Goal: Information Seeking & Learning: Check status

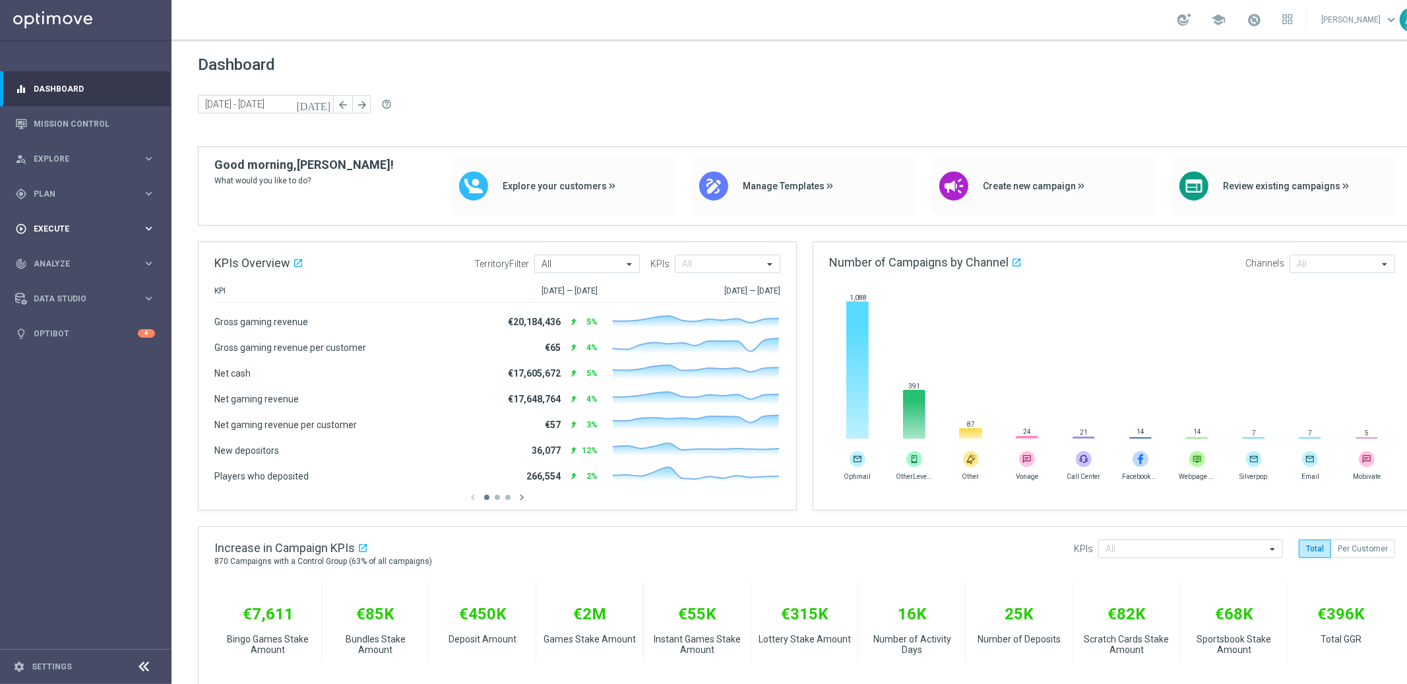
click at [90, 221] on div "play_circle_outline Execute keyboard_arrow_right" at bounding box center [85, 228] width 170 height 35
click at [77, 254] on link "Campaign Builder" at bounding box center [85, 256] width 103 height 11
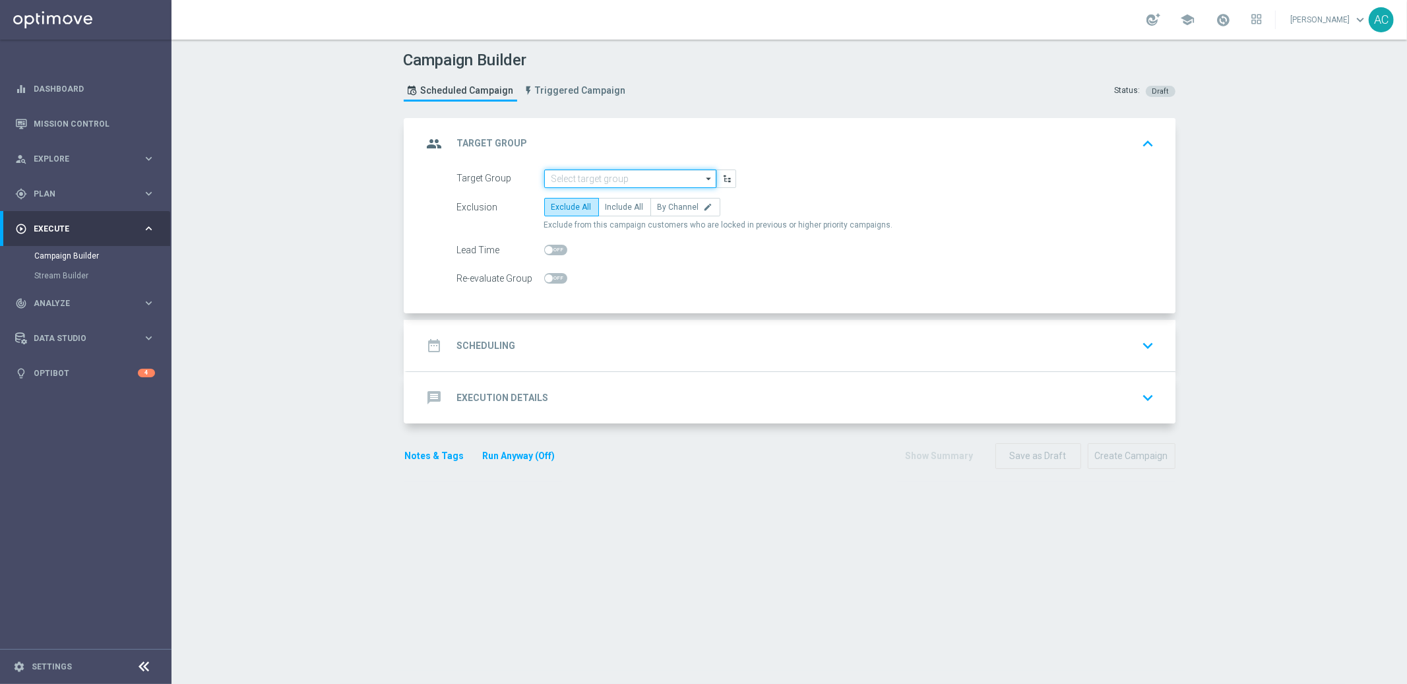
click at [604, 177] on input at bounding box center [630, 179] width 172 height 18
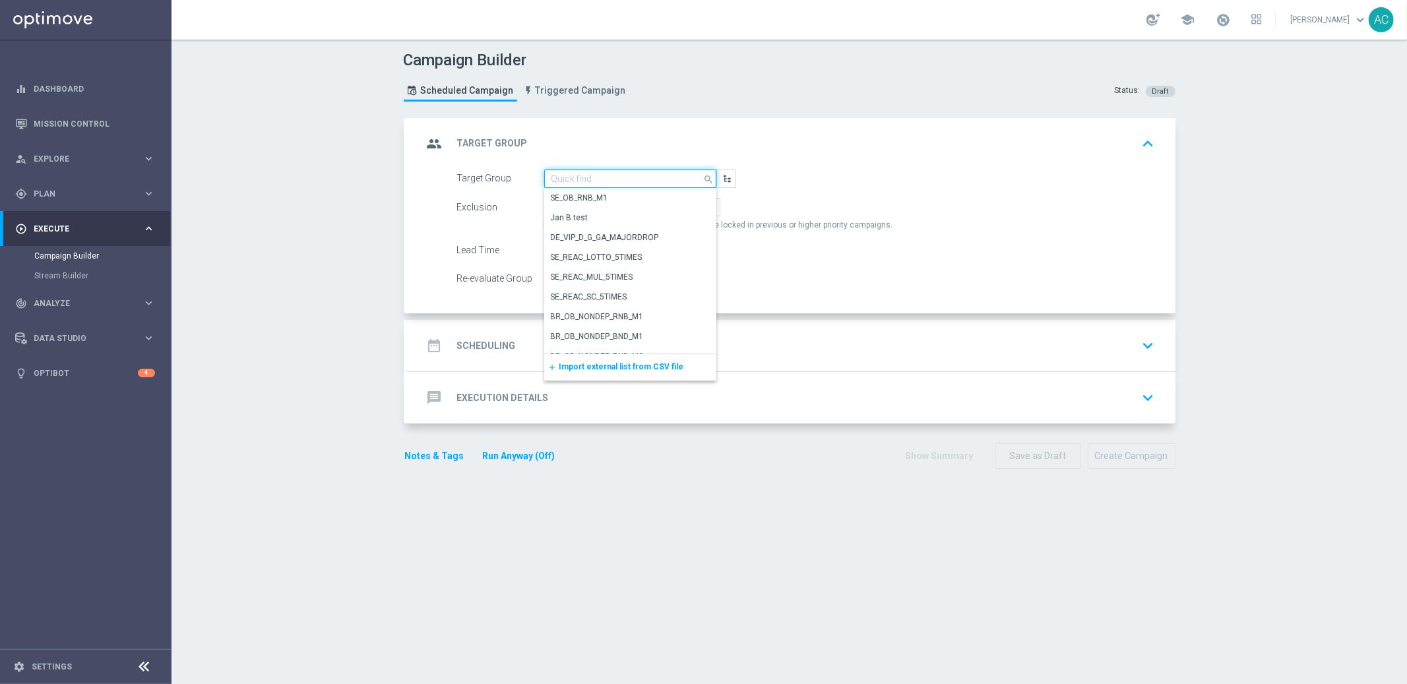
paste input "MX_TACTICAL_Lottery_Active Players"
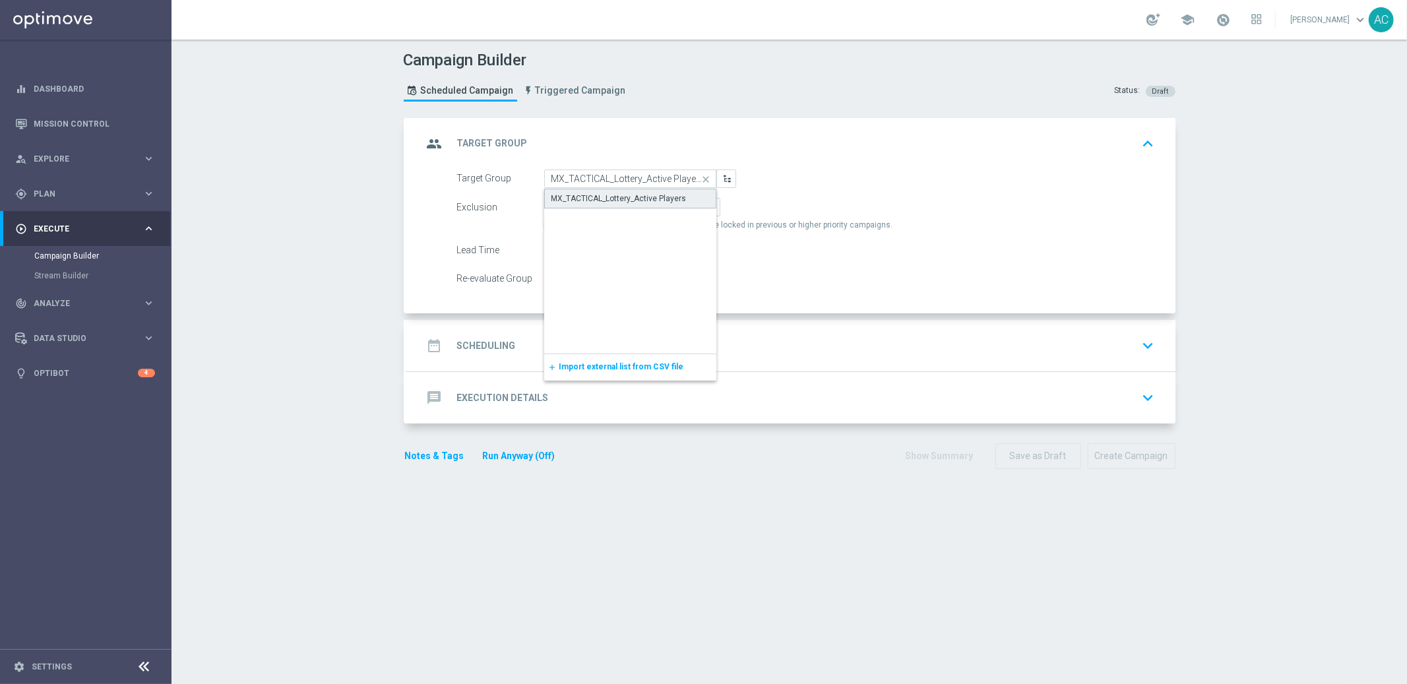
click at [620, 193] on div "MX_TACTICAL_Lottery_Active Players" at bounding box center [619, 199] width 135 height 12
type input "MX_TACTICAL_Lottery_Active Players"
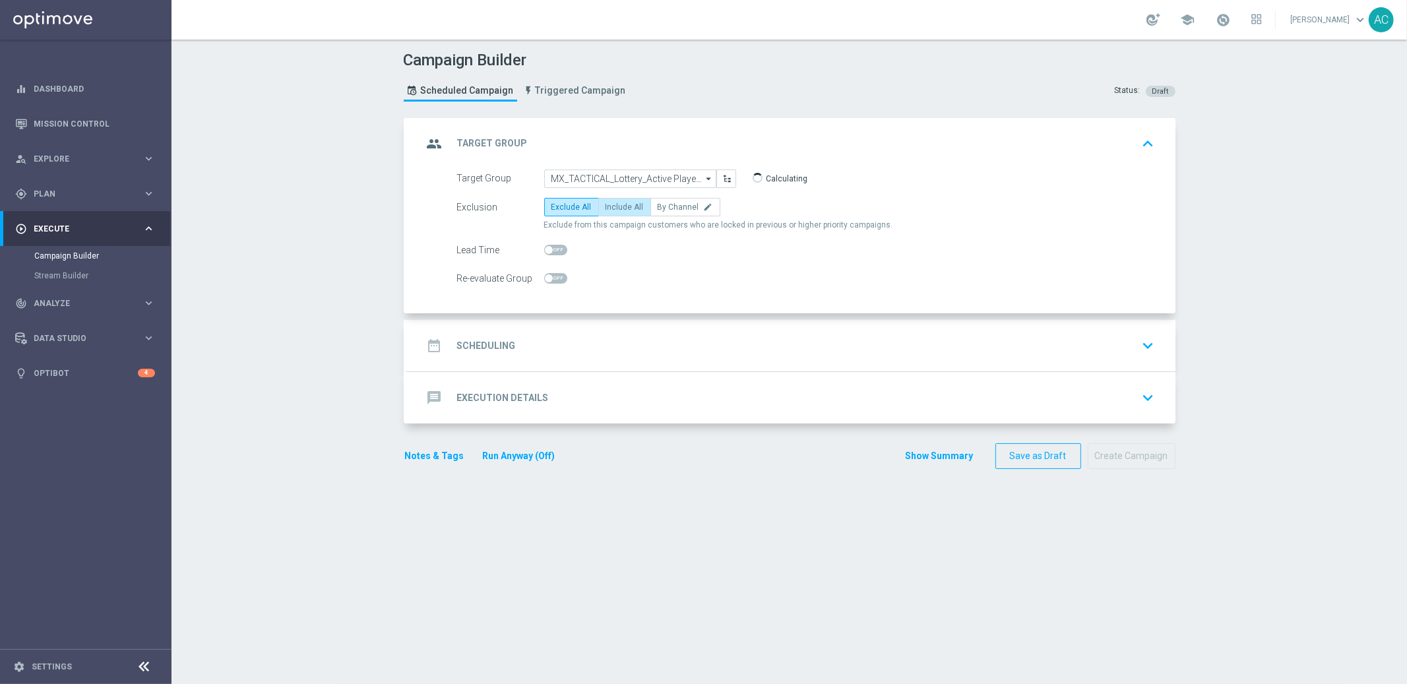
click at [621, 213] on label "Include All" at bounding box center [624, 207] width 53 height 18
click at [614, 213] on input "Include All" at bounding box center [610, 209] width 9 height 9
radio input "true"
click at [511, 342] on div "date_range Scheduling keyboard_arrow_down" at bounding box center [791, 345] width 737 height 25
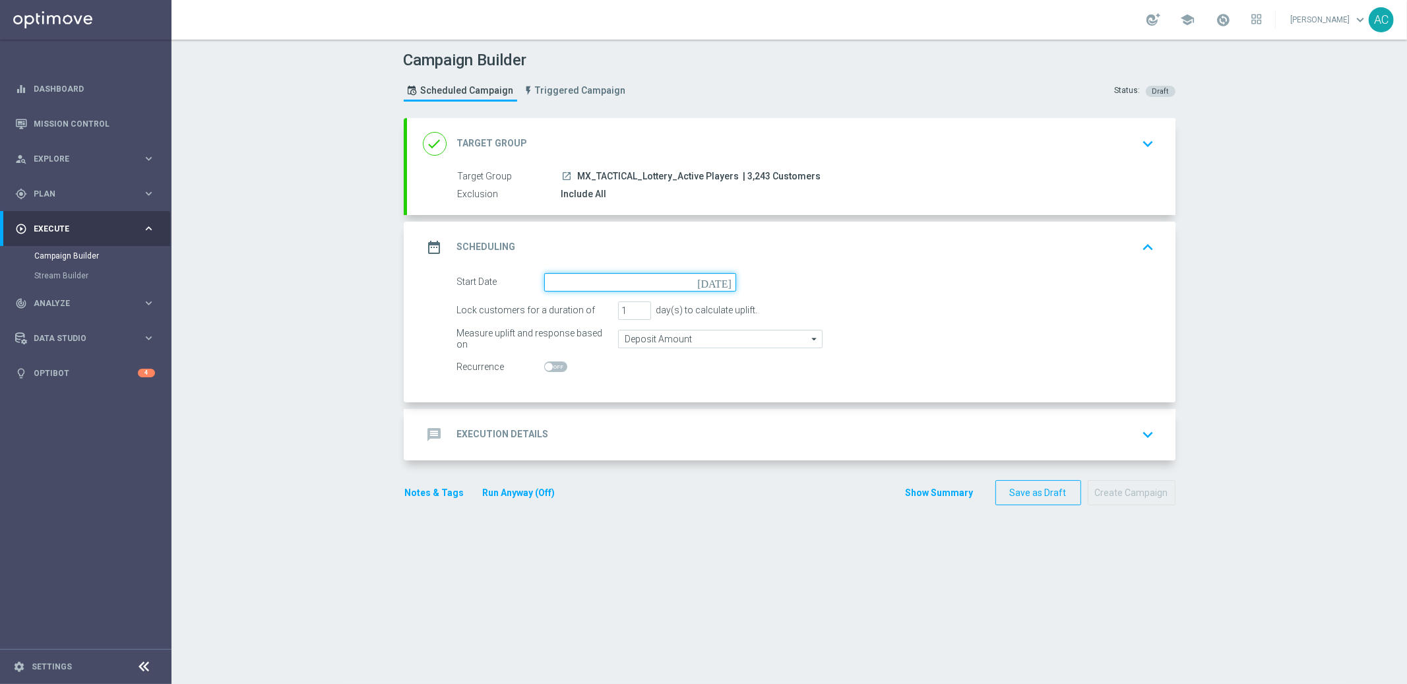
click at [635, 280] on input at bounding box center [640, 282] width 192 height 18
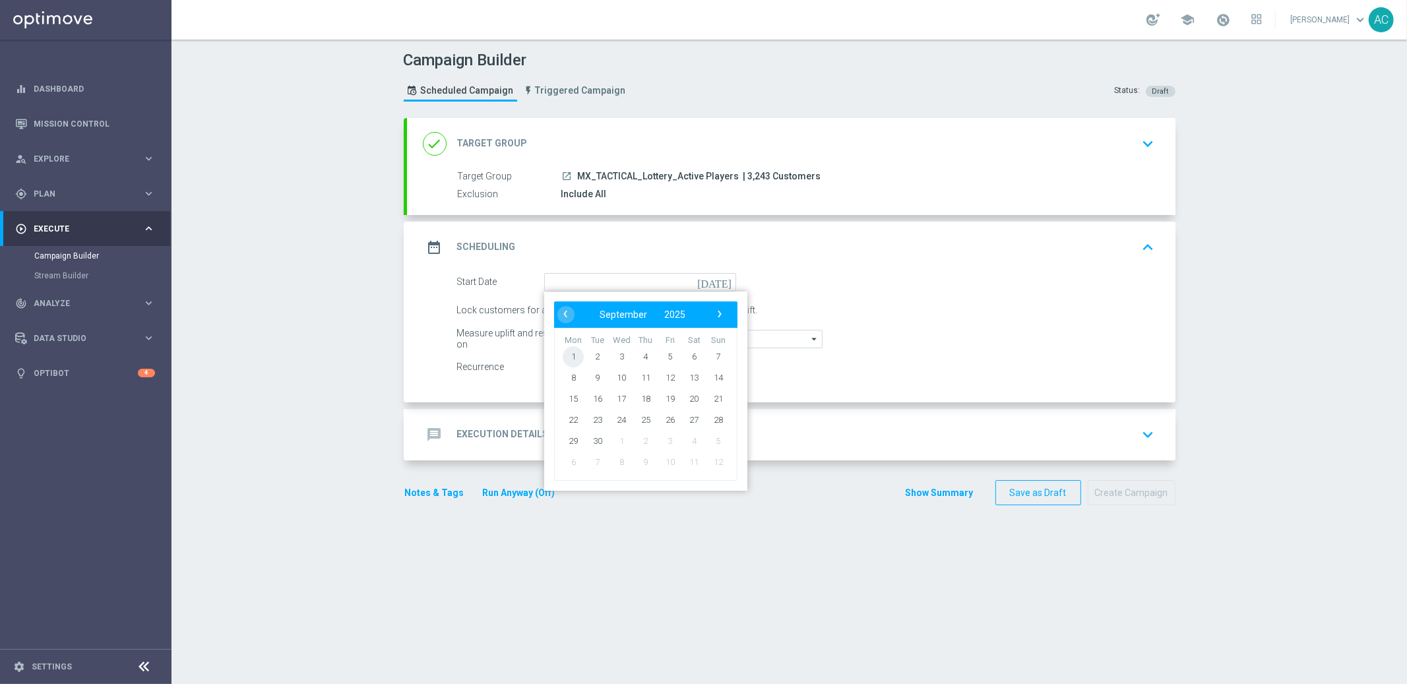
click at [565, 351] on span "1" at bounding box center [573, 356] width 21 height 21
type input "01 Sep 2025"
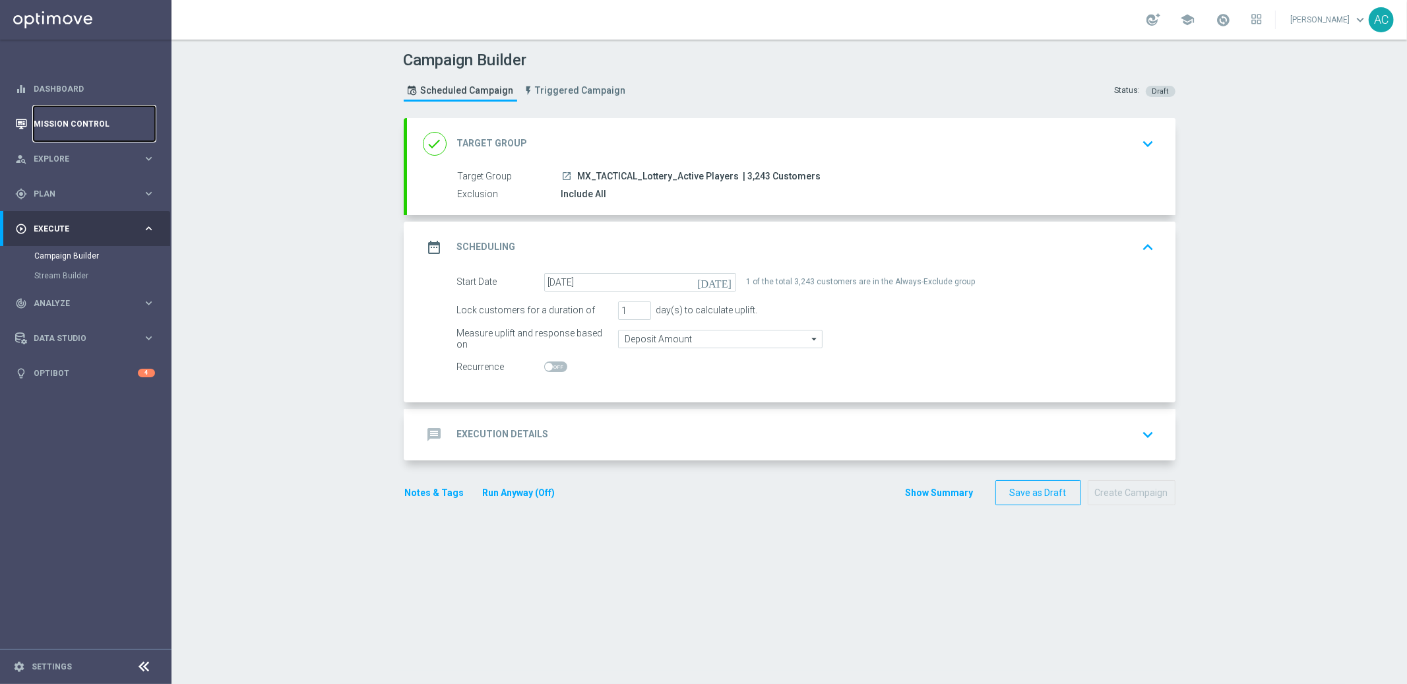
click at [72, 124] on link "Mission Control" at bounding box center [94, 123] width 121 height 35
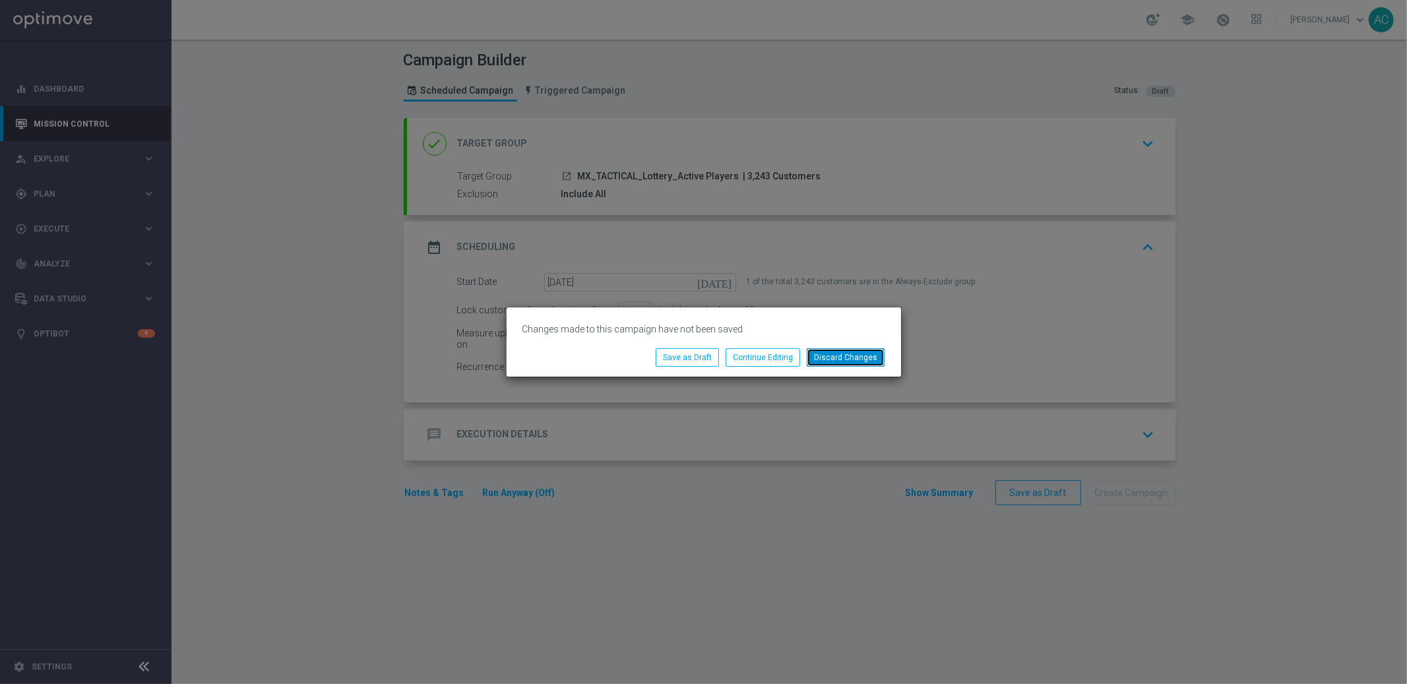
click at [838, 356] on button "Discard Changes" at bounding box center [846, 357] width 78 height 18
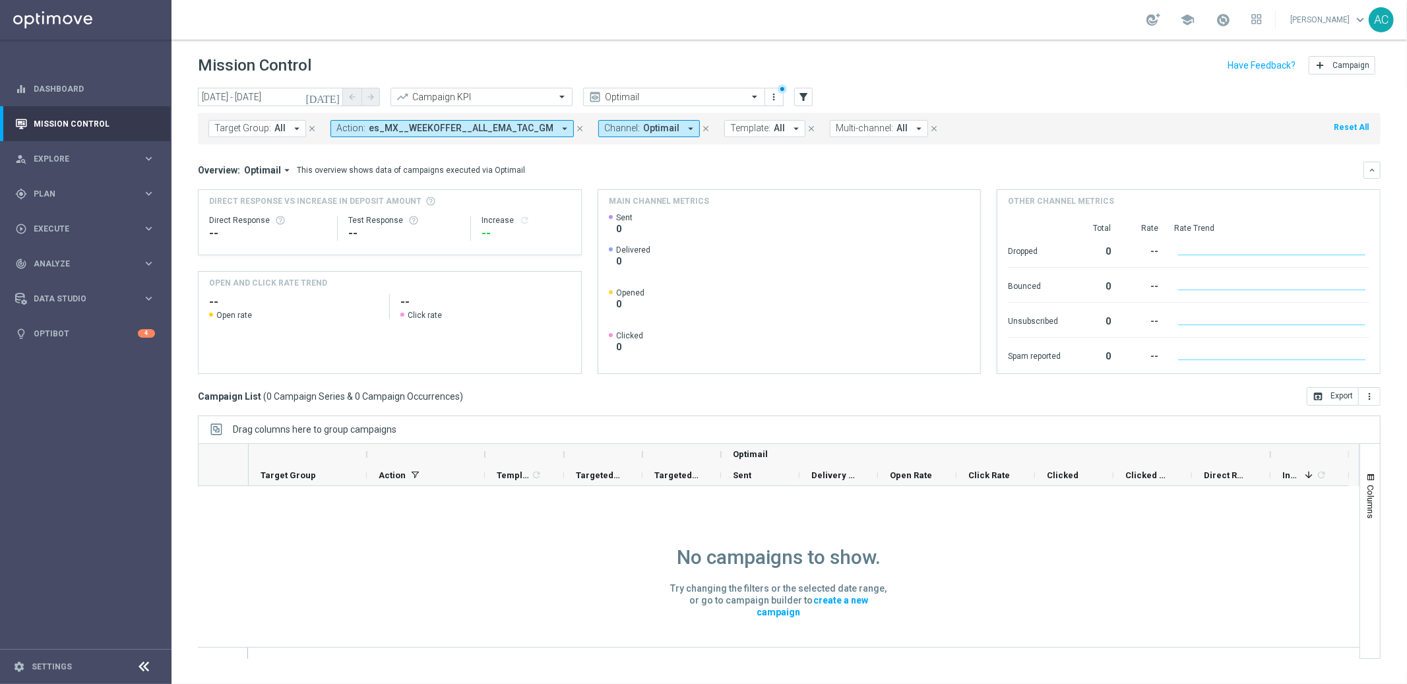
click at [438, 134] on button "Action: es_MX__WEEKOFFER__ALL_EMA_TAC_GM arrow_drop_down" at bounding box center [452, 128] width 243 height 17
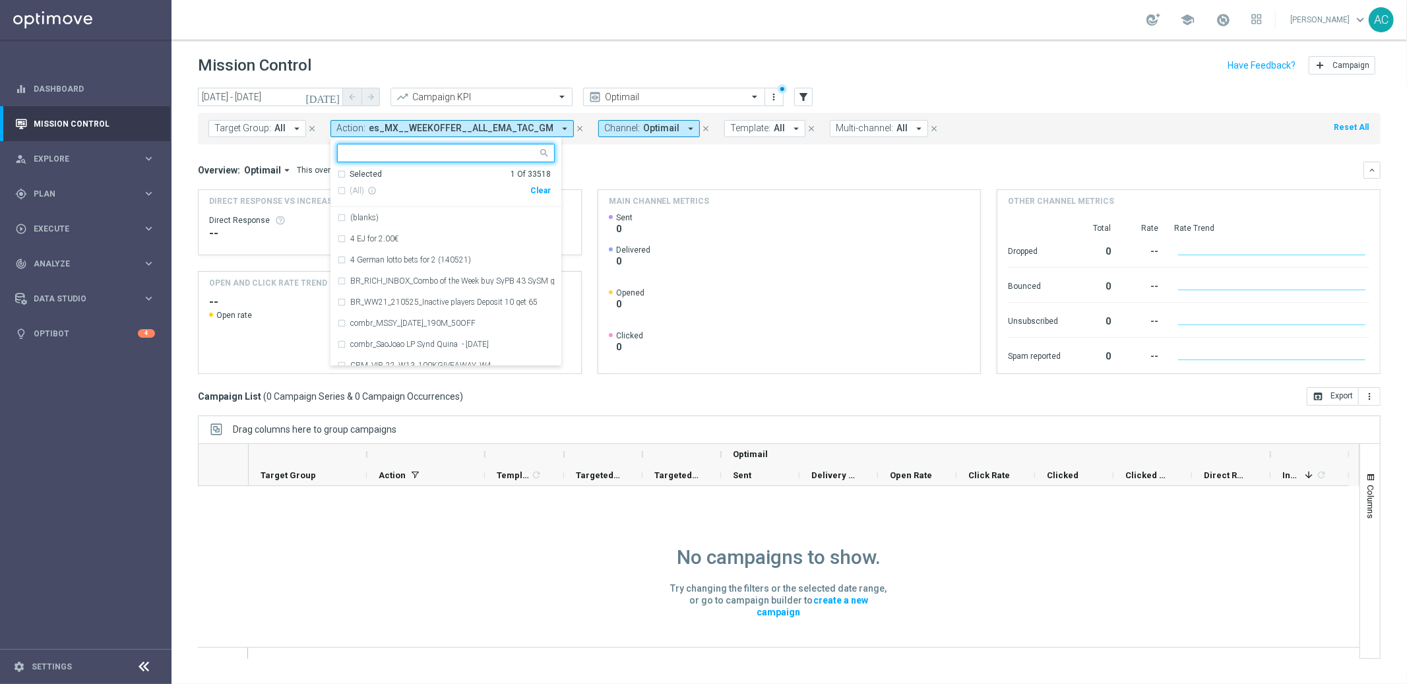
click at [0, 0] on div "Clear" at bounding box center [0, 0] width 0 height 0
click at [645, 168] on div "Overview: Optimail arrow_drop_down This overview shows data of campaigns execut…" at bounding box center [781, 170] width 1166 height 12
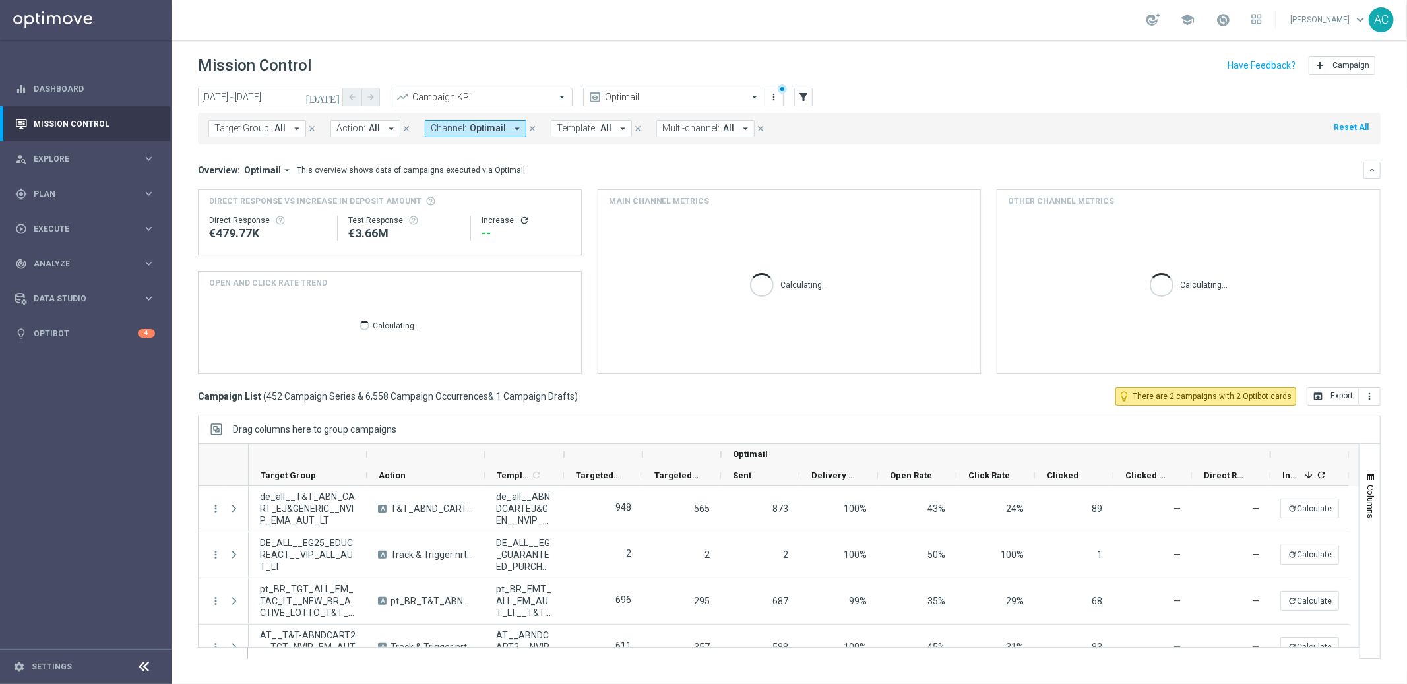
click at [369, 131] on span "All" at bounding box center [374, 128] width 11 height 11
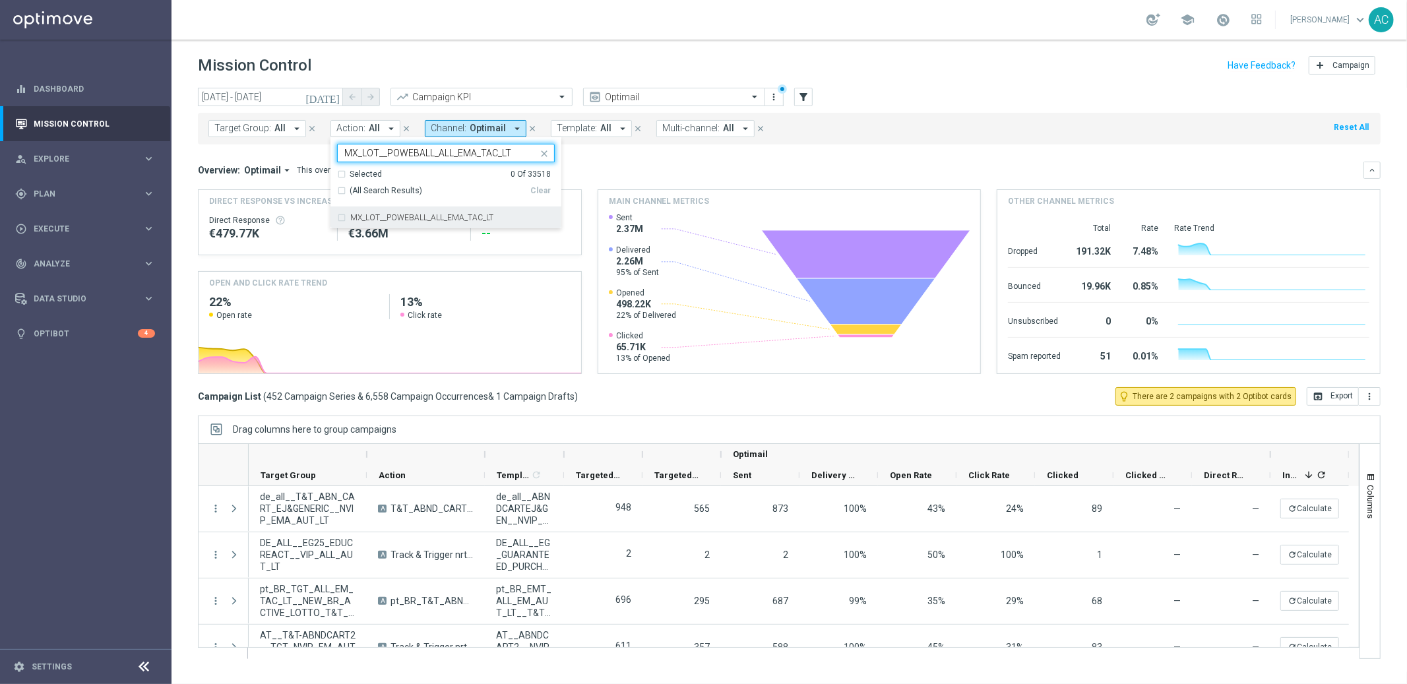
click at [338, 218] on div "MX_LOT__POWEBALL_ALL_EMA_TAC_LT" at bounding box center [446, 217] width 218 height 21
type input "MX_LOT__POWEBALL_ALL_EMA_TAC_LT"
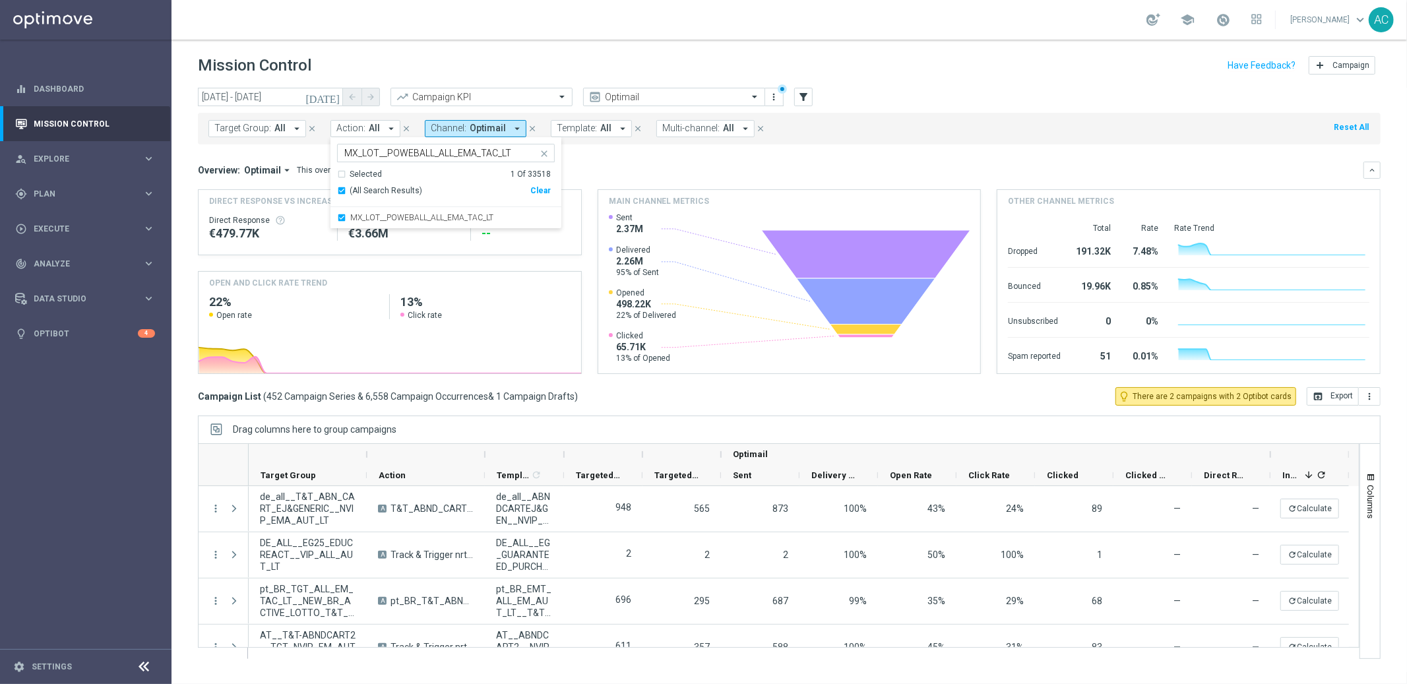
click at [642, 170] on div "Overview: Optimail arrow_drop_down This overview shows data of campaigns execut…" at bounding box center [781, 170] width 1166 height 12
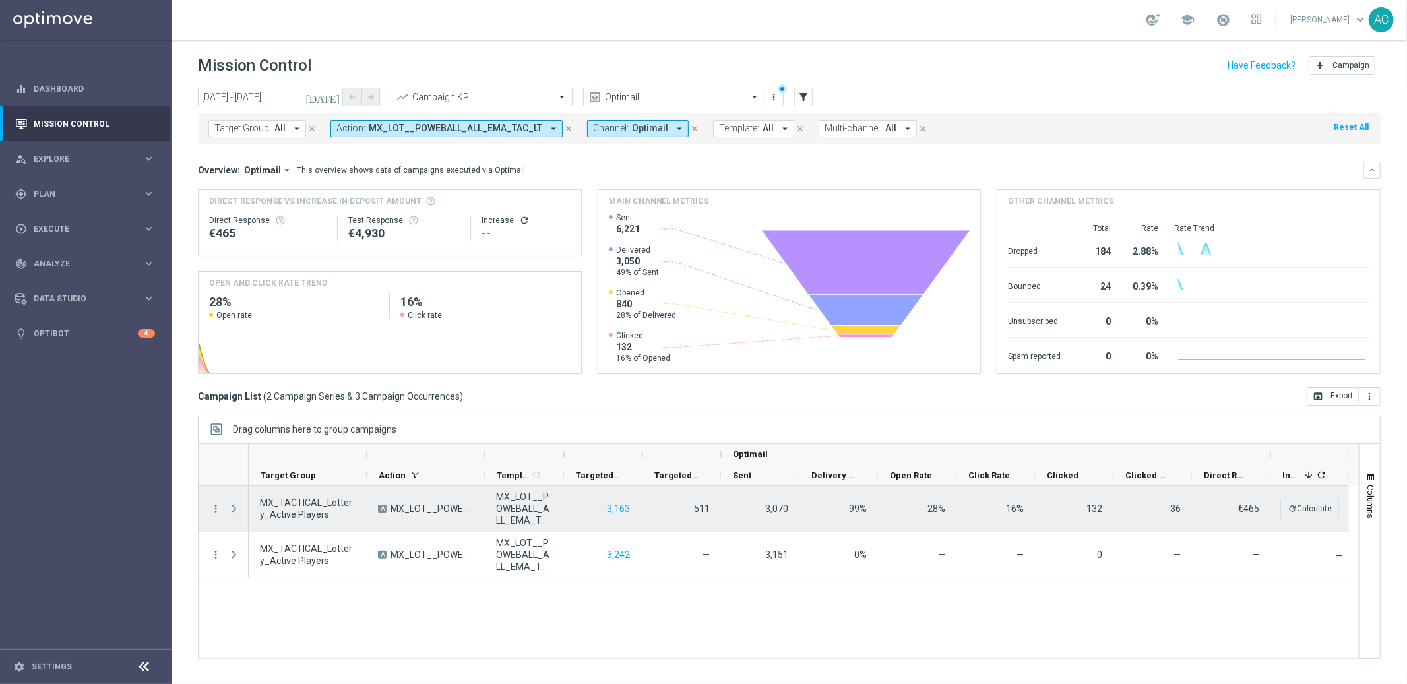
click at [233, 505] on span at bounding box center [234, 508] width 12 height 11
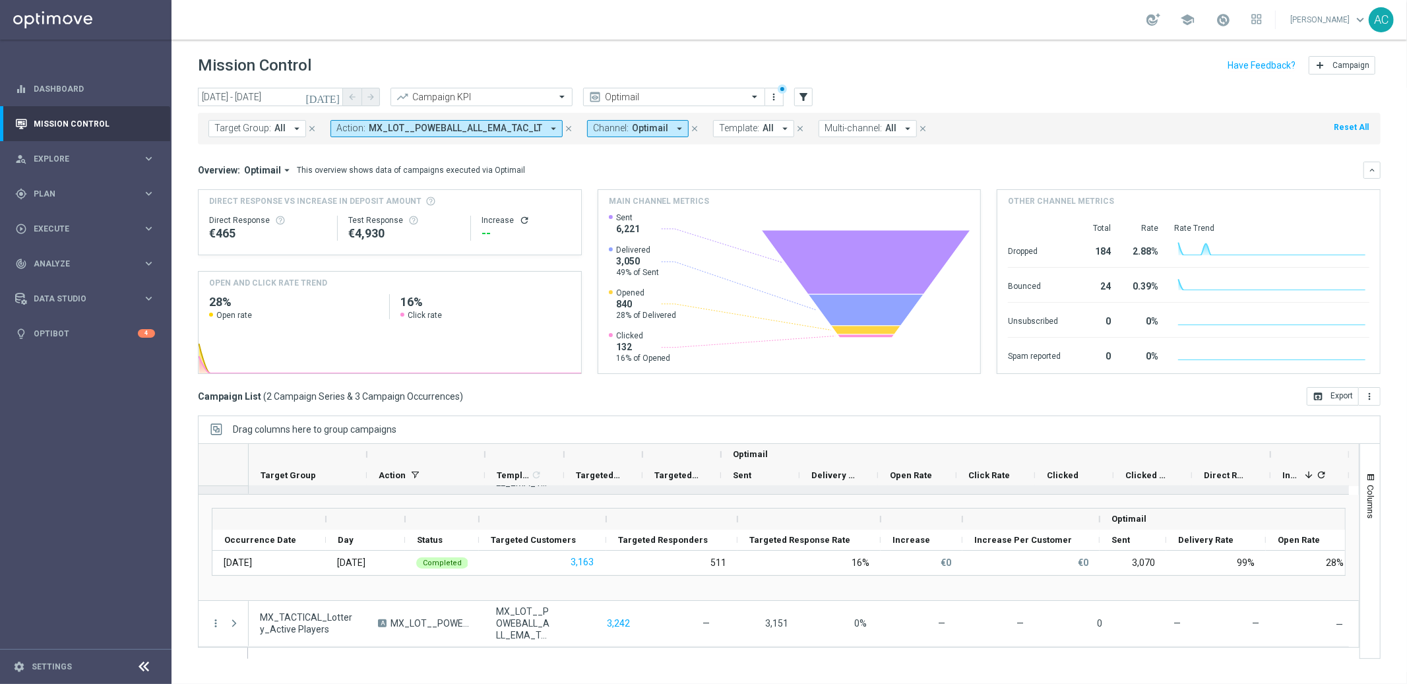
scroll to position [37, 0]
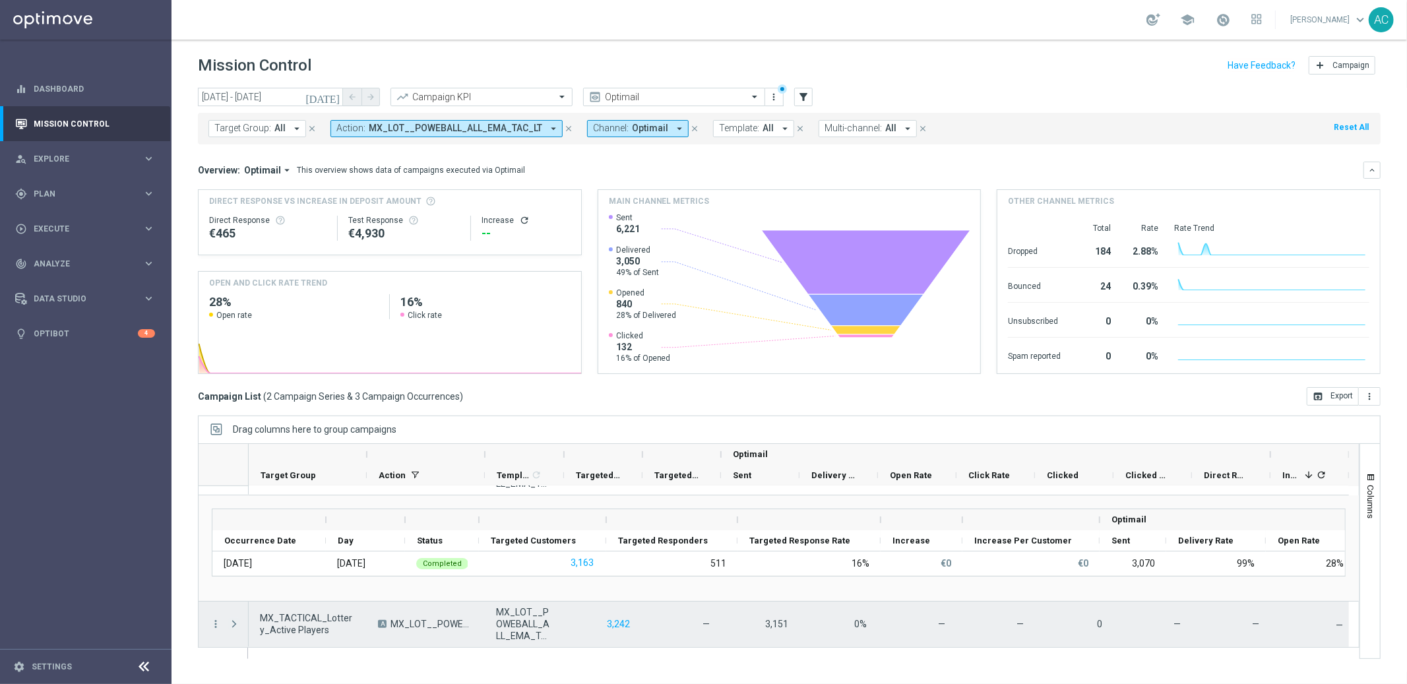
click at [232, 629] on span at bounding box center [234, 624] width 12 height 12
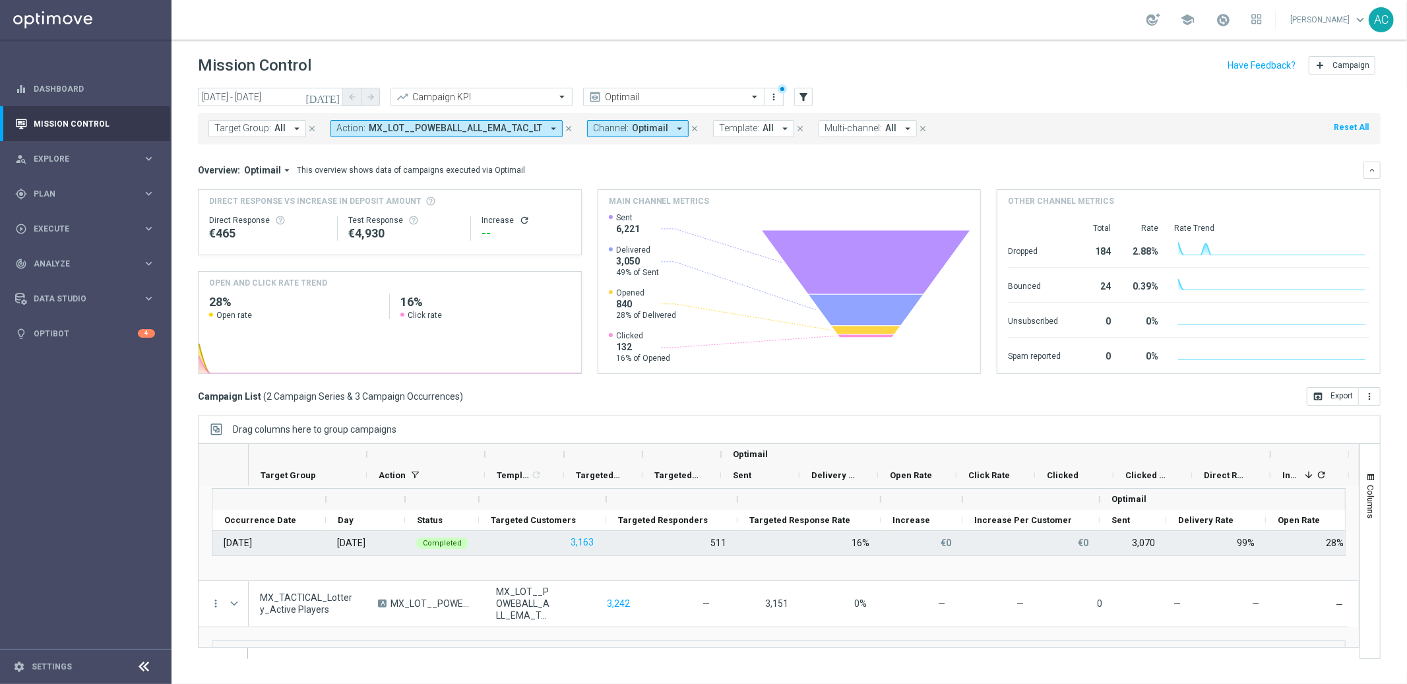
scroll to position [167, 0]
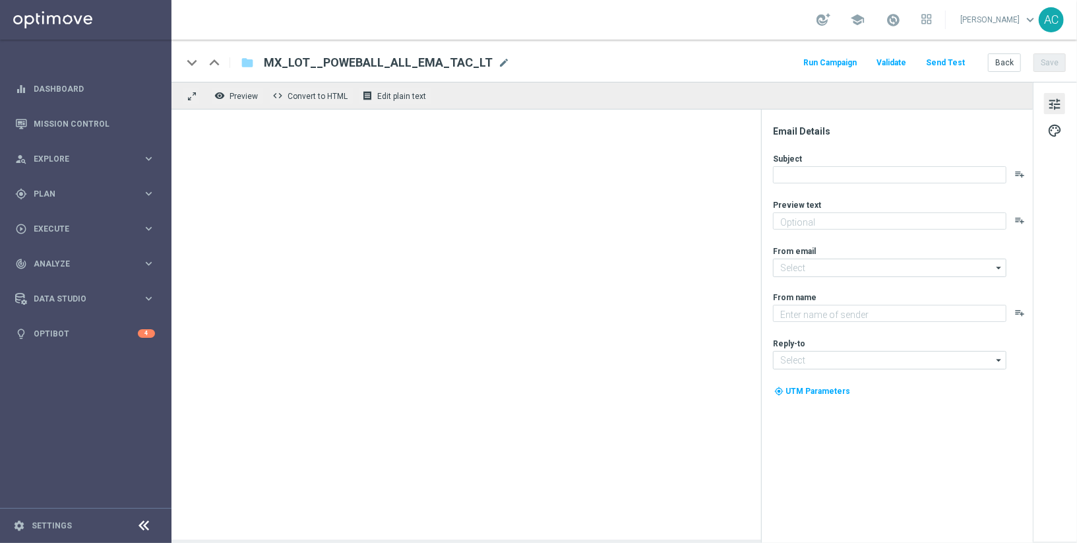
type textarea "Sueña a lo grande con el PowerBall"
type input "mail@crm.lottoland.com"
type textarea "Lottoland"
type input "consultas@lottoland.mx"
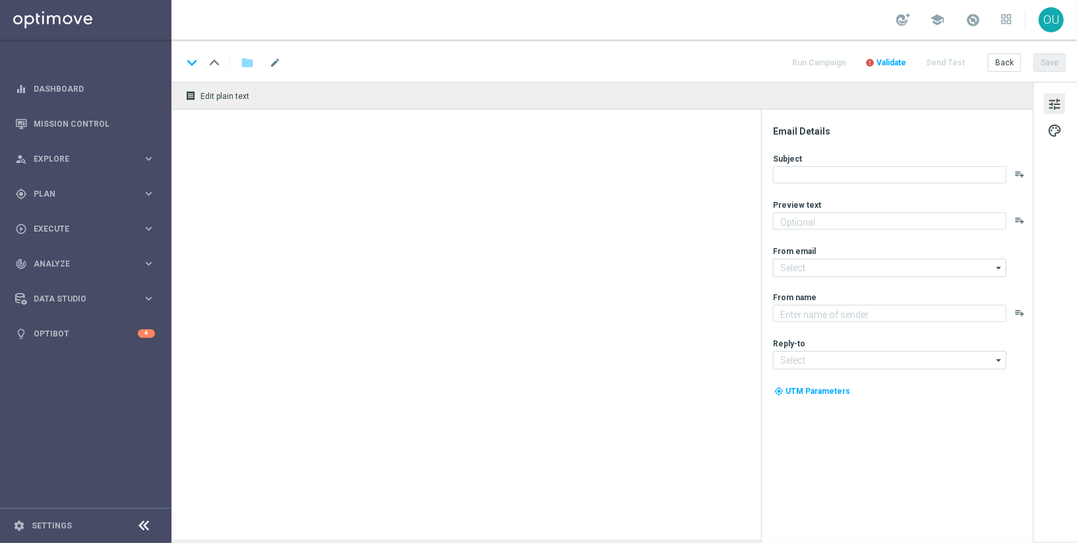
type textarea "Sueña a lo grande con el PowerBall"
type input "mail@crm.lottoland.com"
type textarea "Lottoland"
type input "consultas@lottoland.mx"
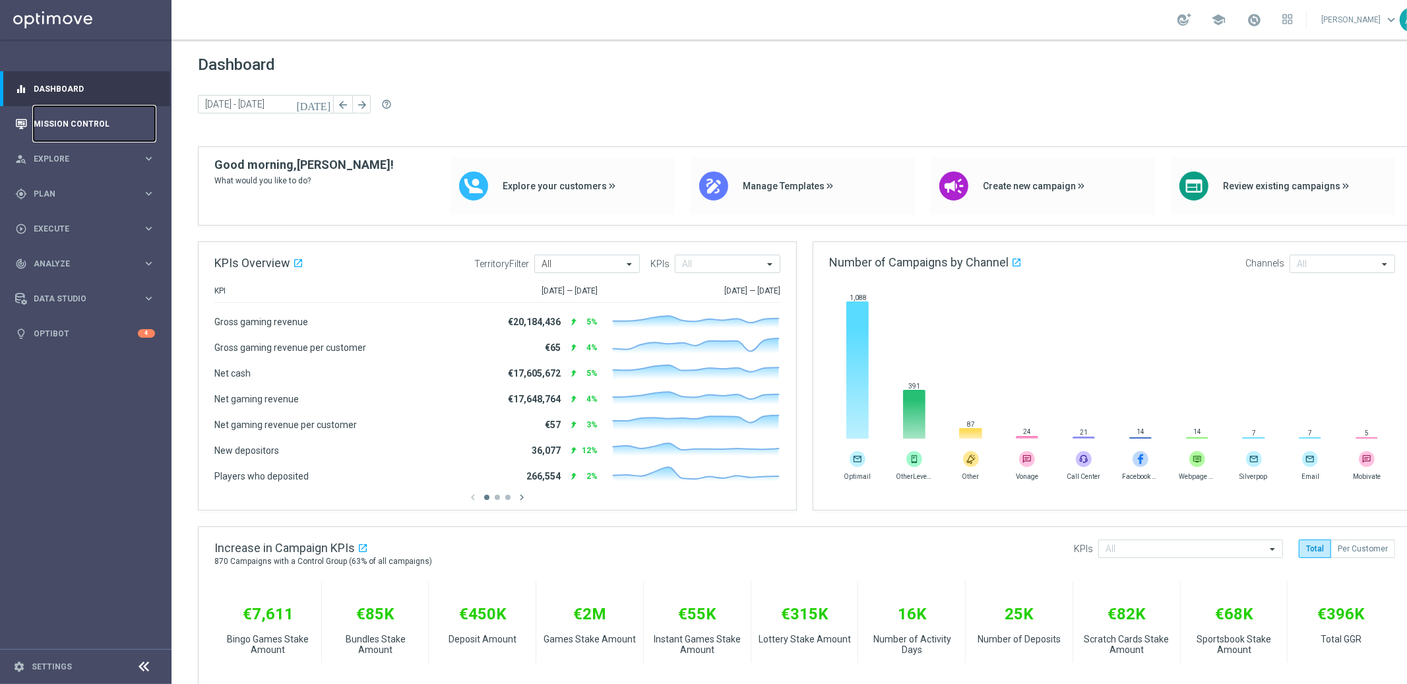
click at [77, 121] on link "Mission Control" at bounding box center [94, 123] width 121 height 35
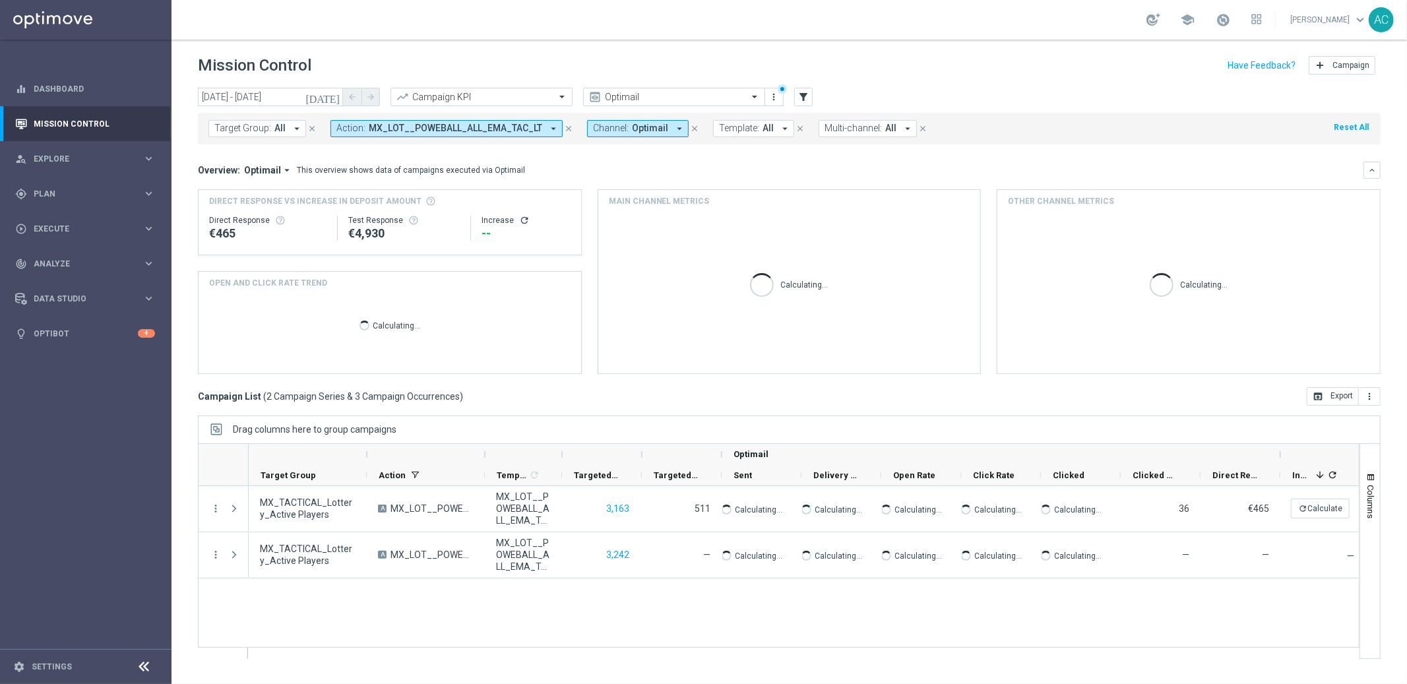
click at [548, 128] on icon "arrow_drop_down" at bounding box center [554, 129] width 12 height 12
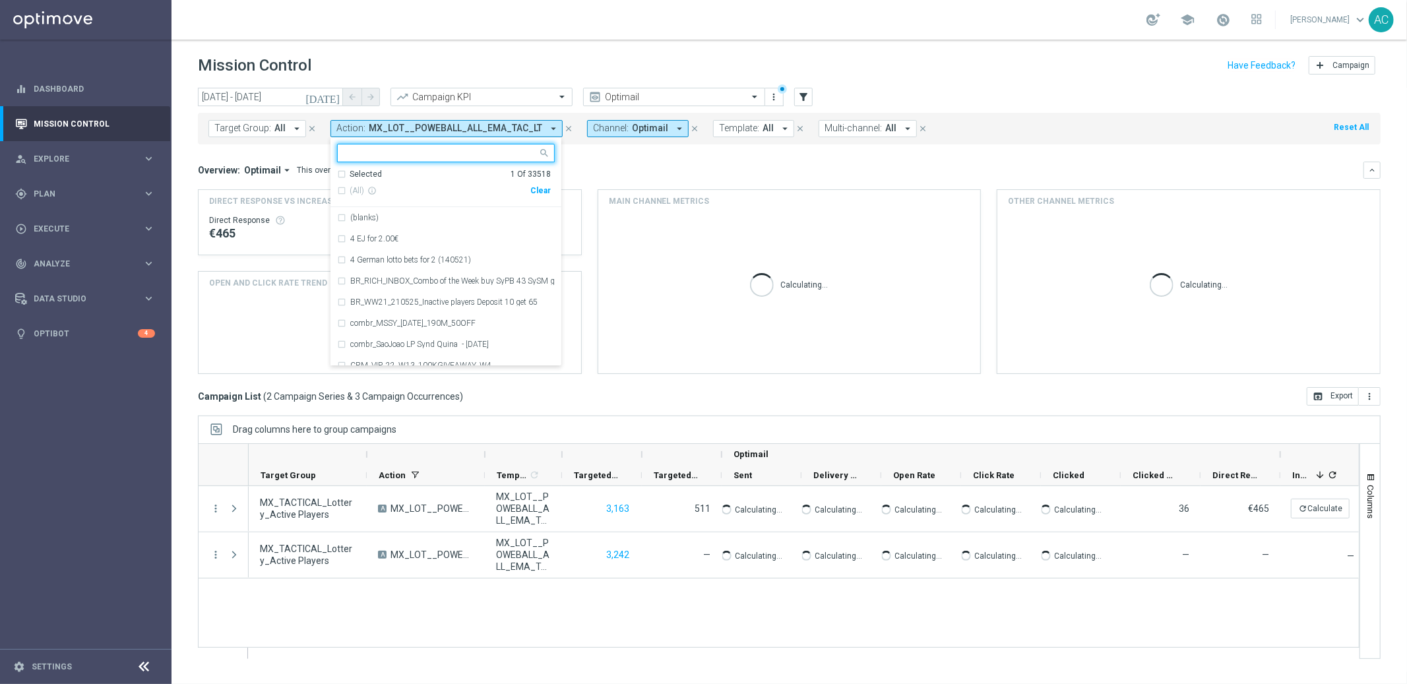
click at [0, 0] on div "Clear" at bounding box center [0, 0] width 0 height 0
click at [636, 165] on div "Overview: Optimail arrow_drop_down This overview shows data of campaigns execut…" at bounding box center [781, 170] width 1166 height 12
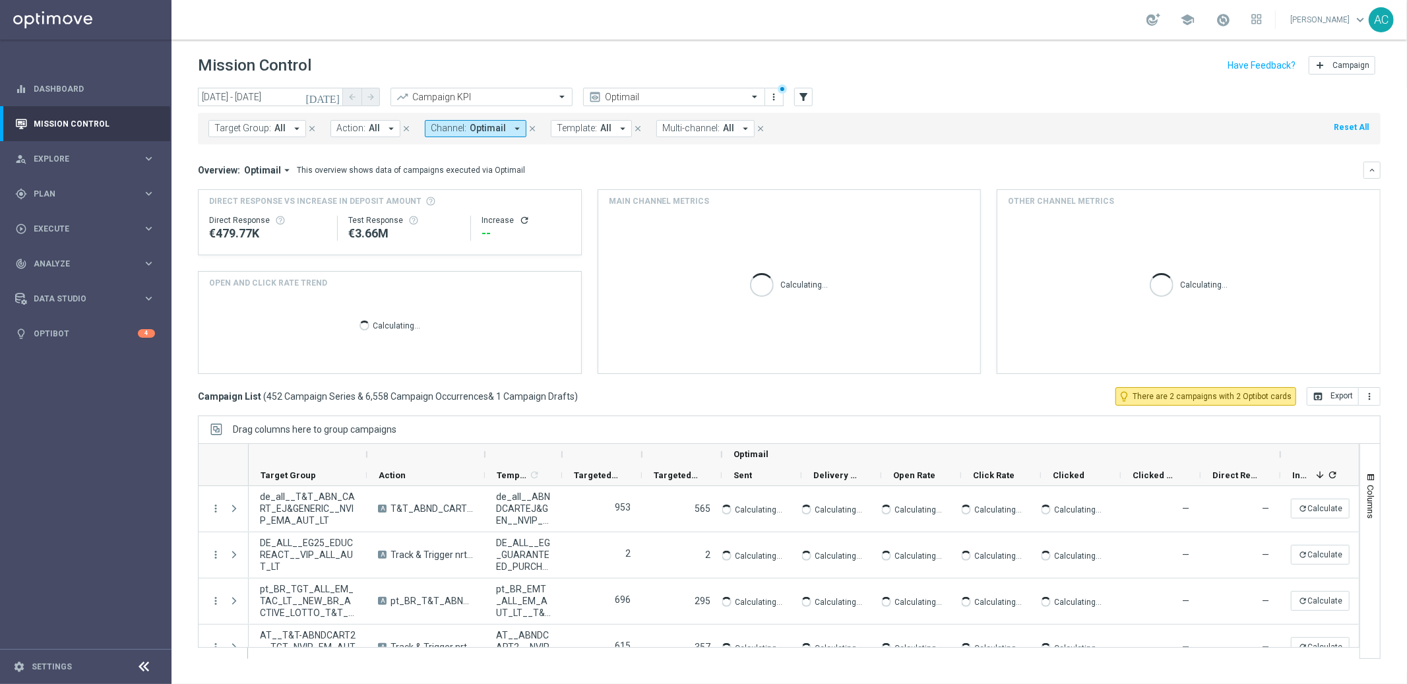
click at [502, 129] on button "Channel: Optimail arrow_drop_down" at bounding box center [476, 128] width 102 height 17
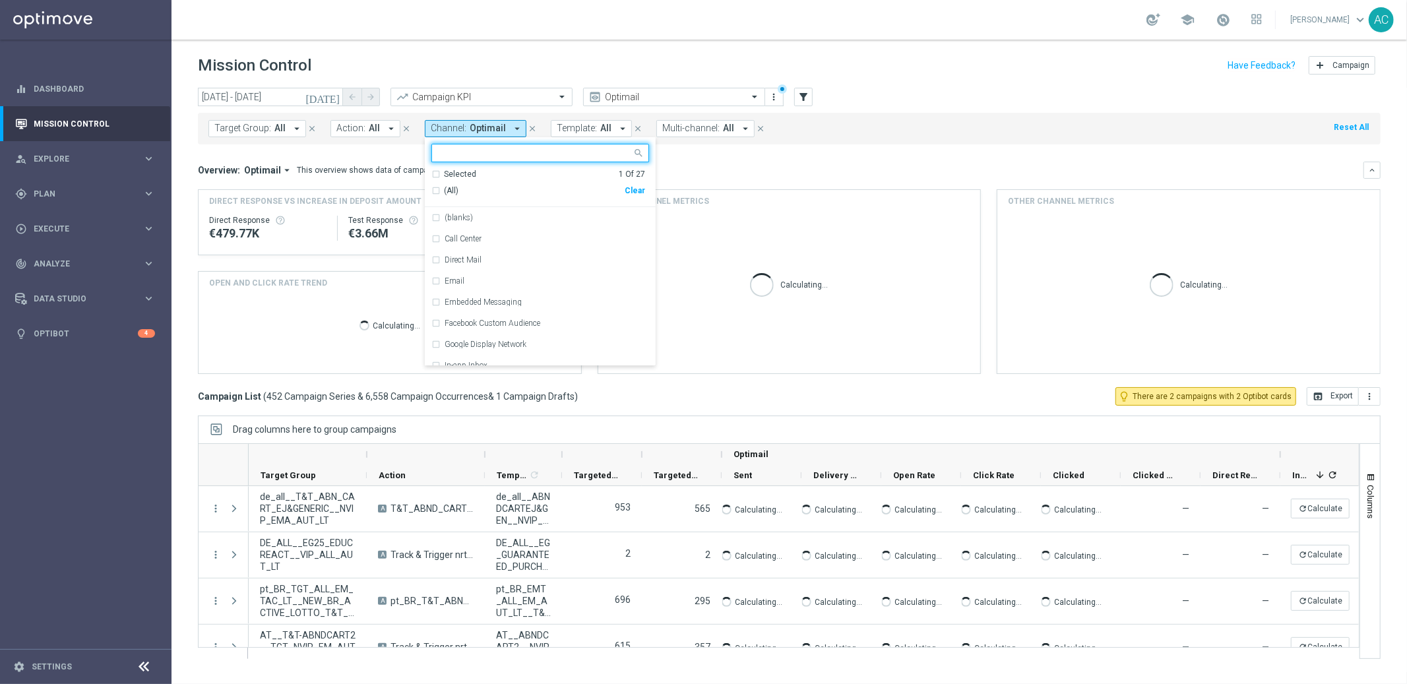
click at [0, 0] on div "Clear" at bounding box center [0, 0] width 0 height 0
click at [704, 177] on div "Overview: Optimail arrow_drop_down This overview shows data of campaigns execut…" at bounding box center [789, 170] width 1183 height 17
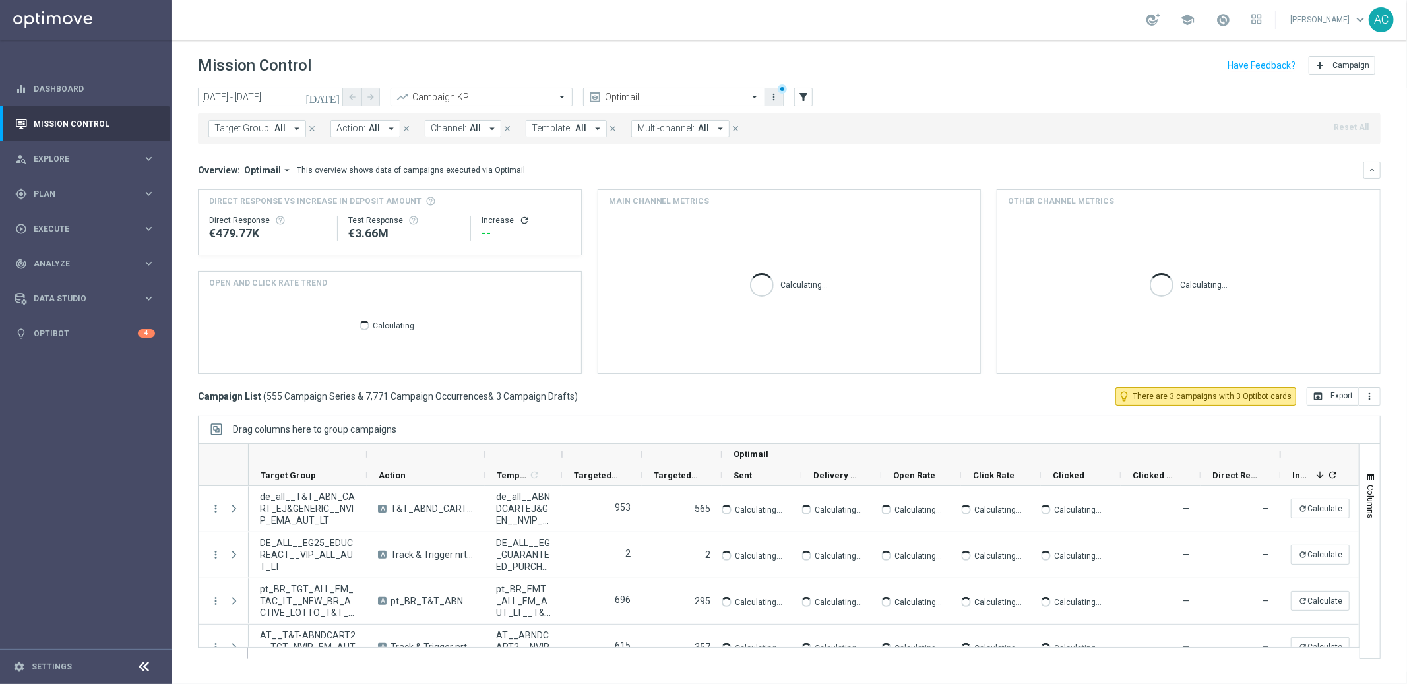
click at [774, 98] on icon "more_vert" at bounding box center [774, 97] width 11 height 11
click at [1039, 151] on mini-dashboard "Overview: Optimail arrow_drop_down This overview shows data of campaigns execut…" at bounding box center [789, 265] width 1183 height 243
click at [809, 96] on icon "filter_alt" at bounding box center [804, 97] width 12 height 12
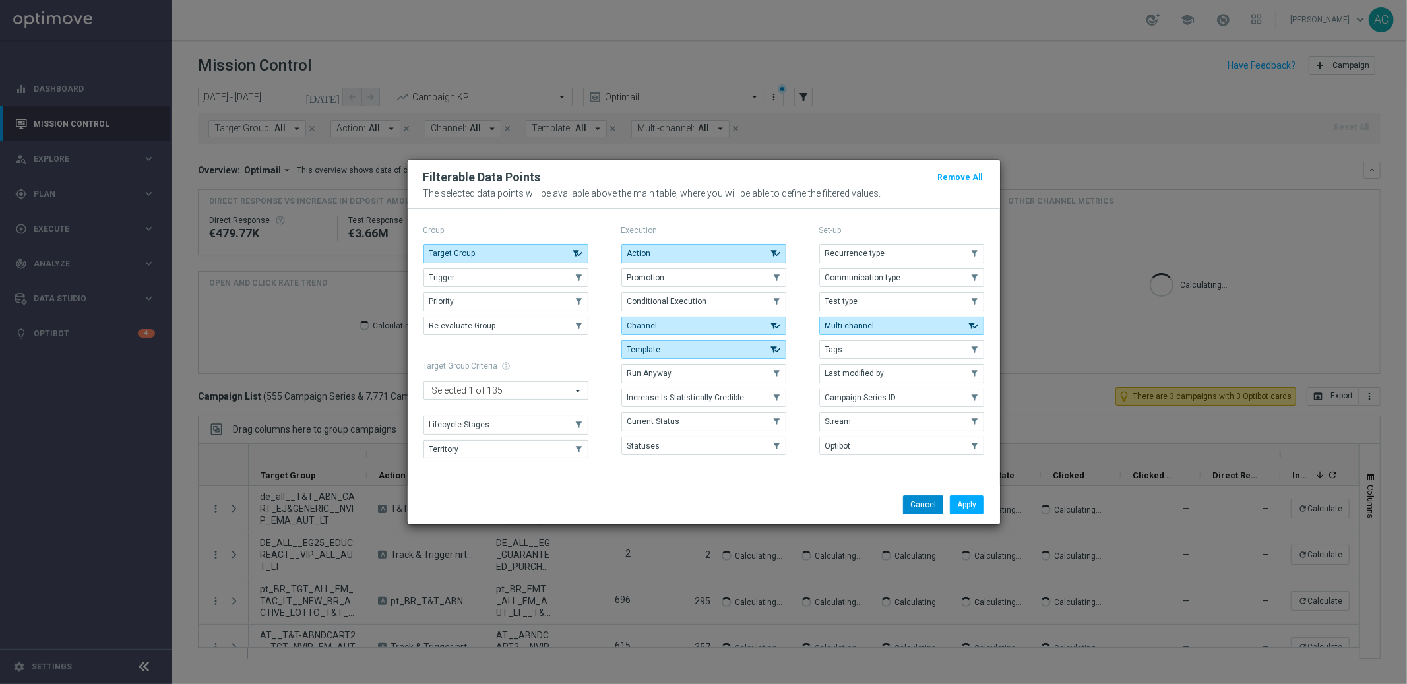
click at [922, 504] on button "Cancel" at bounding box center [923, 504] width 40 height 18
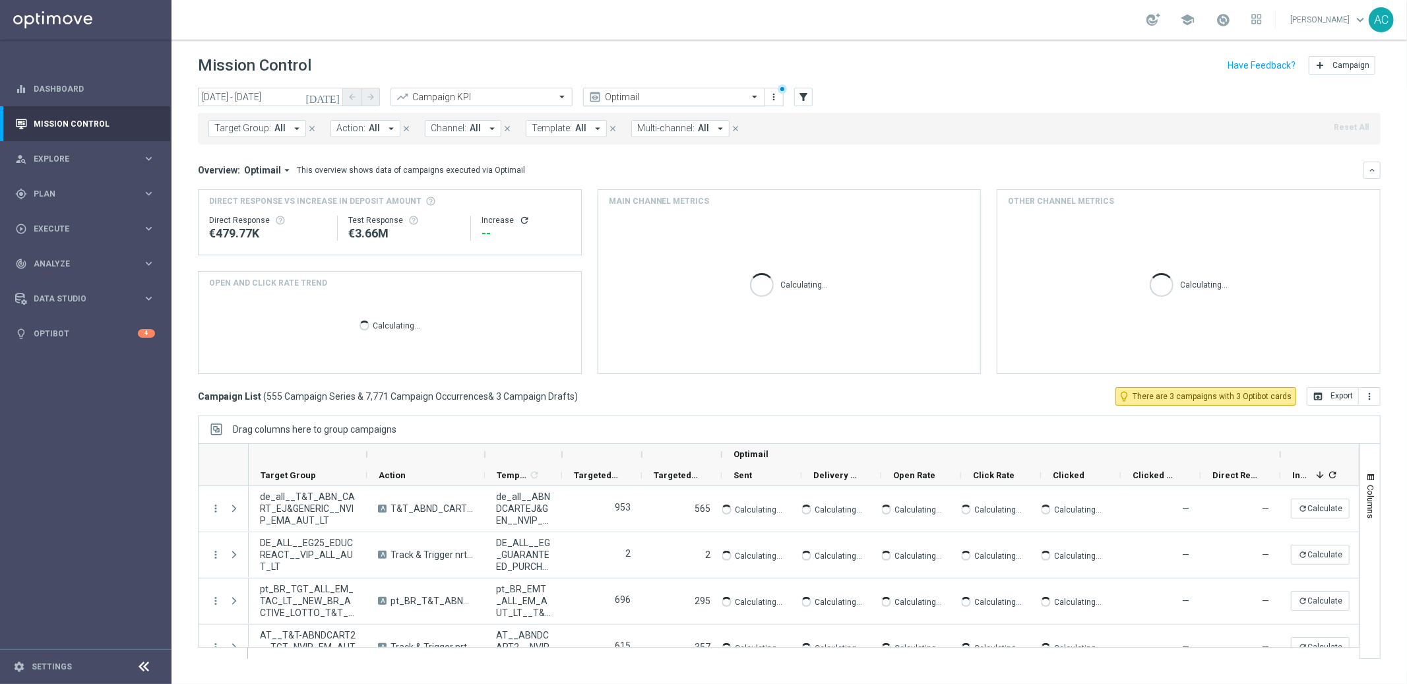
click at [650, 92] on input "text" at bounding box center [660, 97] width 141 height 11
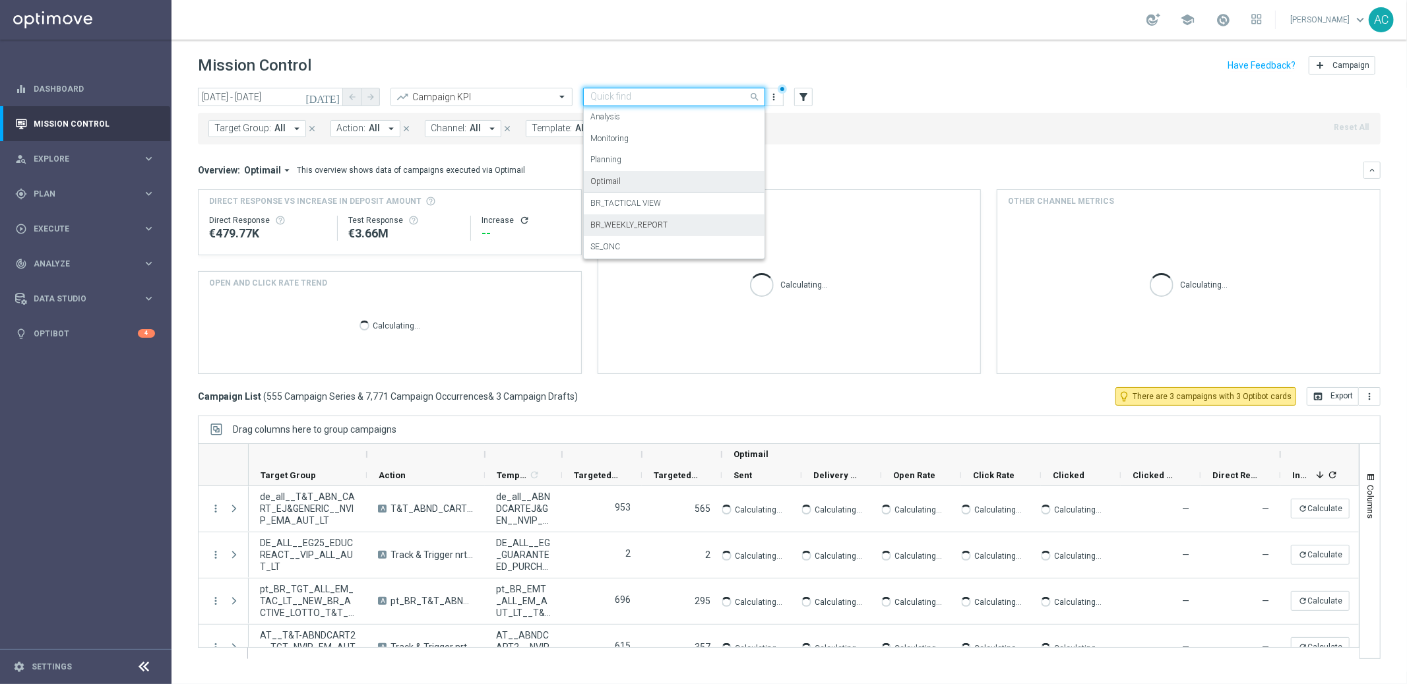
click at [662, 228] on label "BR_WEEKLY_REPORT" at bounding box center [628, 225] width 77 height 11
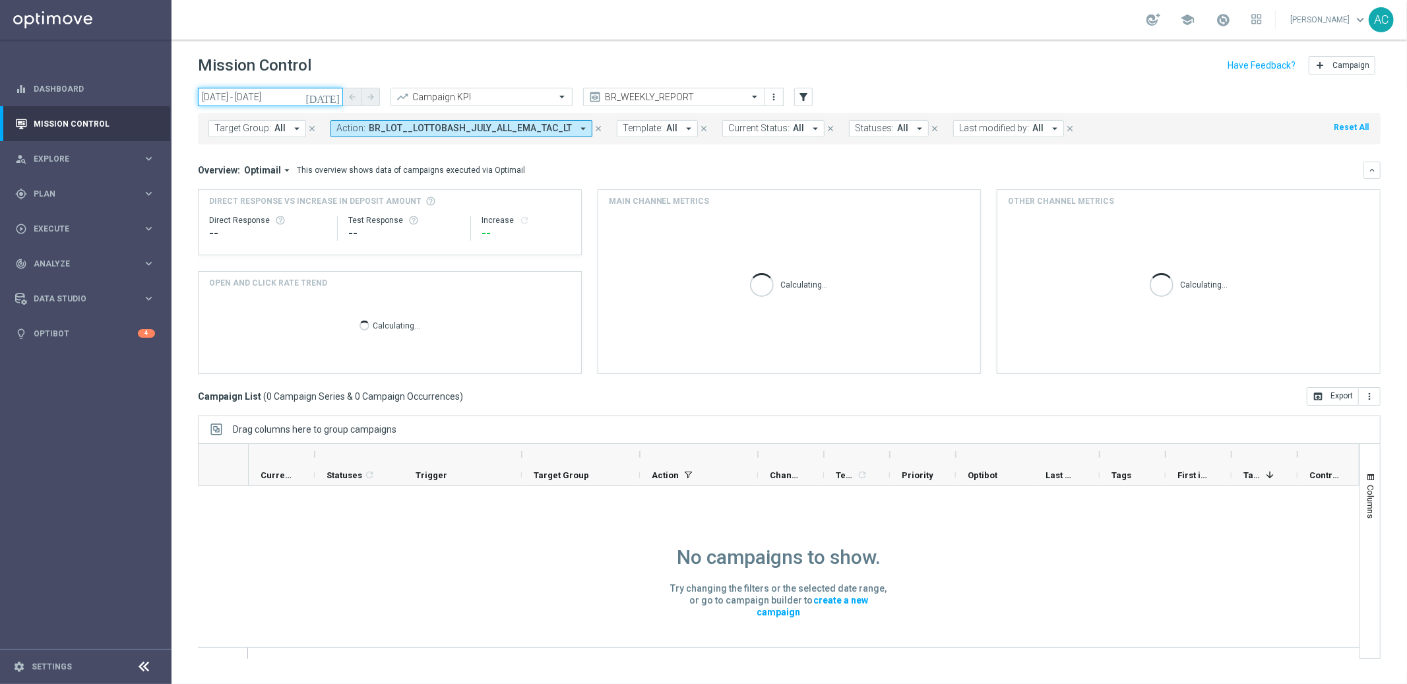
click at [278, 97] on input "27 Aug 2025 - 30 Sep 2025" at bounding box center [270, 97] width 145 height 18
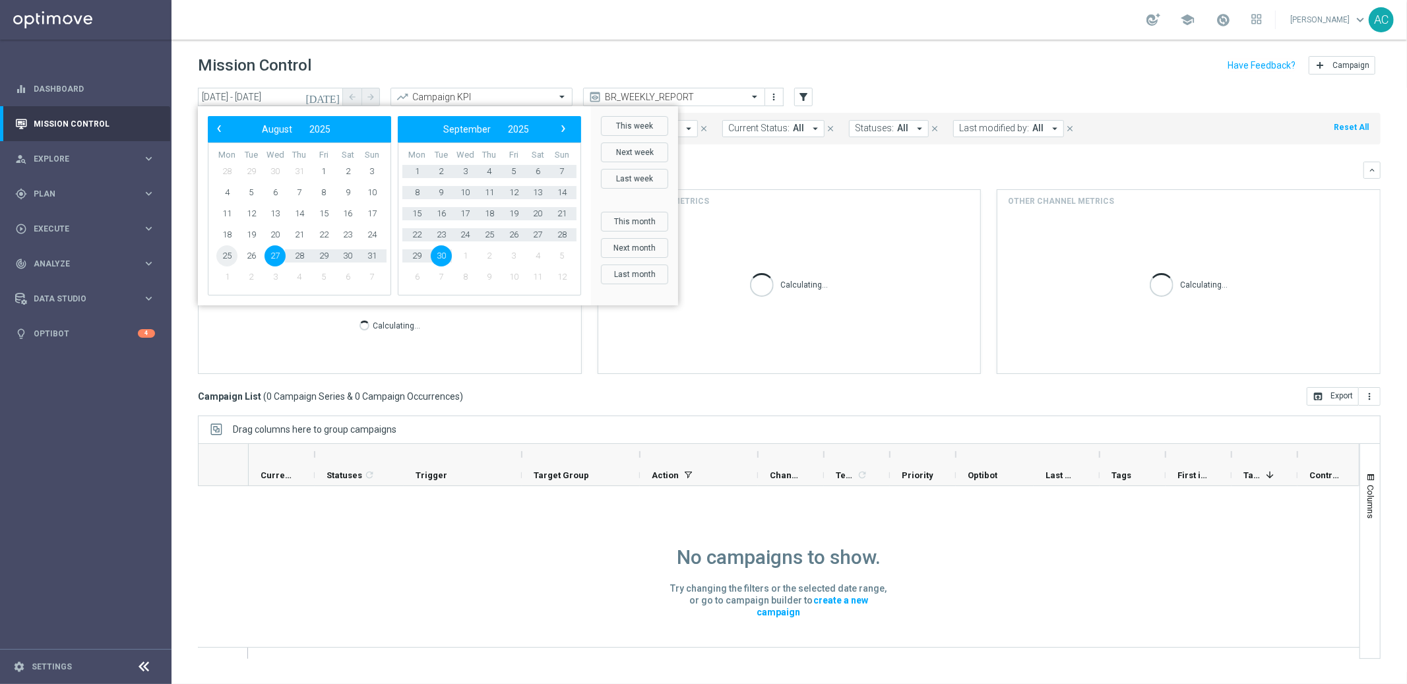
click at [226, 257] on span "25" at bounding box center [226, 255] width 21 height 21
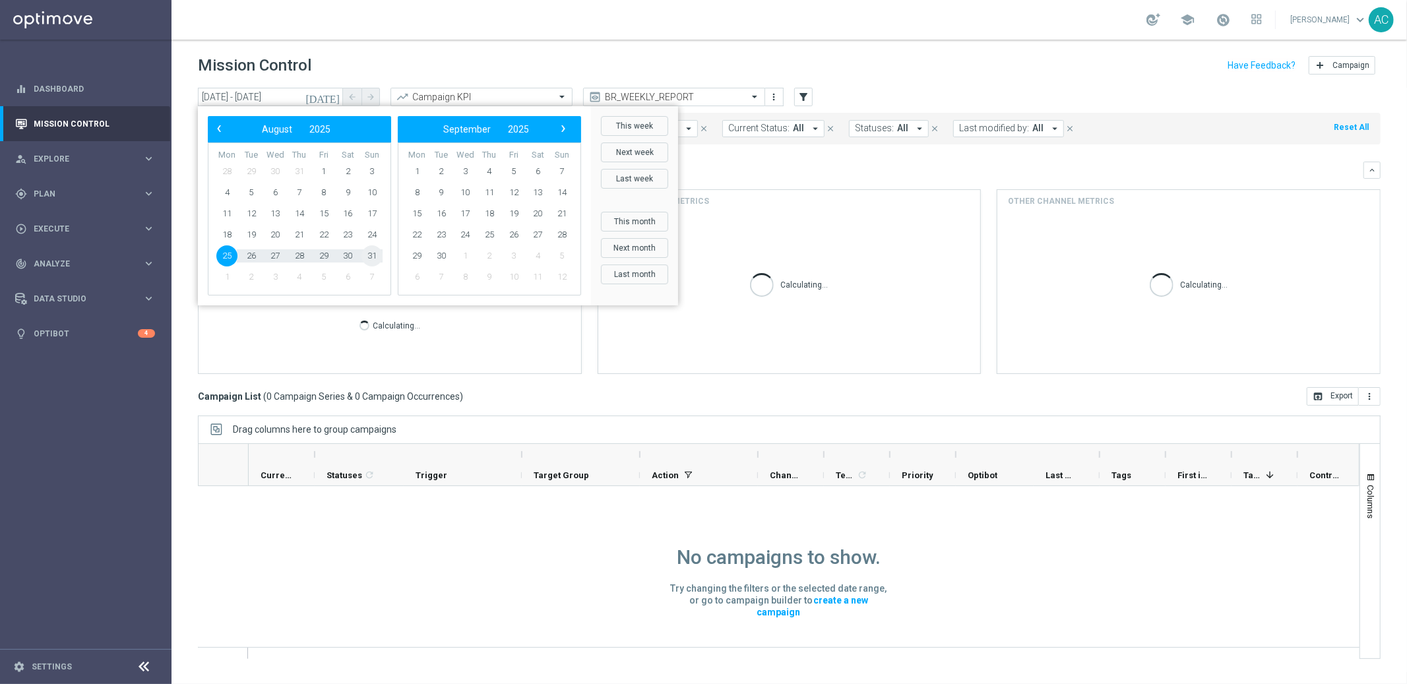
click at [373, 254] on span "31" at bounding box center [372, 255] width 21 height 21
type input "25 Aug 2025 - 31 Aug 2025"
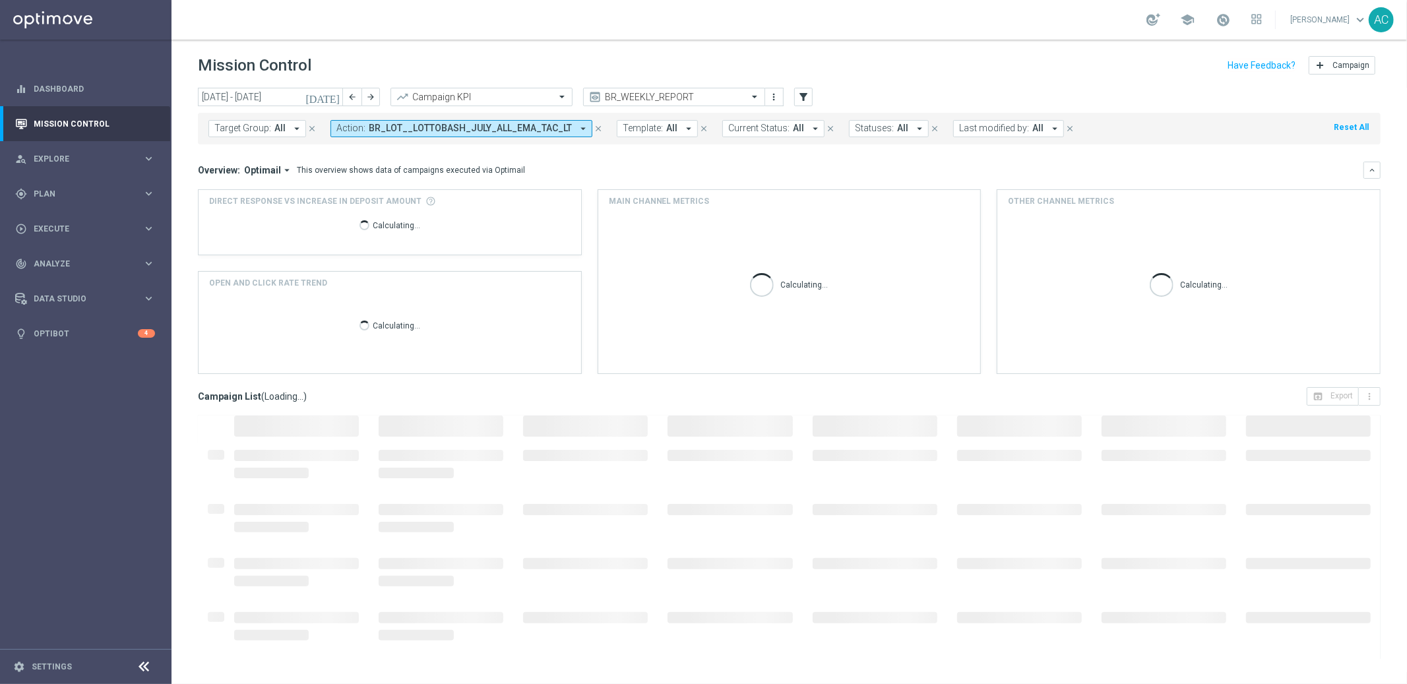
click at [727, 169] on div "Overview: Optimail arrow_drop_down This overview shows data of campaigns execut…" at bounding box center [781, 170] width 1166 height 12
click at [577, 127] on icon "arrow_drop_down" at bounding box center [583, 129] width 12 height 12
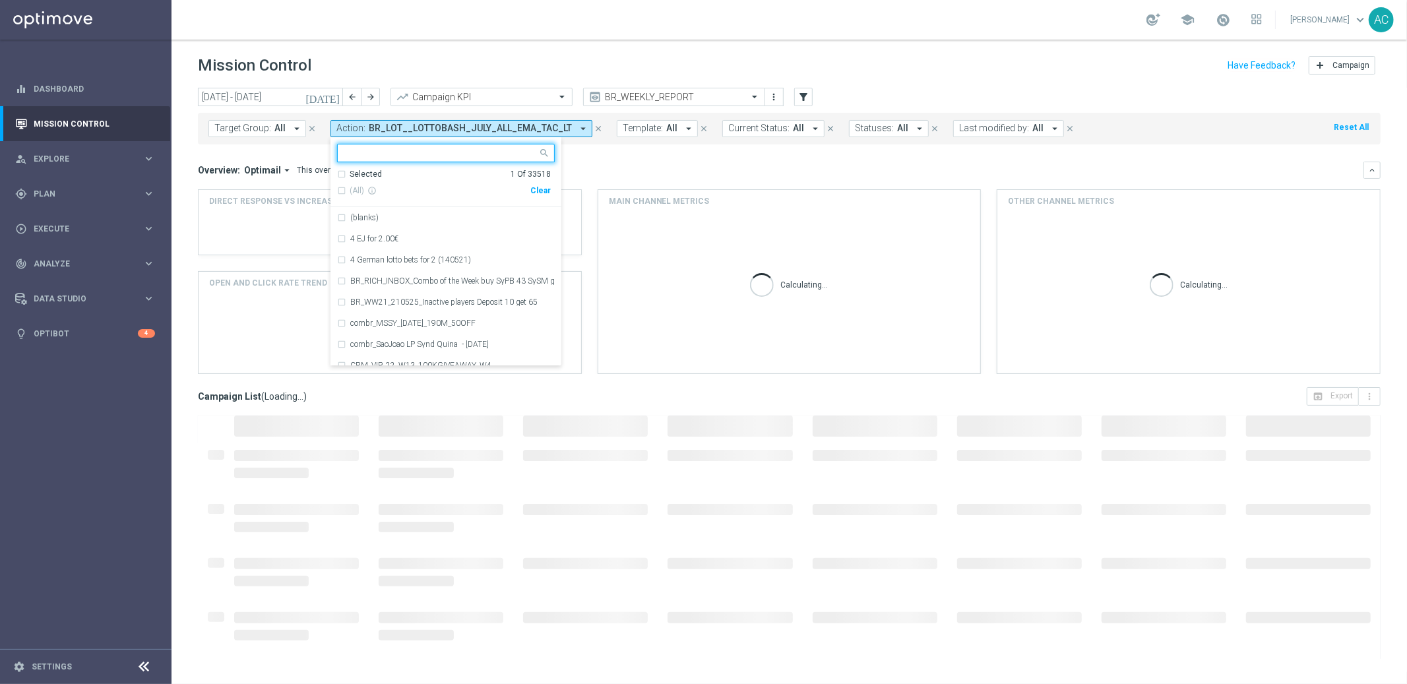
click at [0, 0] on div "Clear" at bounding box center [0, 0] width 0 height 0
click at [633, 168] on div "Overview: Optimail arrow_drop_down This overview shows data of campaigns execut…" at bounding box center [781, 170] width 1166 height 12
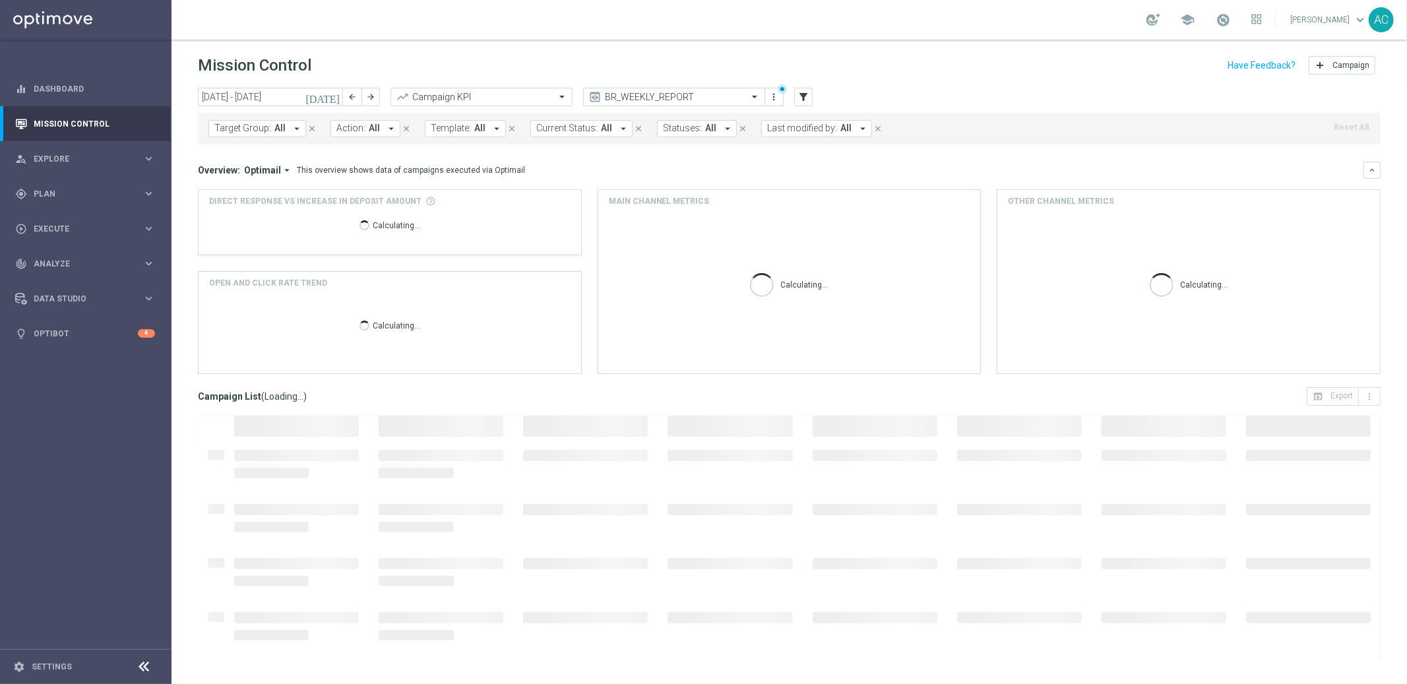
click at [365, 137] on div "Target Group: All arrow_drop_down close Action: All arrow_drop_down close Templ…" at bounding box center [789, 129] width 1183 height 32
click at [369, 132] on span "All" at bounding box center [374, 128] width 11 height 11
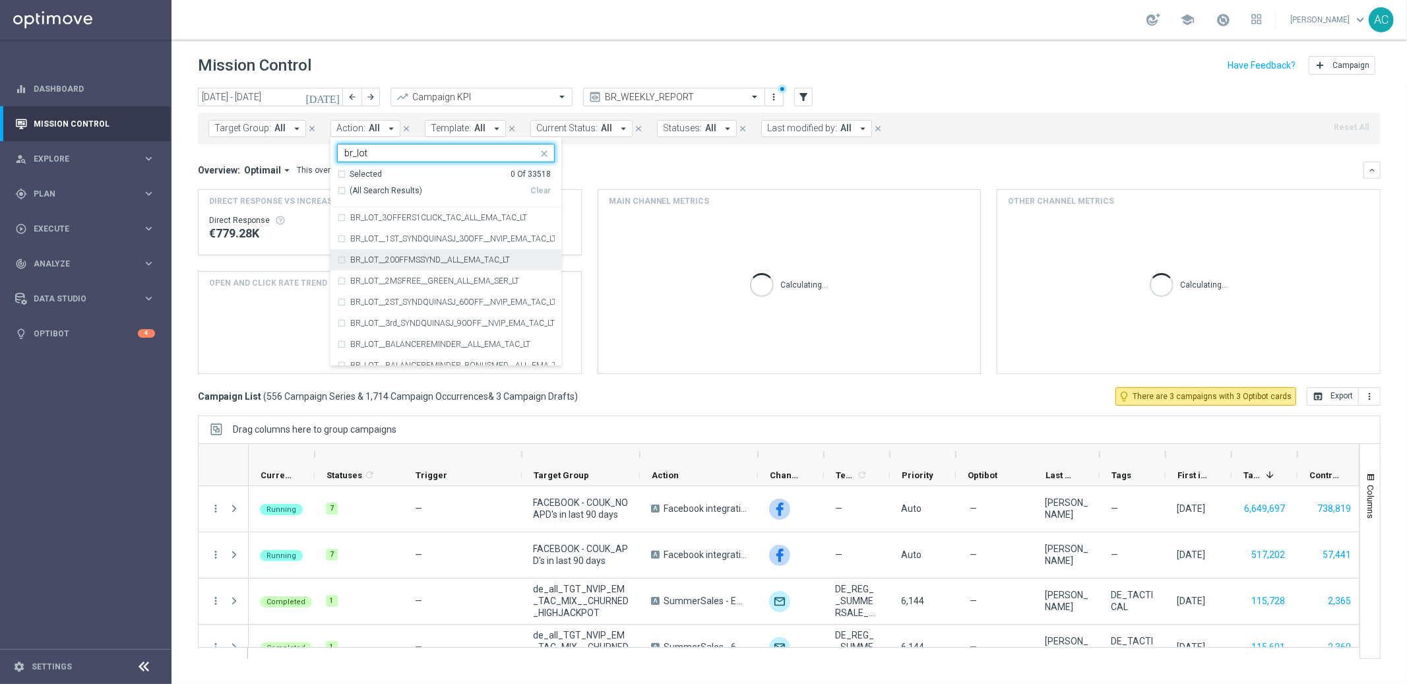
click at [340, 188] on div "(All Search Results)" at bounding box center [433, 190] width 193 height 11
type input "br_lot"
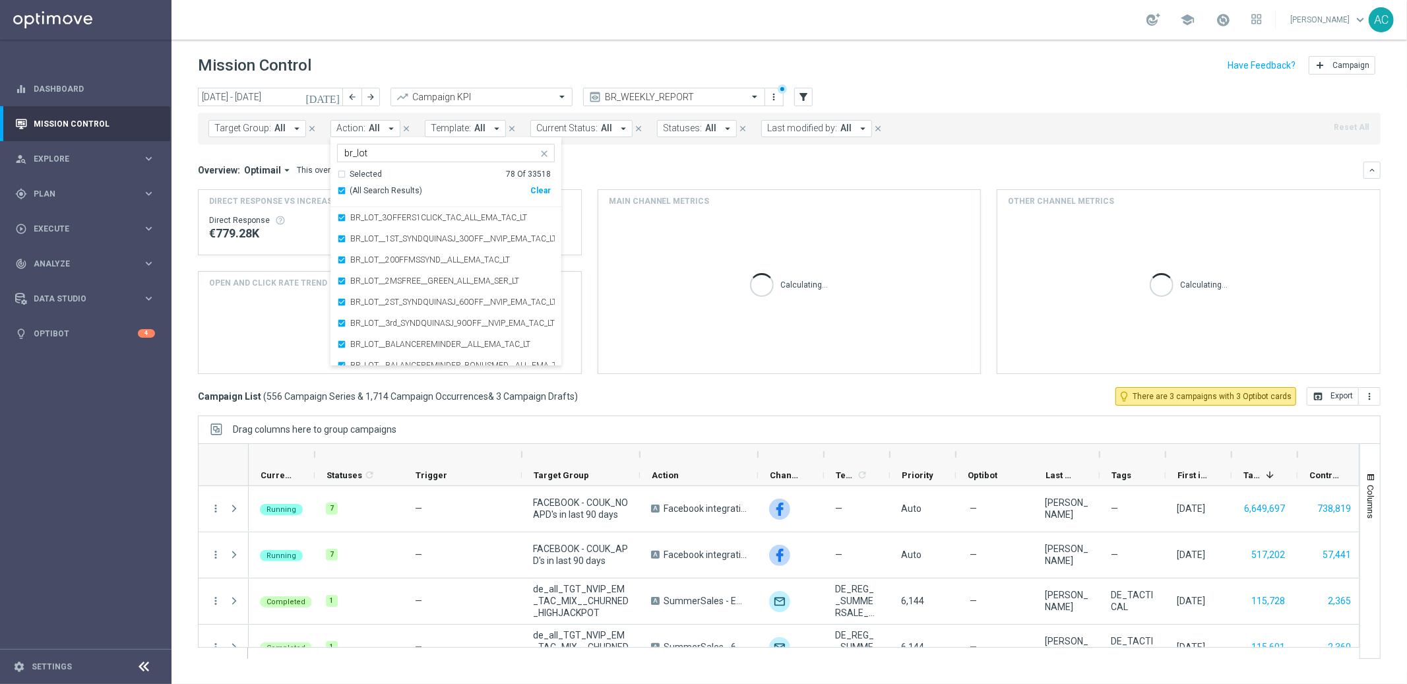
click at [604, 172] on div "Overview: Optimail arrow_drop_down This overview shows data of campaigns execut…" at bounding box center [781, 170] width 1166 height 12
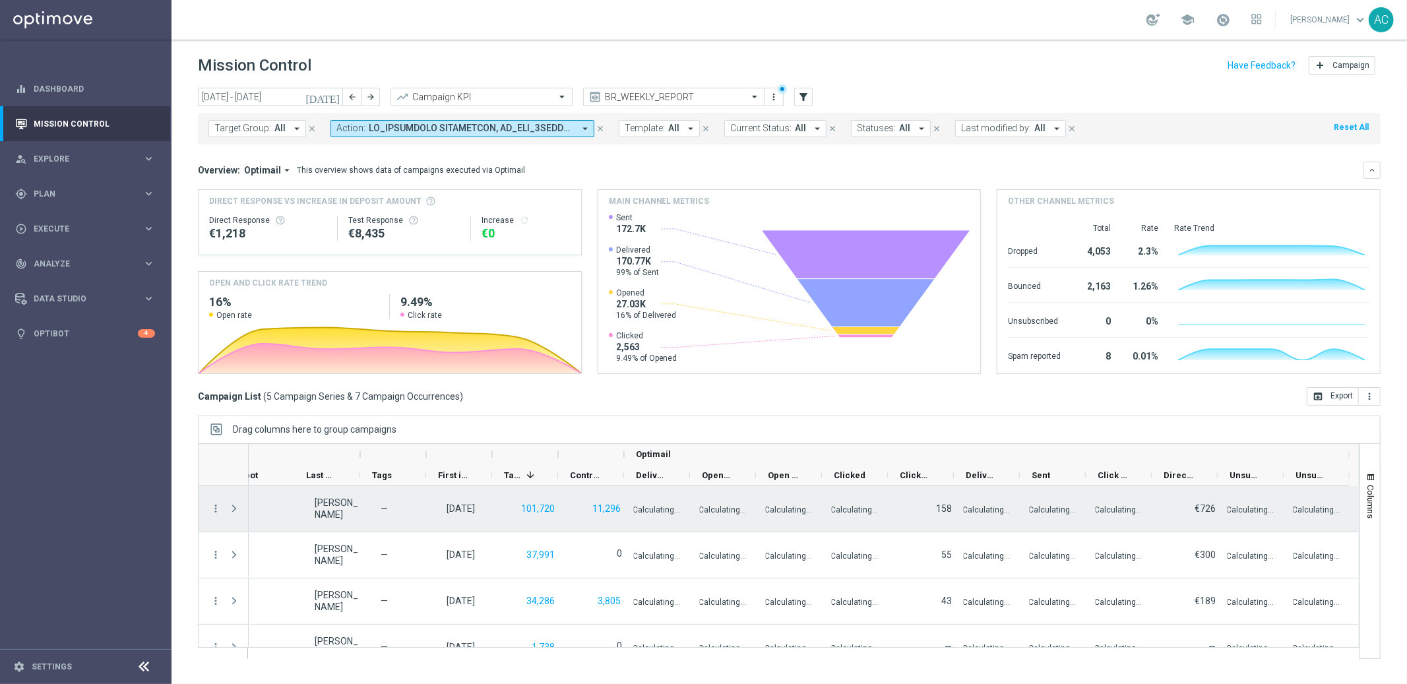
click at [640, 509] on p "Calculating..." at bounding box center [656, 509] width 47 height 13
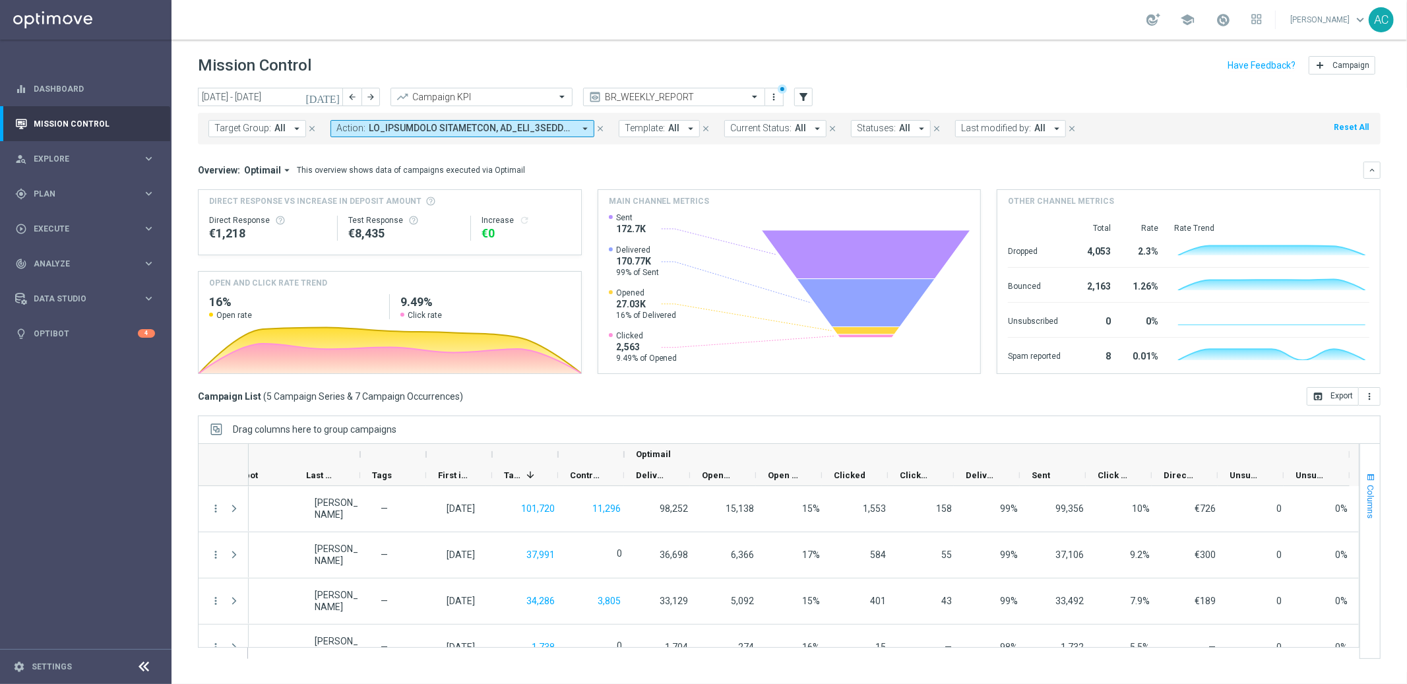
click at [1370, 478] on span "button" at bounding box center [1371, 477] width 11 height 11
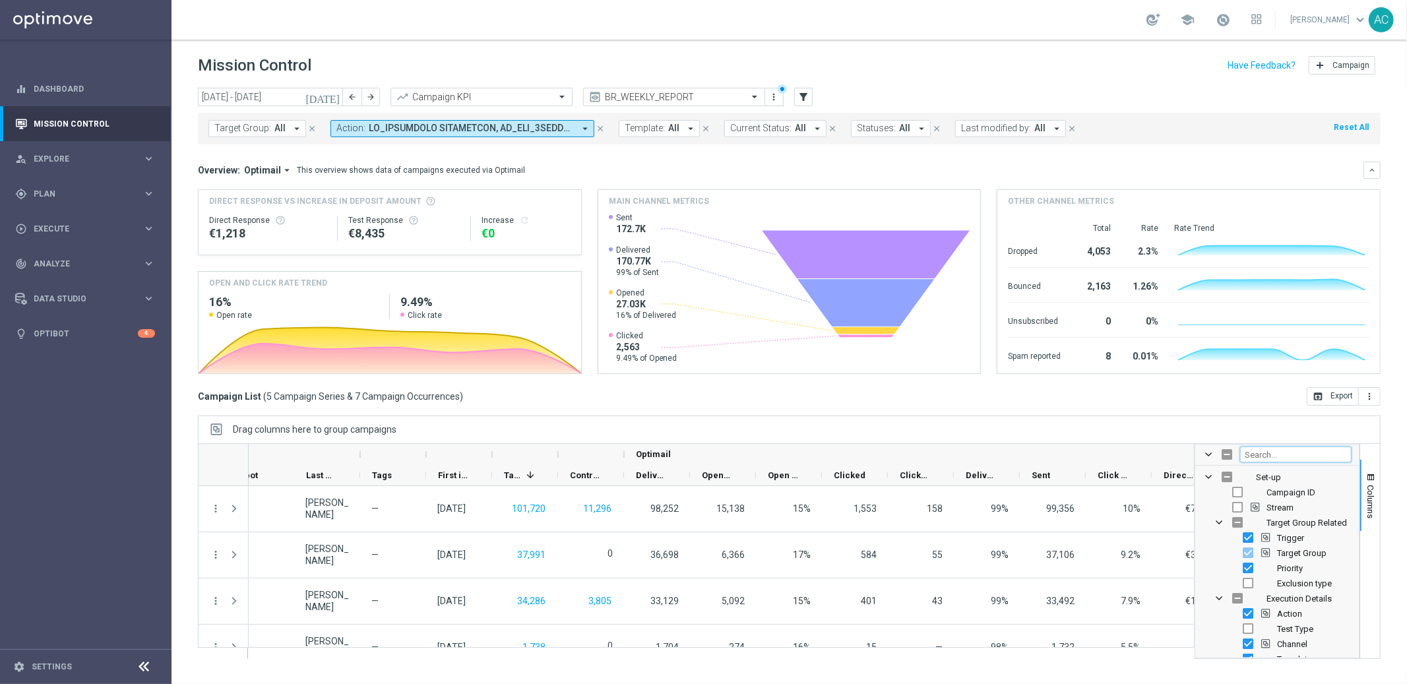
click at [1263, 456] on input "Filter Columns Input" at bounding box center [1295, 455] width 111 height 16
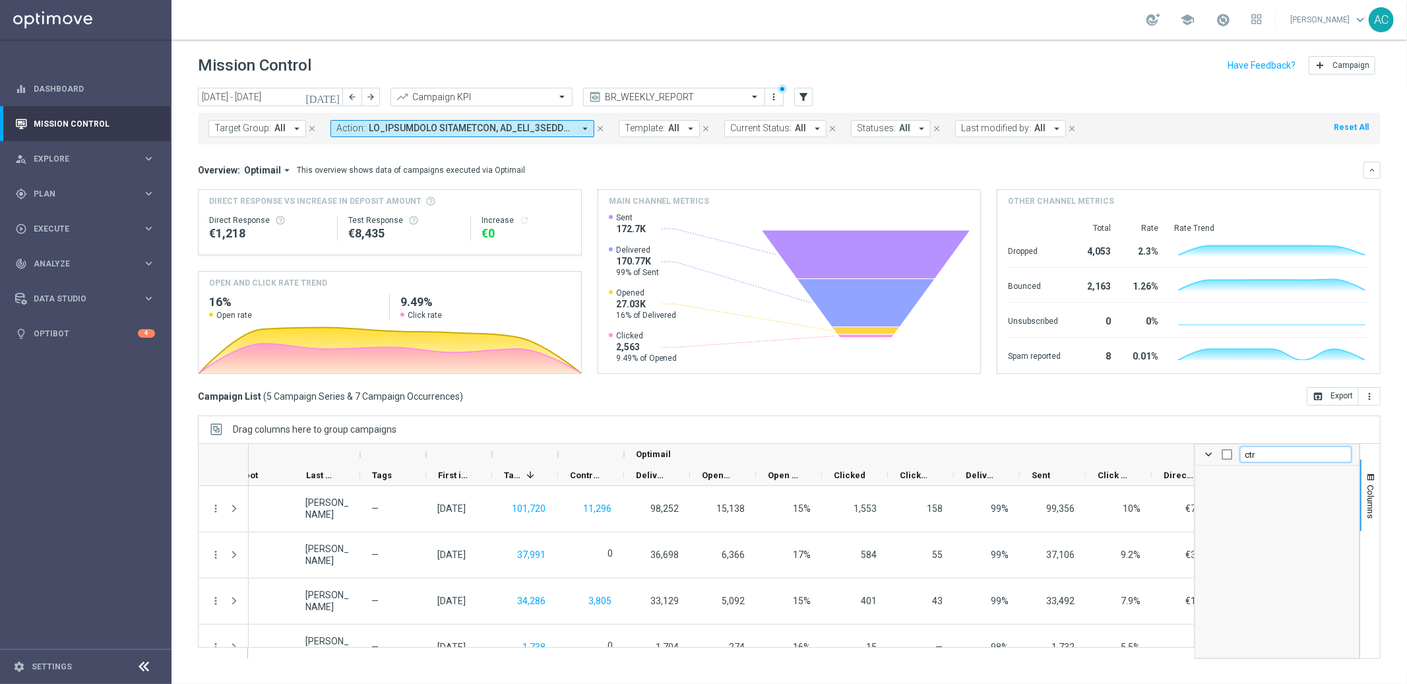
type input "ct"
checkbox input "false"
type input "c"
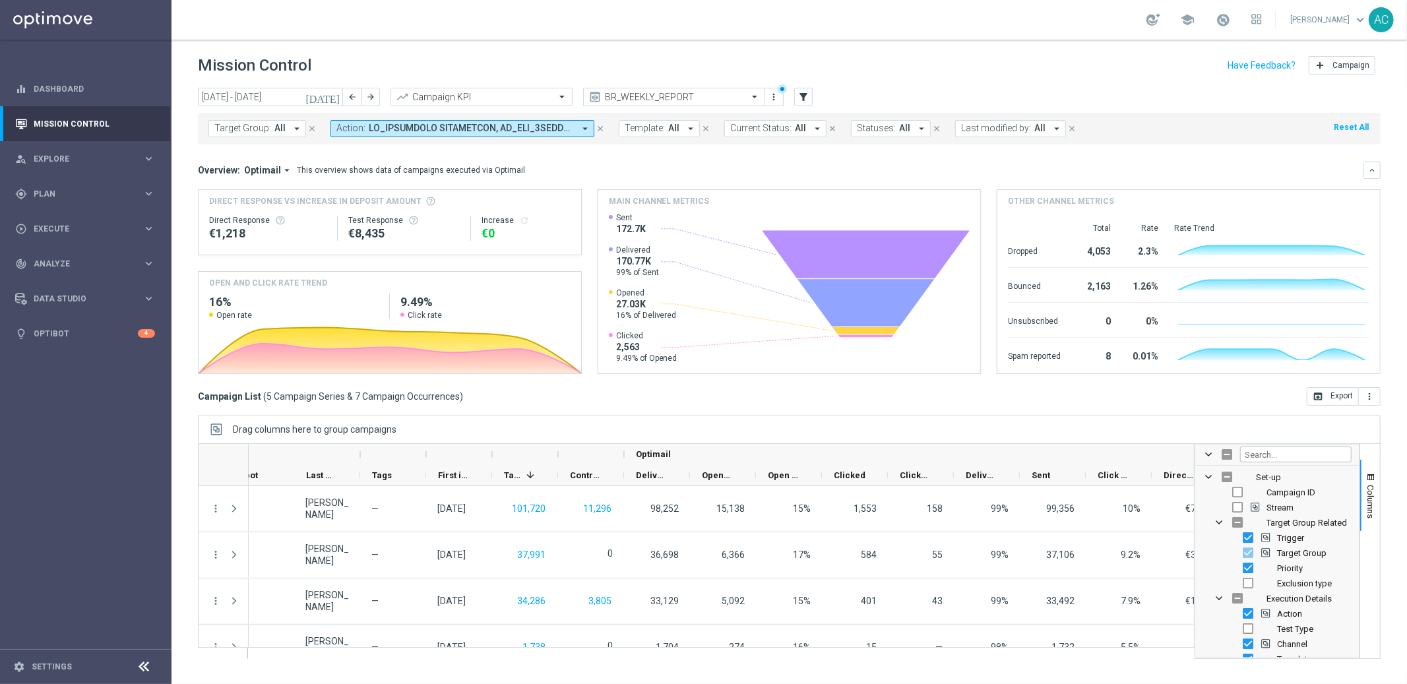
click at [1104, 421] on div "Drag columns here to group campaigns" at bounding box center [789, 430] width 1183 height 28
drag, startPoint x: 1134, startPoint y: 433, endPoint x: 1206, endPoint y: 424, distance: 72.4
click at [1134, 433] on div "Drag columns here to group campaigns" at bounding box center [789, 430] width 1183 height 28
click at [1397, 473] on div "today 25 Aug 2025 - 31 Aug 2025 arrow_back arrow_forward Campaign KPI trending_…" at bounding box center [790, 380] width 1236 height 584
click at [1205, 453] on span at bounding box center [1208, 454] width 11 height 11
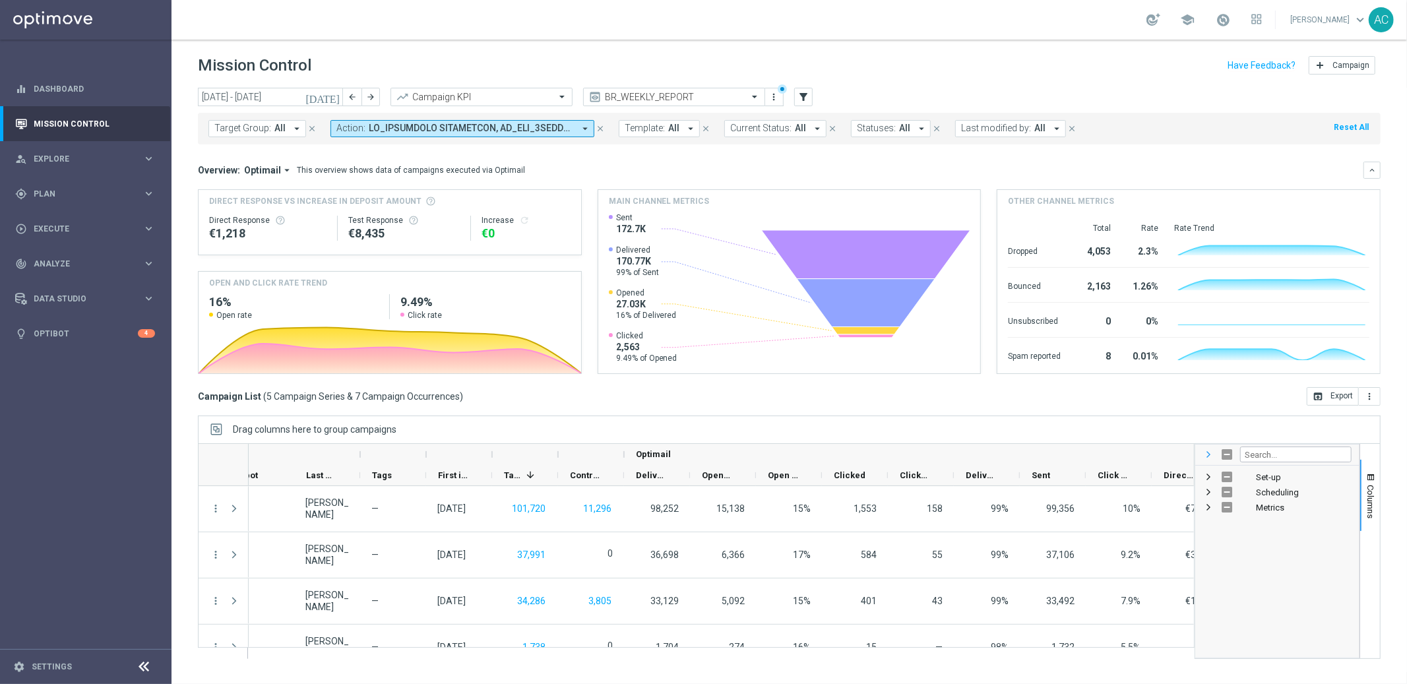
click at [1207, 457] on span at bounding box center [1208, 454] width 11 height 11
click at [1205, 433] on div "Drag columns here to group campaigns" at bounding box center [789, 430] width 1183 height 28
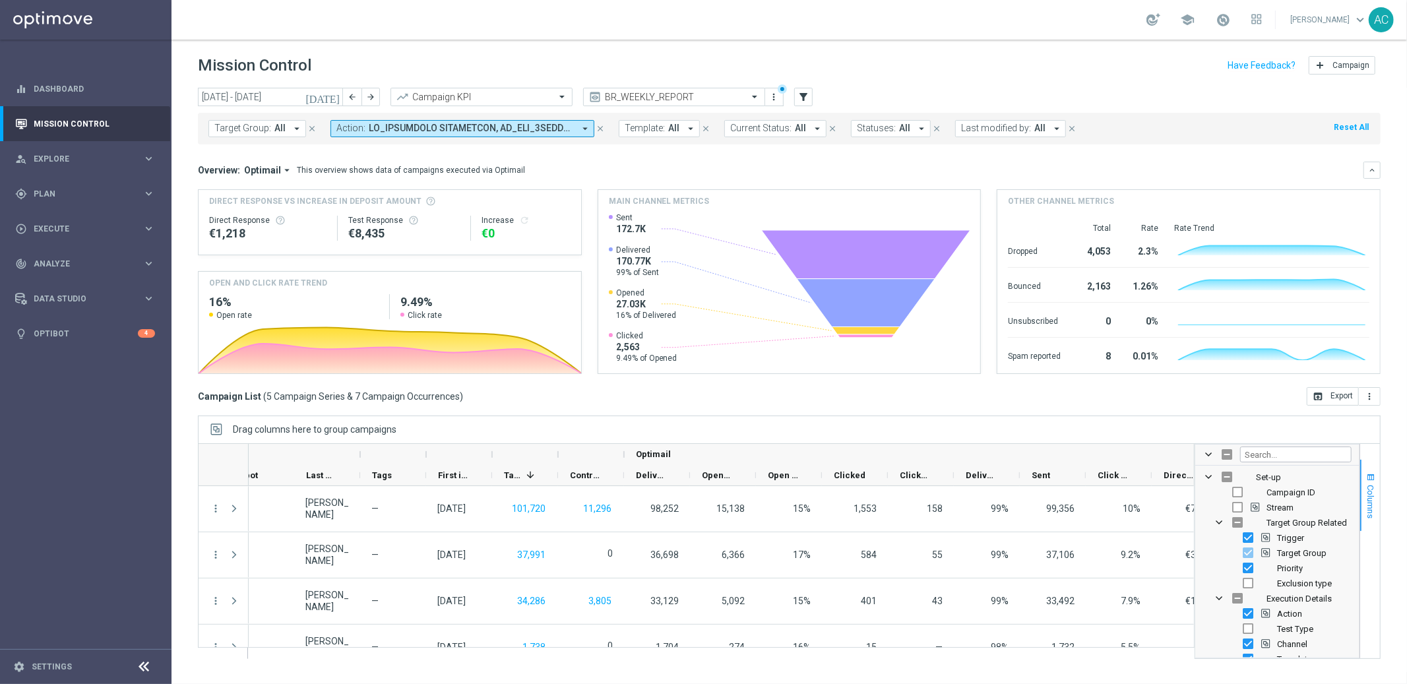
click at [1371, 489] on span "Columns" at bounding box center [1371, 502] width 11 height 34
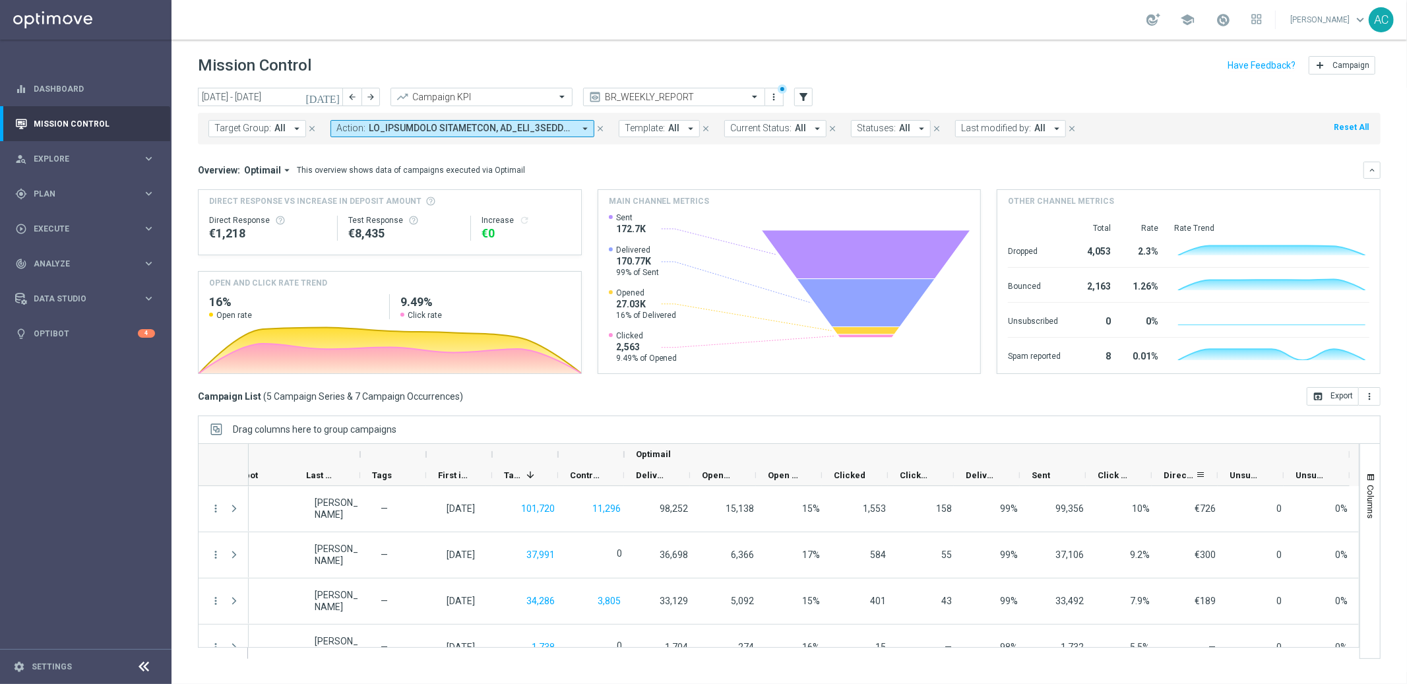
click at [1162, 474] on div "Direct Response - Total KPI" at bounding box center [1185, 475] width 66 height 21
click at [1199, 474] on span at bounding box center [1200, 475] width 11 height 11
click at [1152, 449] on div "Optimail" at bounding box center [987, 454] width 702 height 21
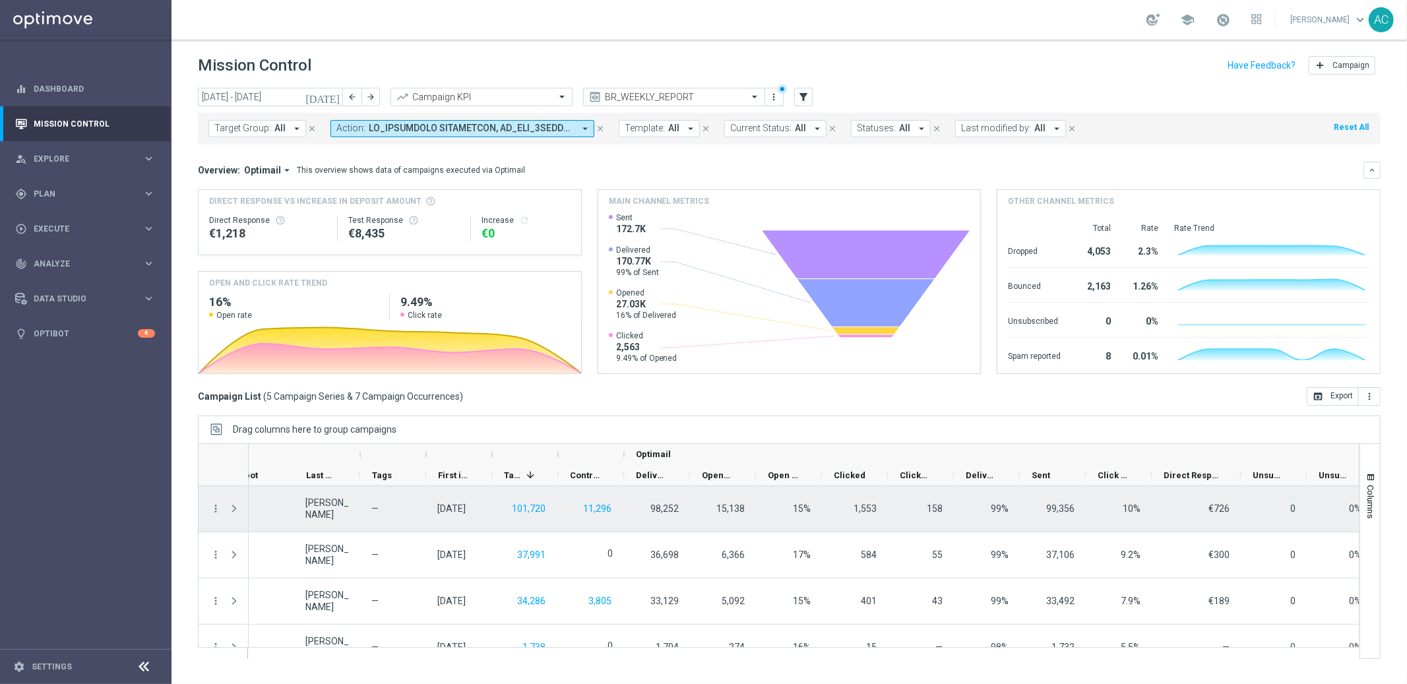
drag, startPoint x: 1216, startPoint y: 475, endPoint x: 1239, endPoint y: 491, distance: 28.0
click at [1239, 491] on div at bounding box center [779, 551] width 1162 height 216
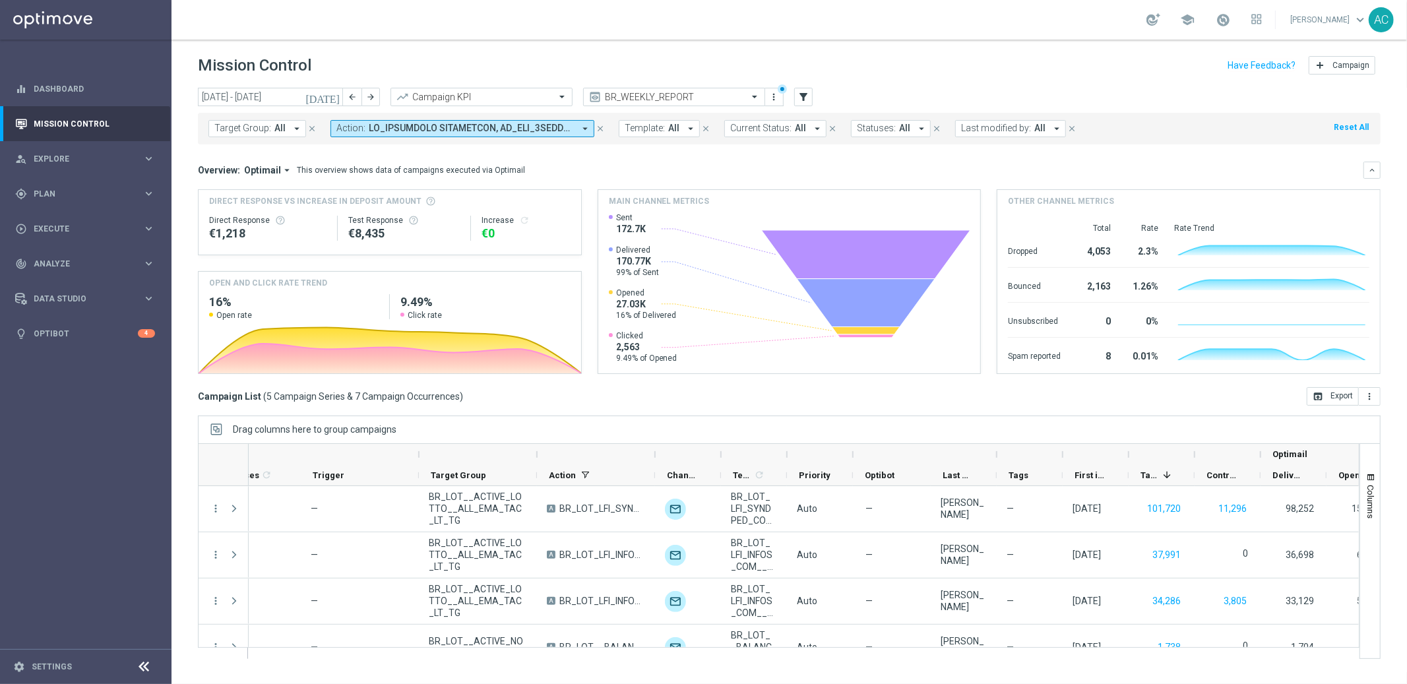
scroll to position [0, 100]
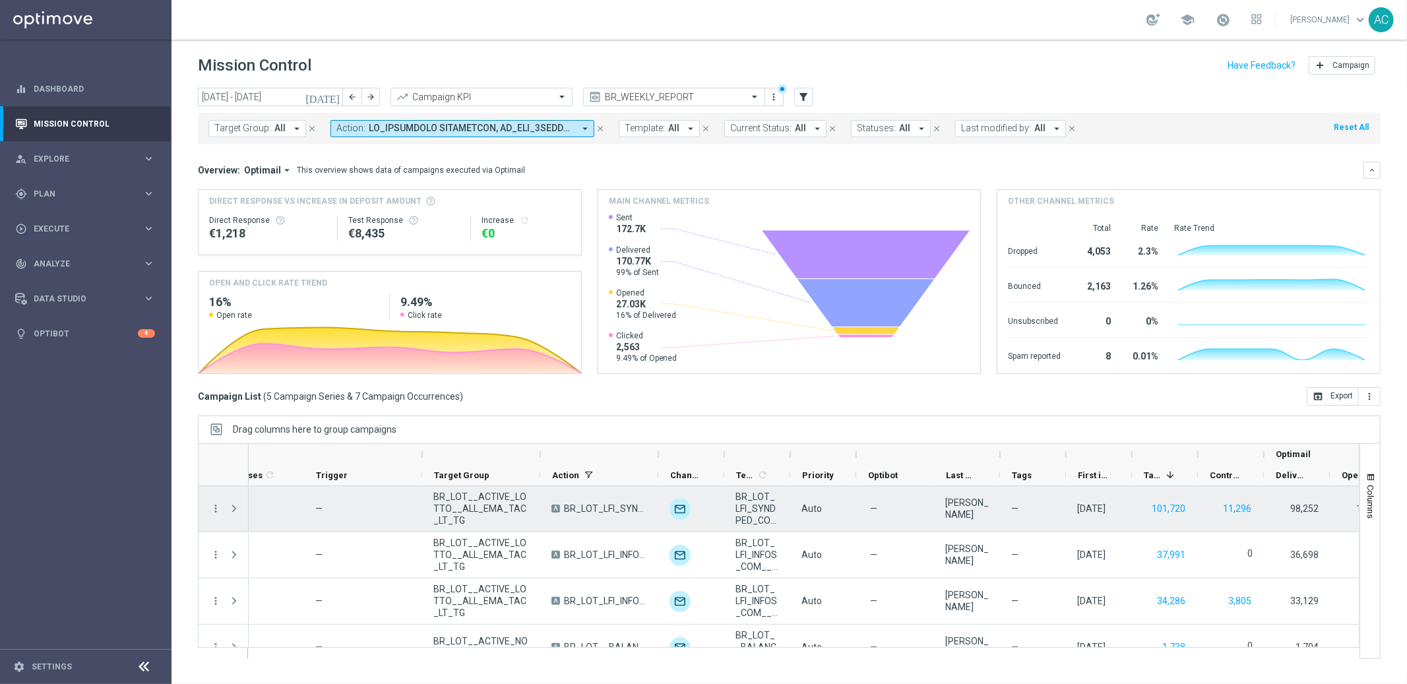
click at [606, 509] on span "BR_LOT_LFI_SYNDPED_COM__ALL_EMA_TAC_LT" at bounding box center [605, 509] width 83 height 12
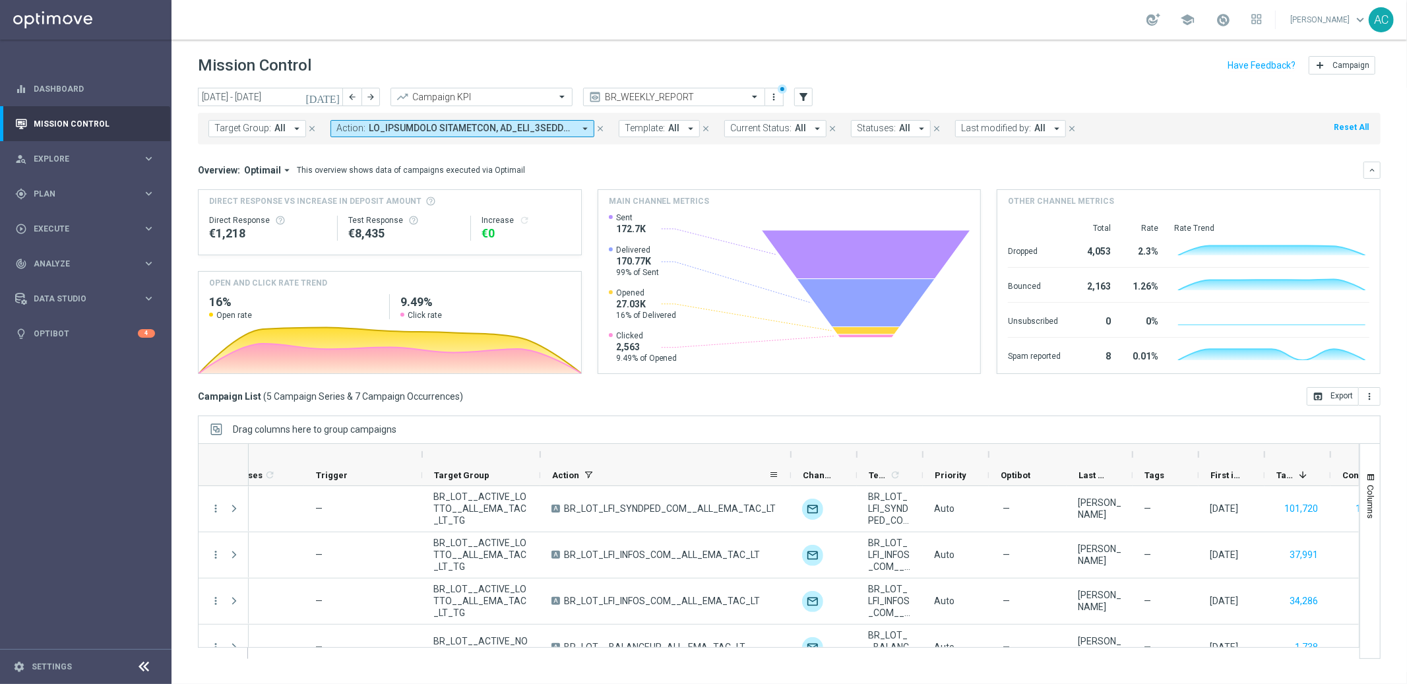
drag, startPoint x: 658, startPoint y: 470, endPoint x: 790, endPoint y: 475, distance: 132.7
click at [790, 475] on div at bounding box center [790, 475] width 5 height 20
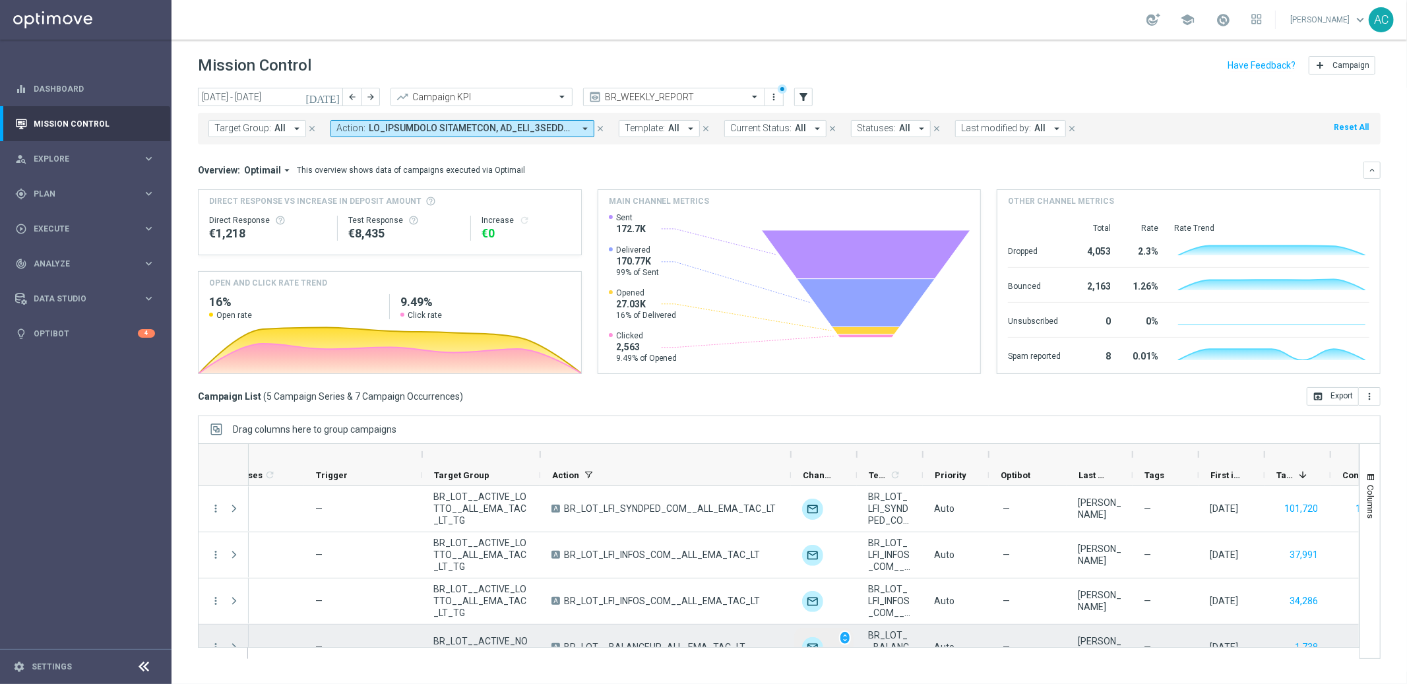
drag, startPoint x: 804, startPoint y: 648, endPoint x: 827, endPoint y: 643, distance: 23.7
click at [827, 643] on div at bounding box center [779, 551] width 1162 height 216
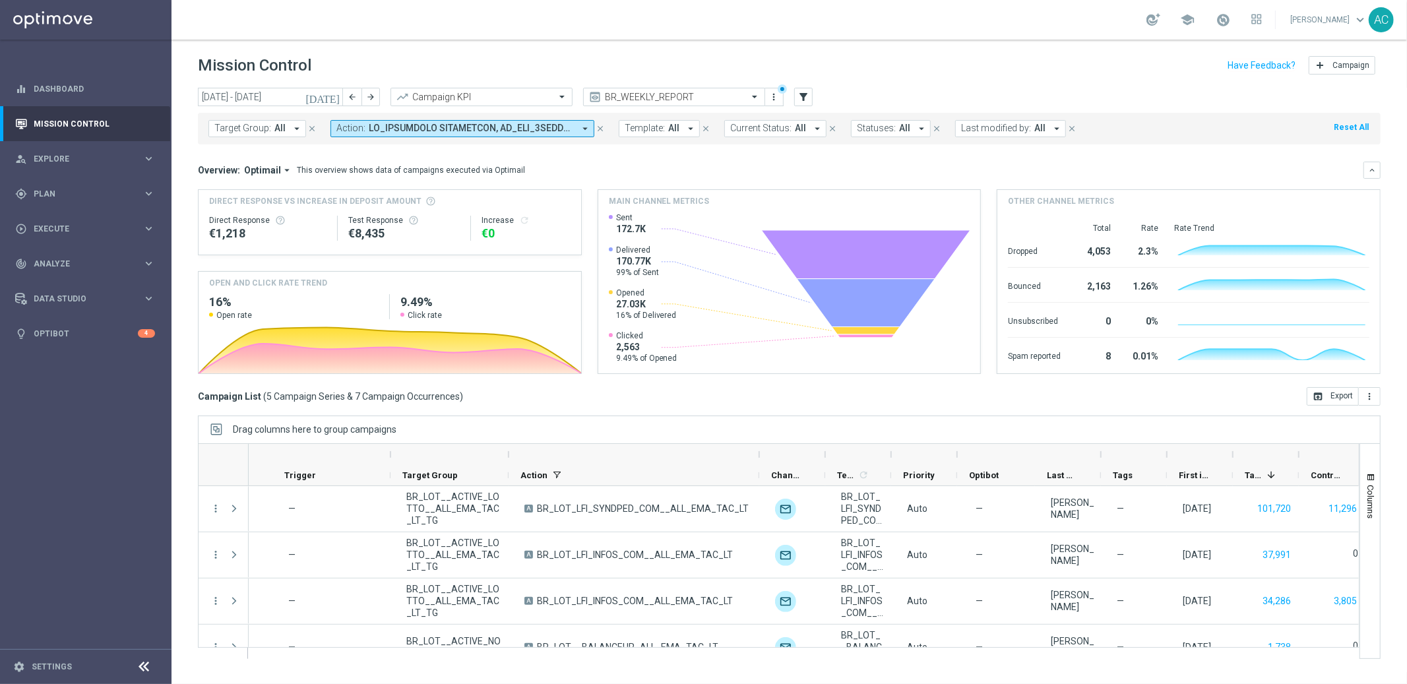
scroll to position [0, 131]
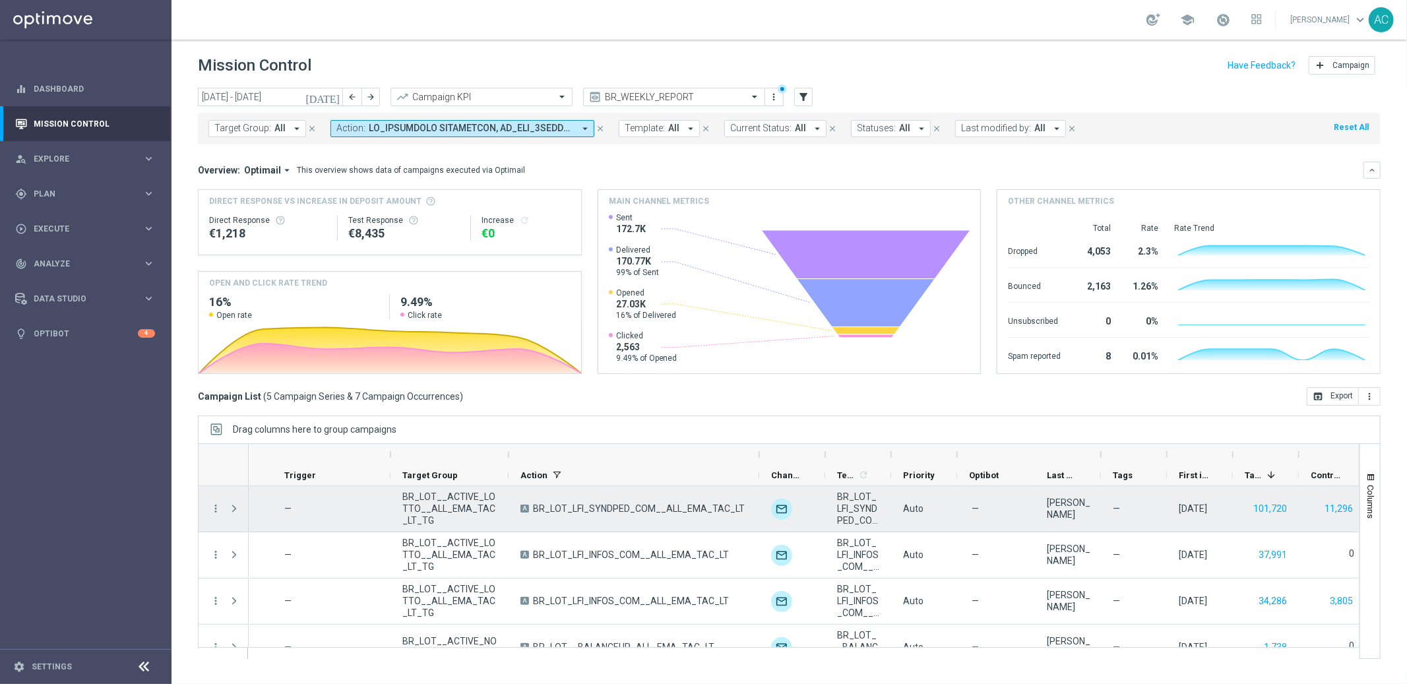
click at [606, 507] on span "BR_LOT_LFI_SYNDPED_COM__ALL_EMA_TAC_LT" at bounding box center [639, 509] width 212 height 12
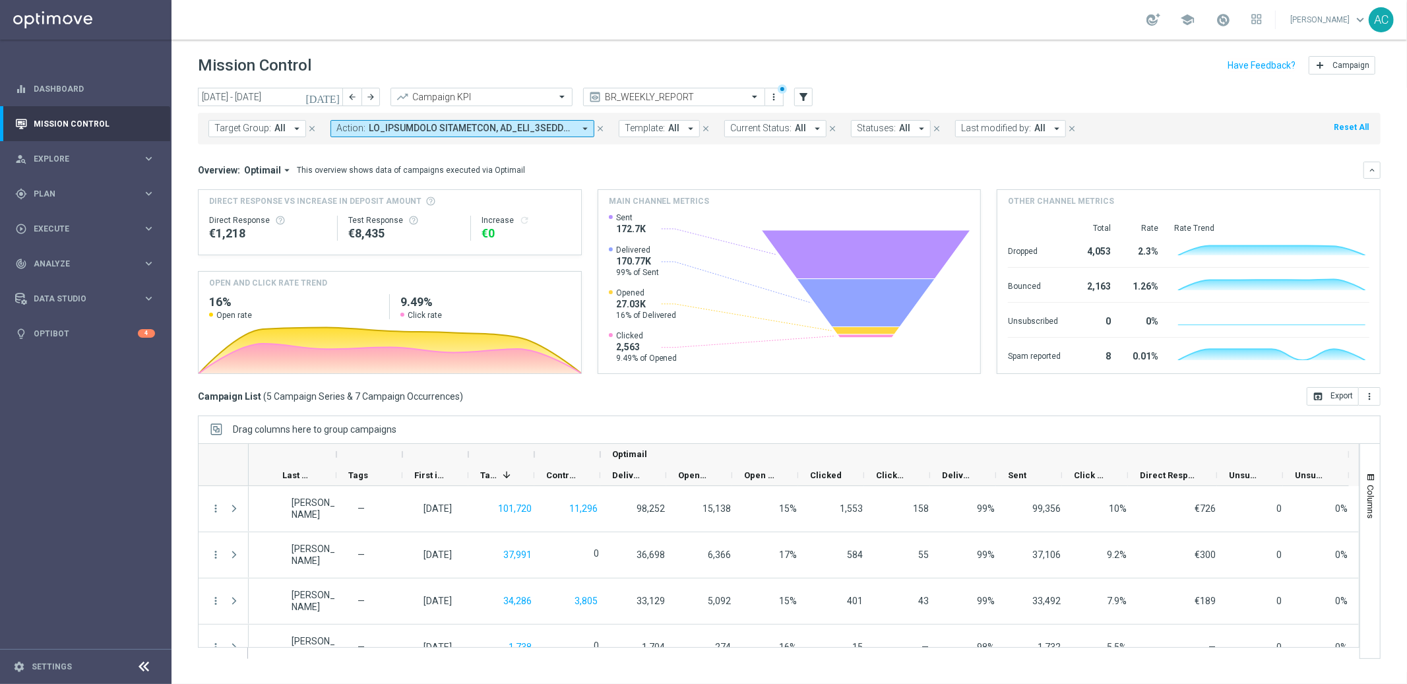
scroll to position [0, 895]
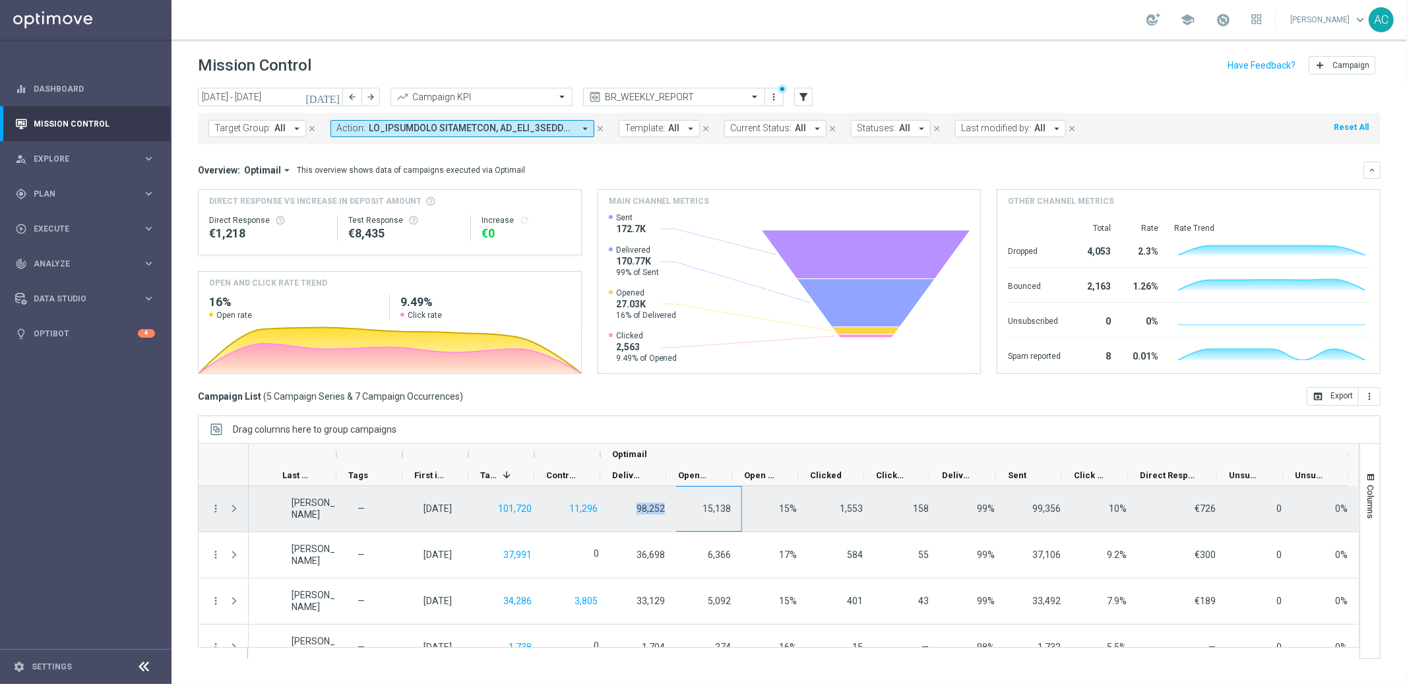
drag, startPoint x: 624, startPoint y: 509, endPoint x: 666, endPoint y: 508, distance: 41.6
click at [666, 508] on div "BR_LOT_LFI_SYNDPED_COM__ALL_EMA_TAC_LT Auto — Adriano Costa — 26 Aug 2025, Tues…" at bounding box center [361, 509] width 1996 height 46
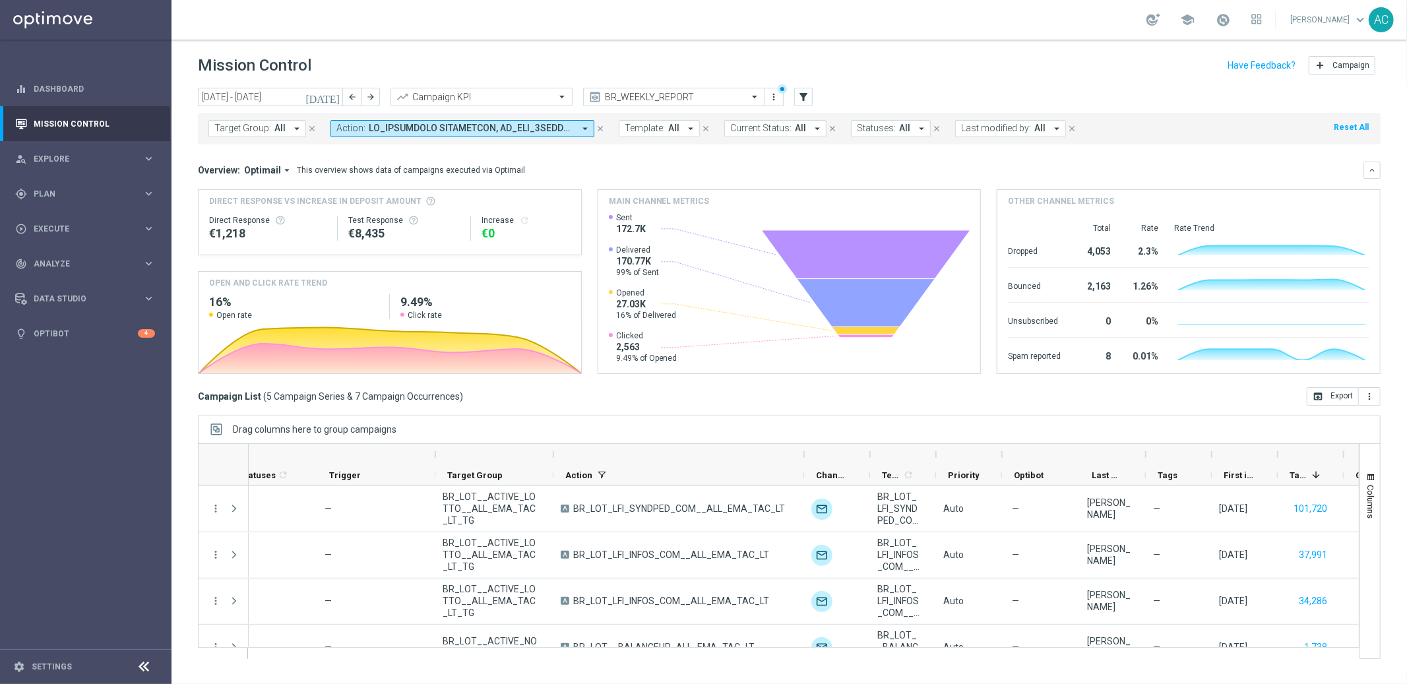
scroll to position [0, 84]
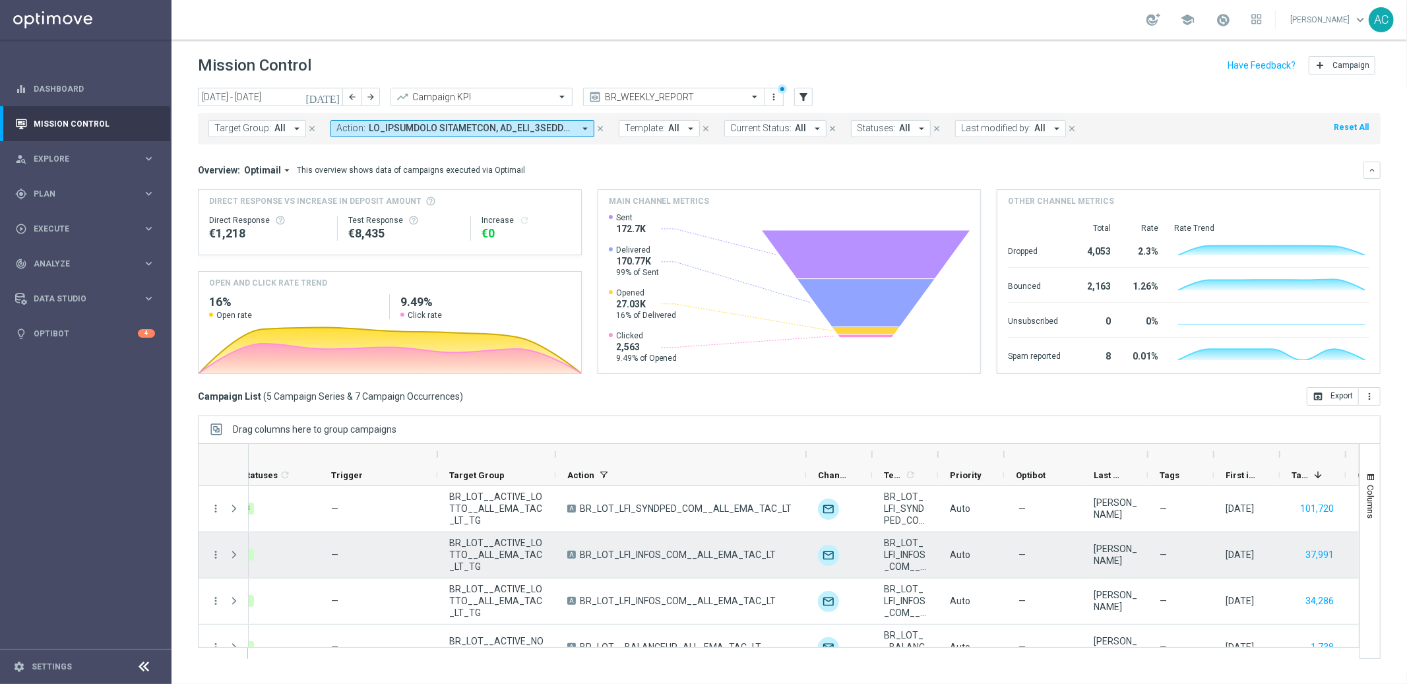
click at [650, 551] on span "BR_LOT_LFI_INFOS_COM__ALL_EMA_TAC_LT" at bounding box center [678, 555] width 196 height 12
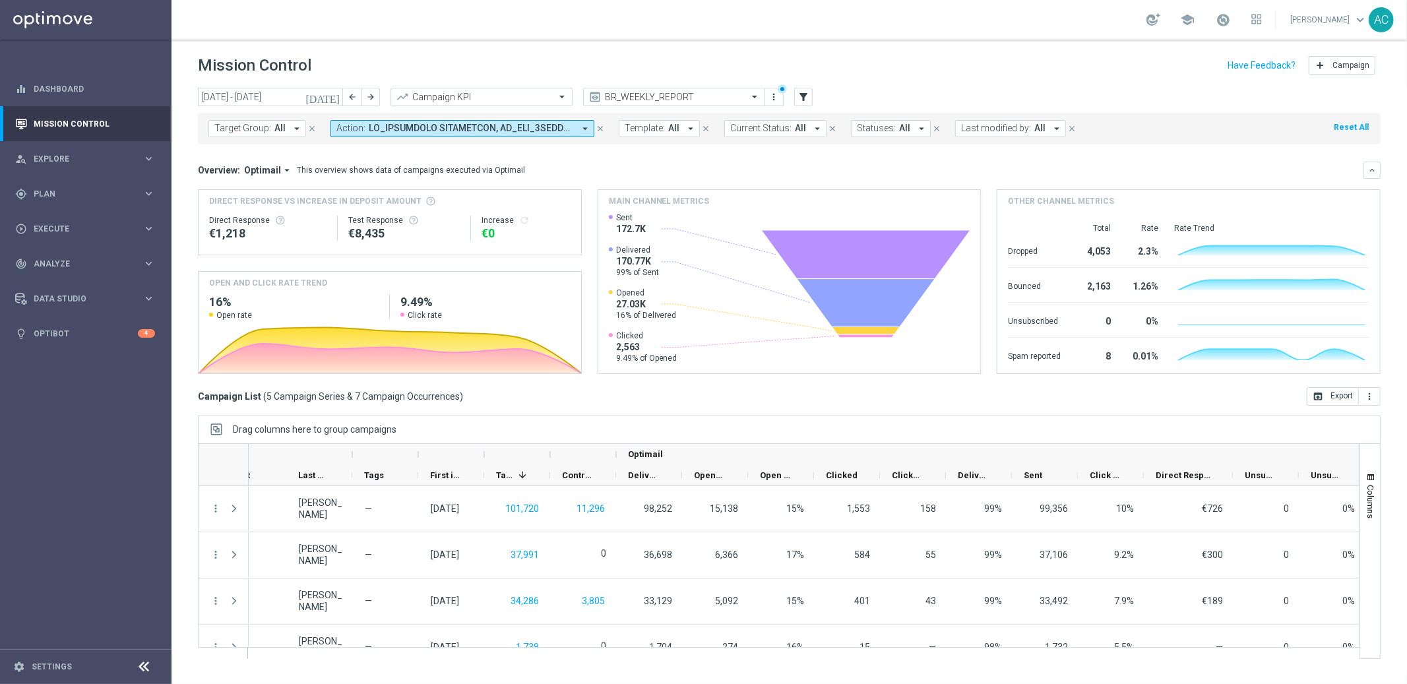
scroll to position [0, 882]
click at [1369, 398] on icon "more_vert" at bounding box center [1369, 396] width 11 height 11
click at [1373, 495] on span "Columns" at bounding box center [1371, 502] width 11 height 34
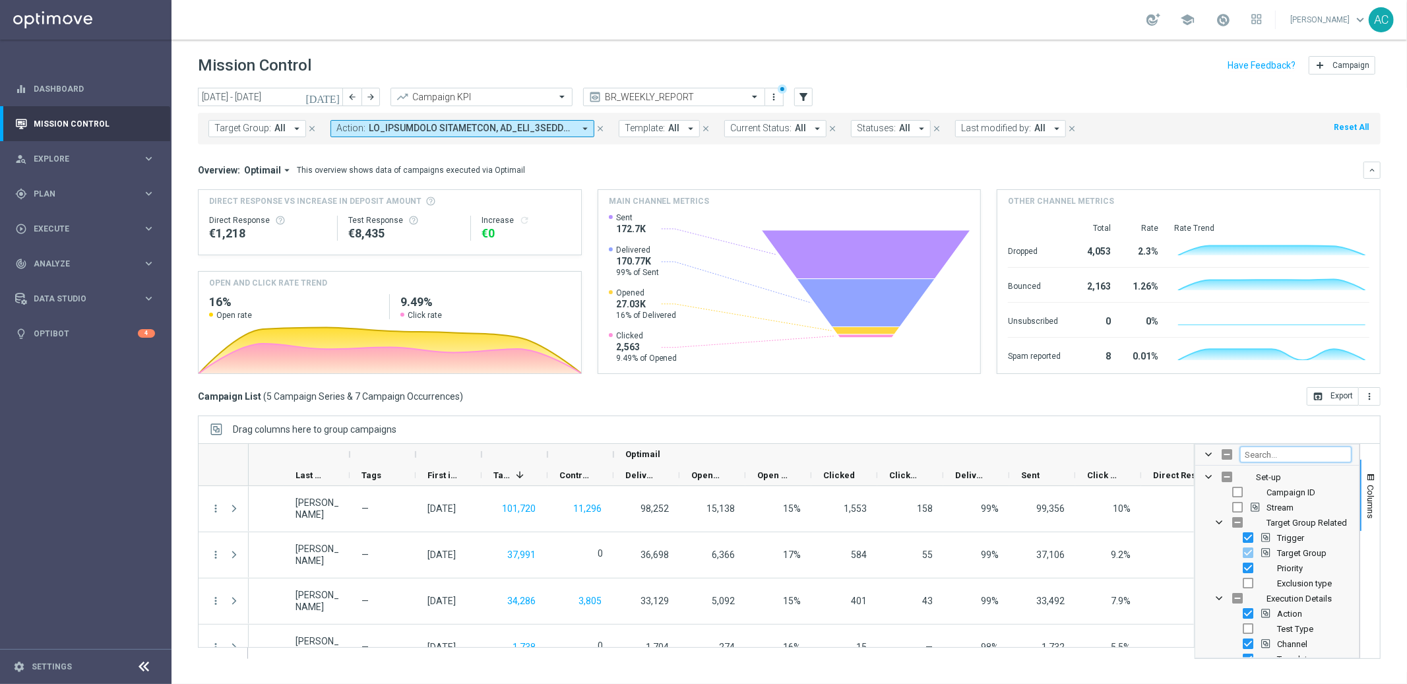
click at [1275, 455] on input "Filter Columns Input" at bounding box center [1295, 455] width 111 height 16
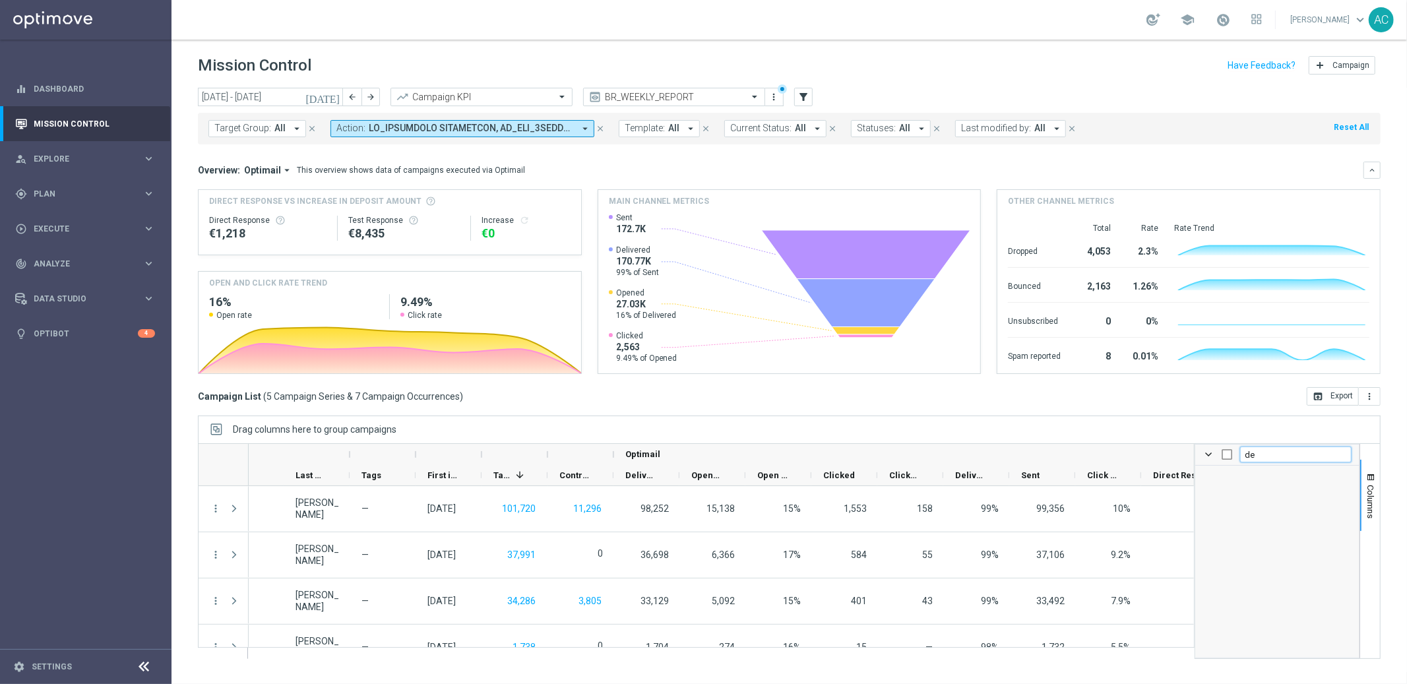
type input "d"
checkbox input "false"
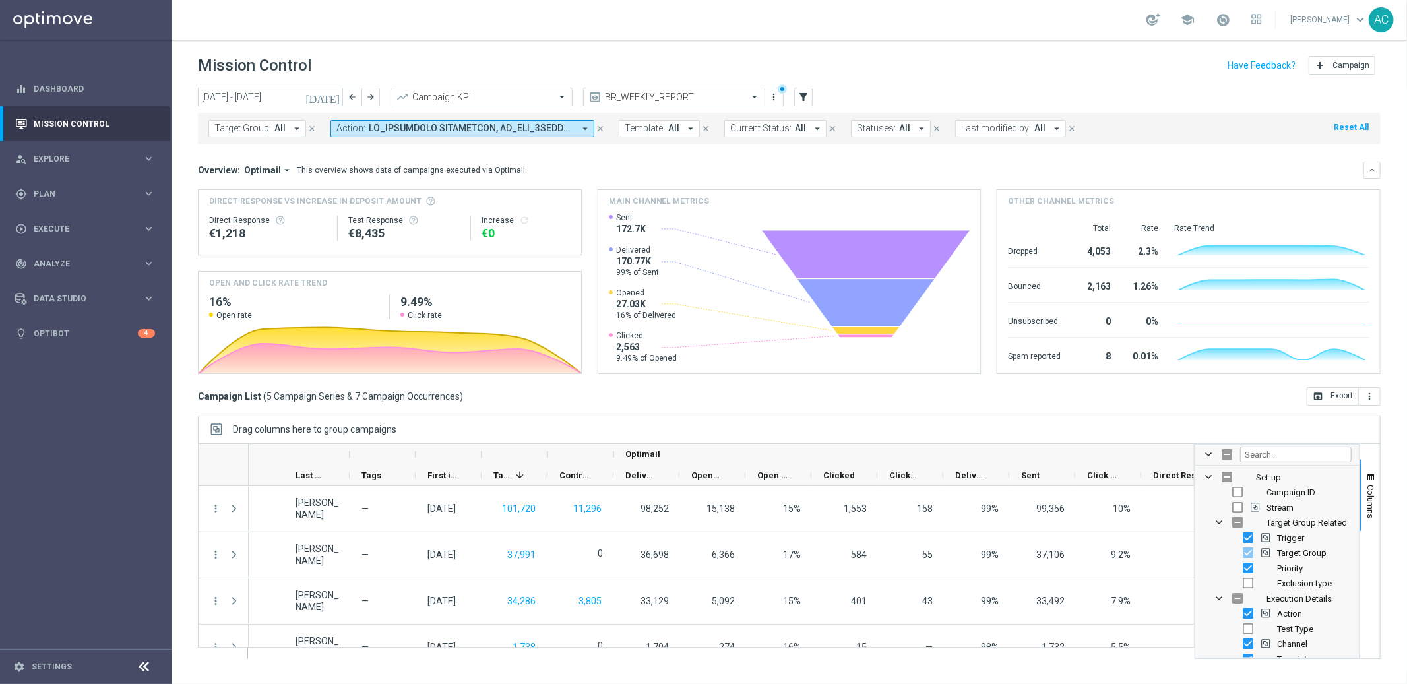
click at [1393, 503] on div "today 25 Aug 2025 - 31 Aug 2025 arrow_back arrow_forward Campaign KPI trending_…" at bounding box center [790, 380] width 1236 height 584
click at [1211, 455] on span at bounding box center [1208, 454] width 11 height 11
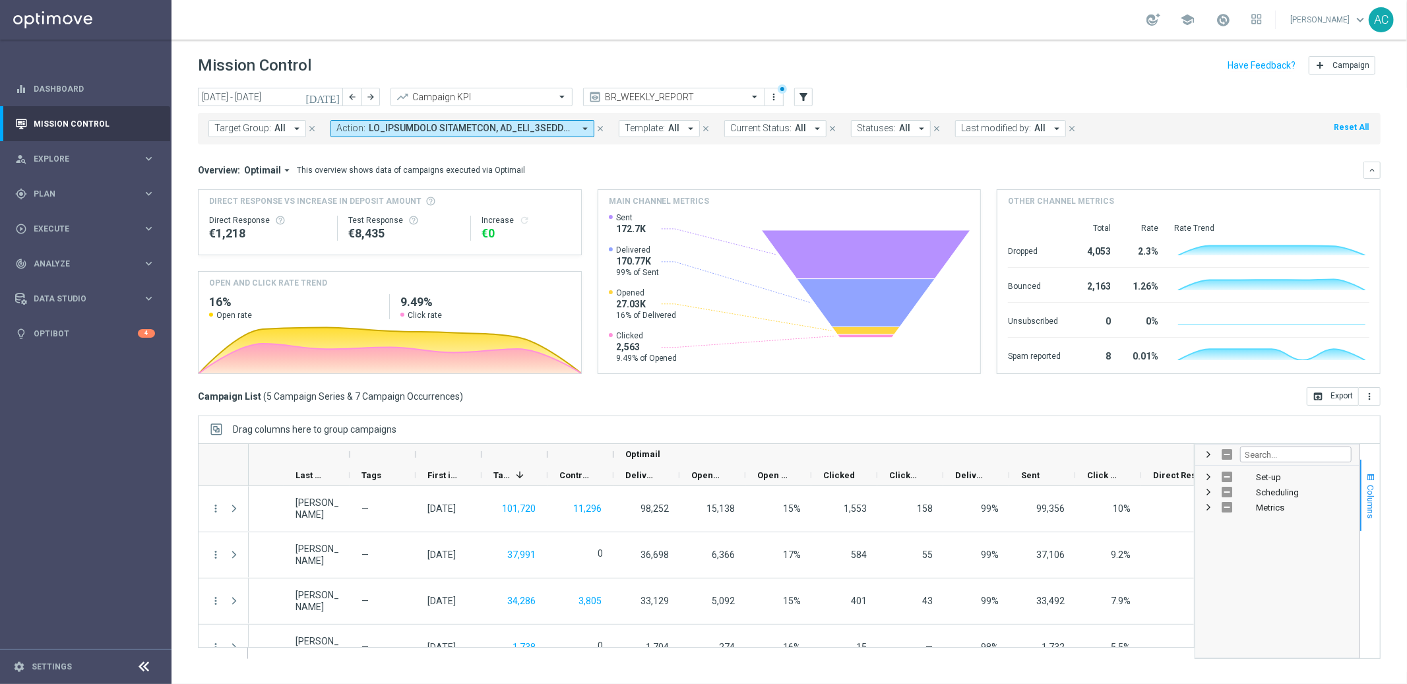
click at [1370, 478] on span "button" at bounding box center [1371, 477] width 11 height 11
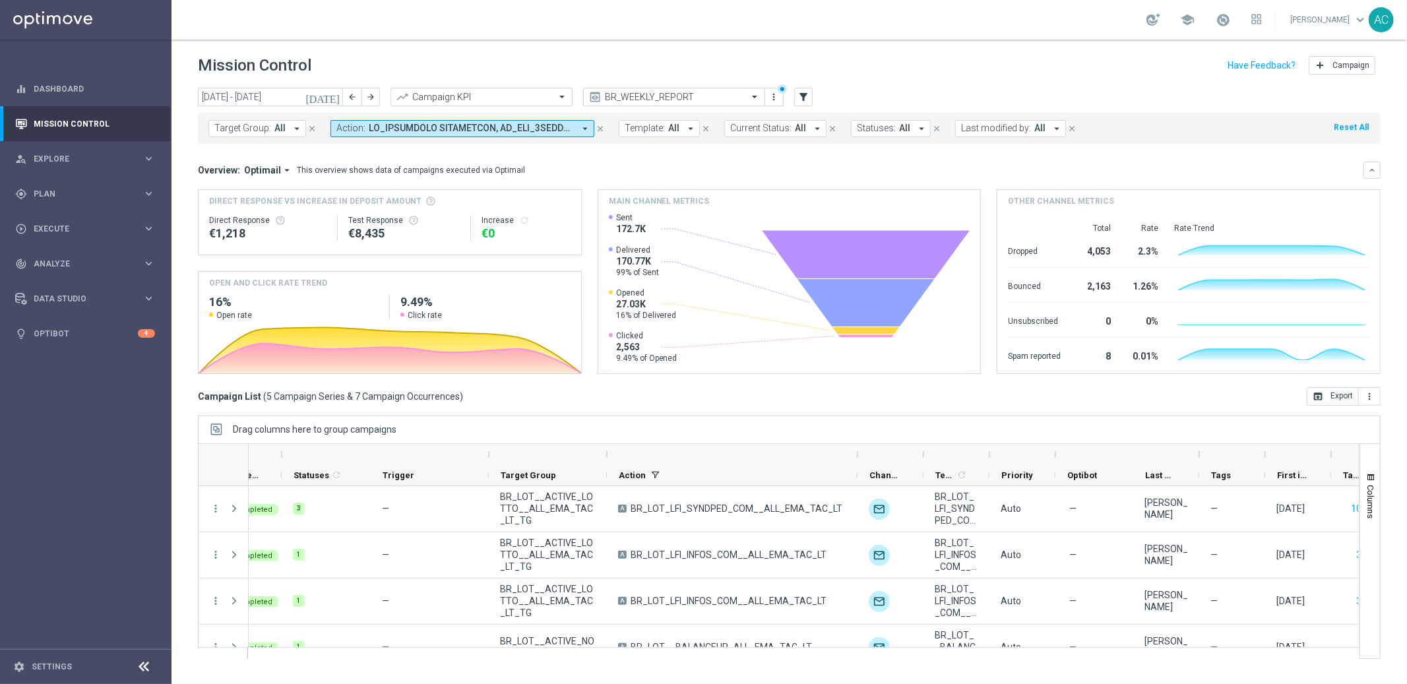
scroll to position [0, 18]
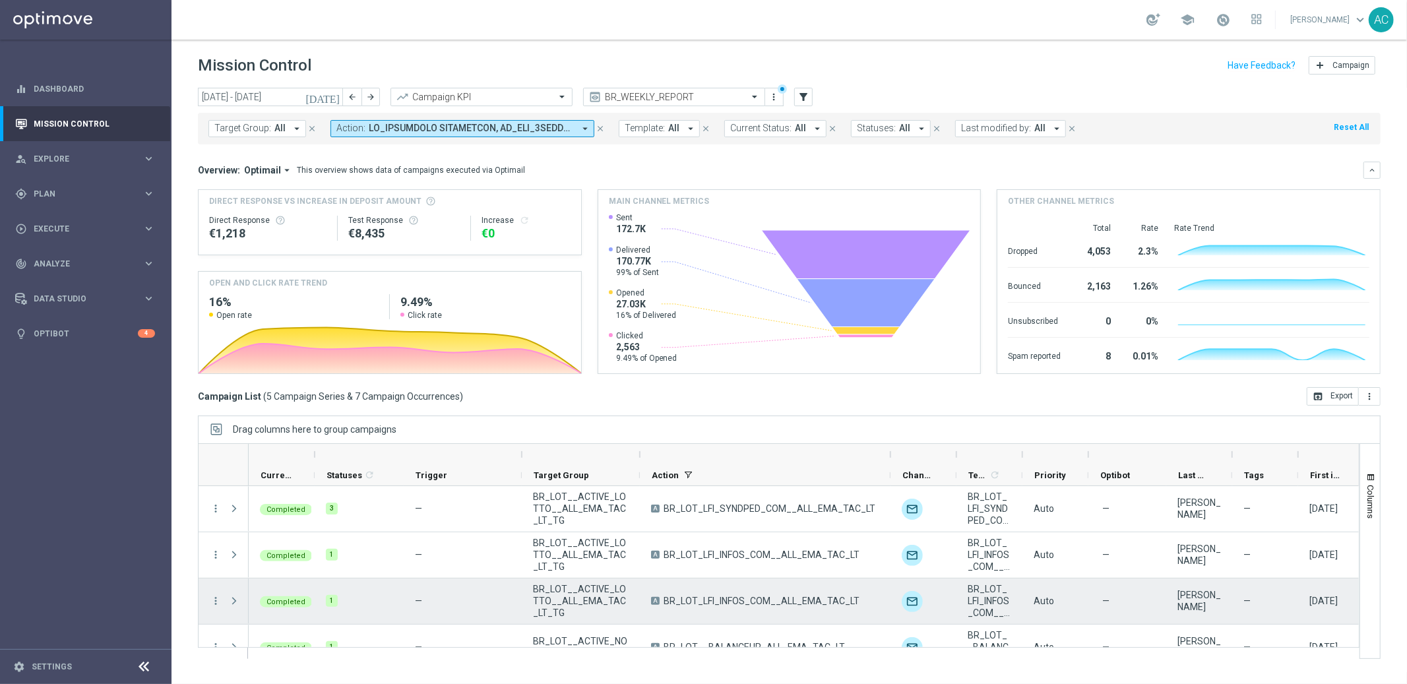
click at [726, 601] on span "BR_LOT_LFI_INFOS_COM__ALL_EMA_TAC_LT" at bounding box center [762, 601] width 196 height 12
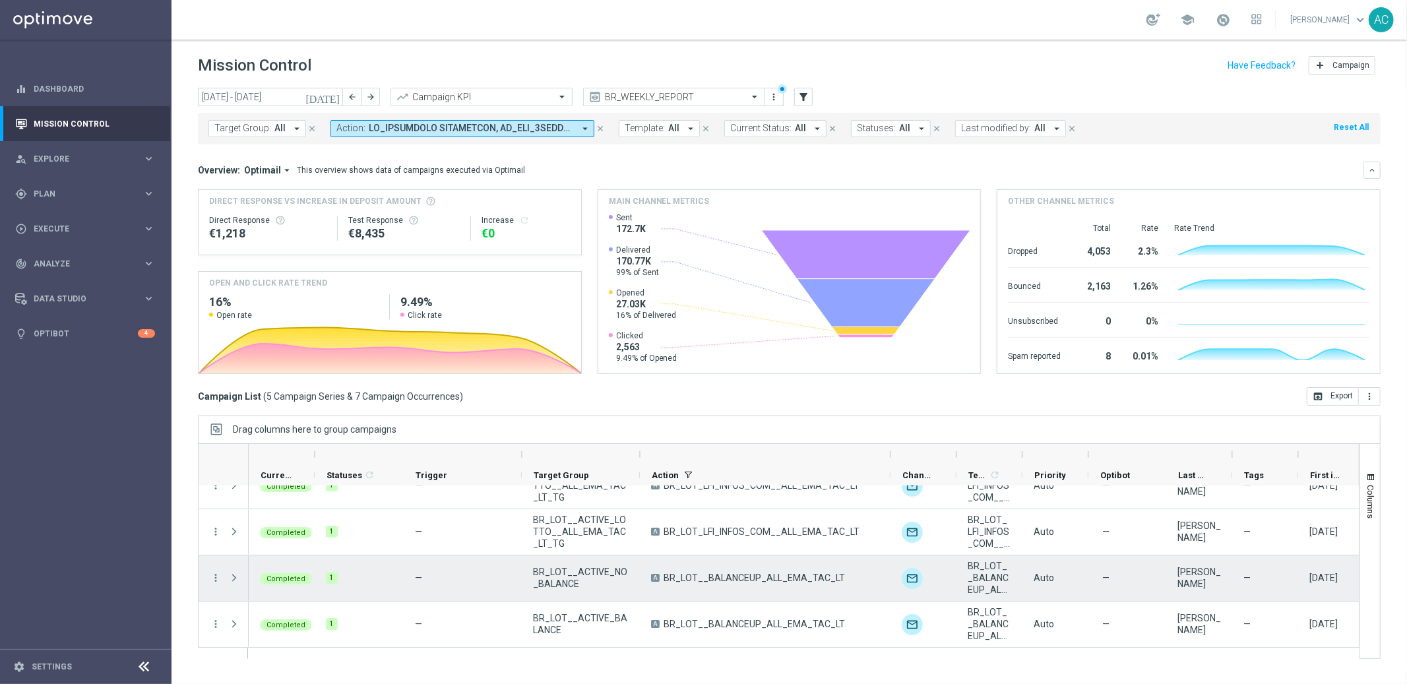
click at [772, 582] on span "BR_LOT__BALANCEUP_ALL_EMA_TAC_LT" at bounding box center [754, 578] width 181 height 12
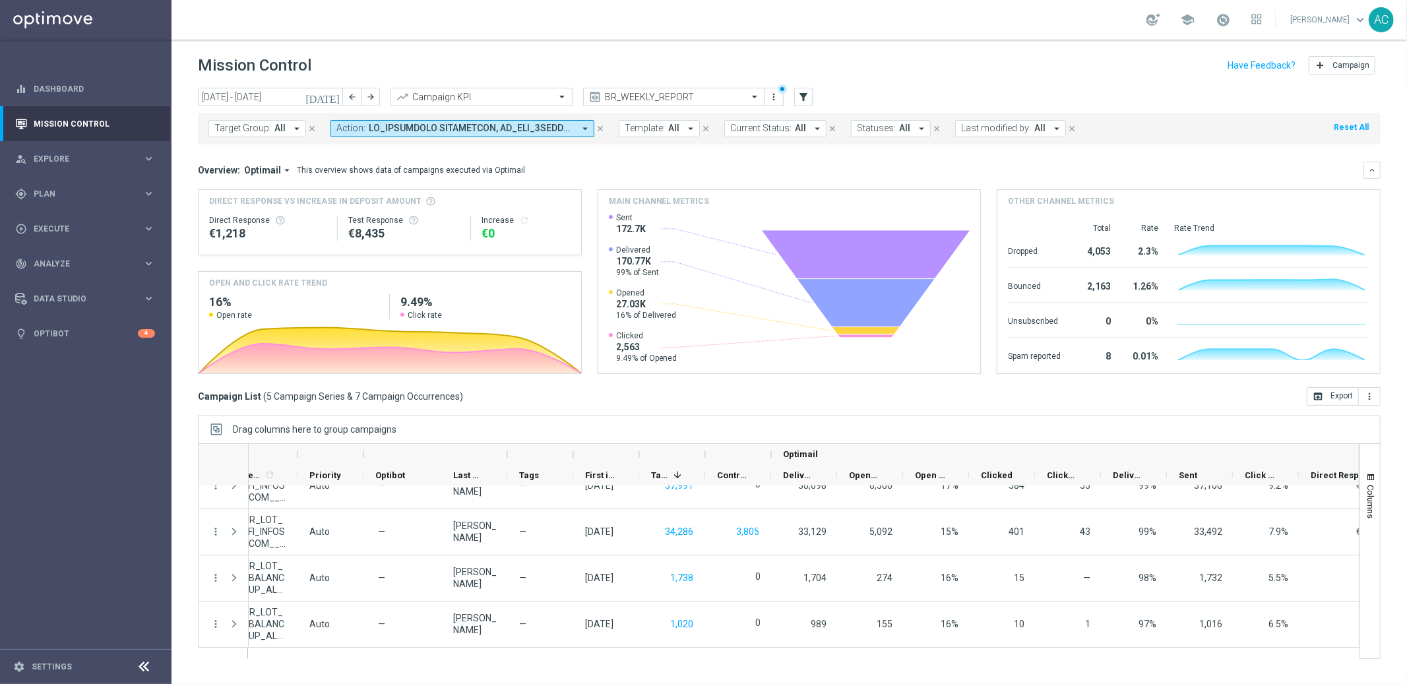
scroll to position [0, 0]
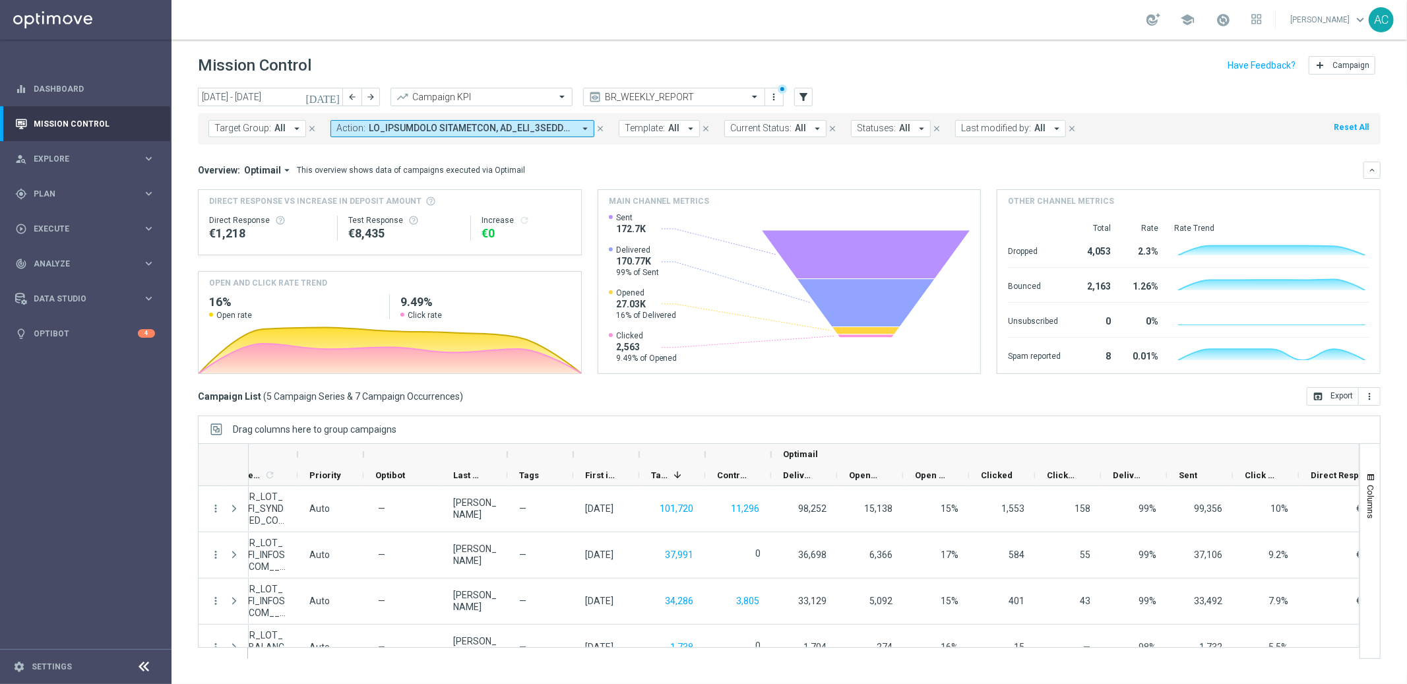
click at [484, 133] on span at bounding box center [471, 128] width 205 height 11
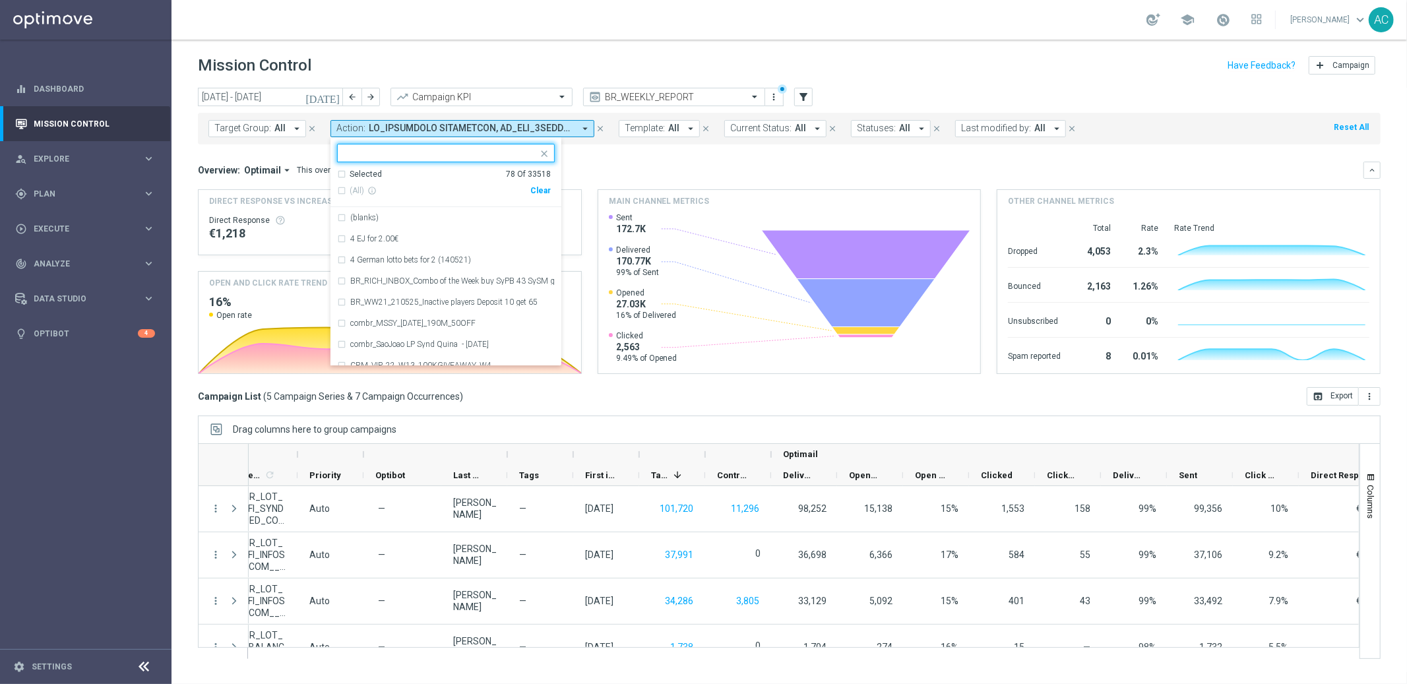
drag, startPoint x: 544, startPoint y: 189, endPoint x: 487, endPoint y: 175, distance: 58.2
click at [0, 0] on div "Clear" at bounding box center [0, 0] width 0 height 0
click at [420, 156] on input "text" at bounding box center [440, 153] width 193 height 11
click at [338, 191] on div "(All Search Results)" at bounding box center [433, 190] width 193 height 11
type input "br_CAS"
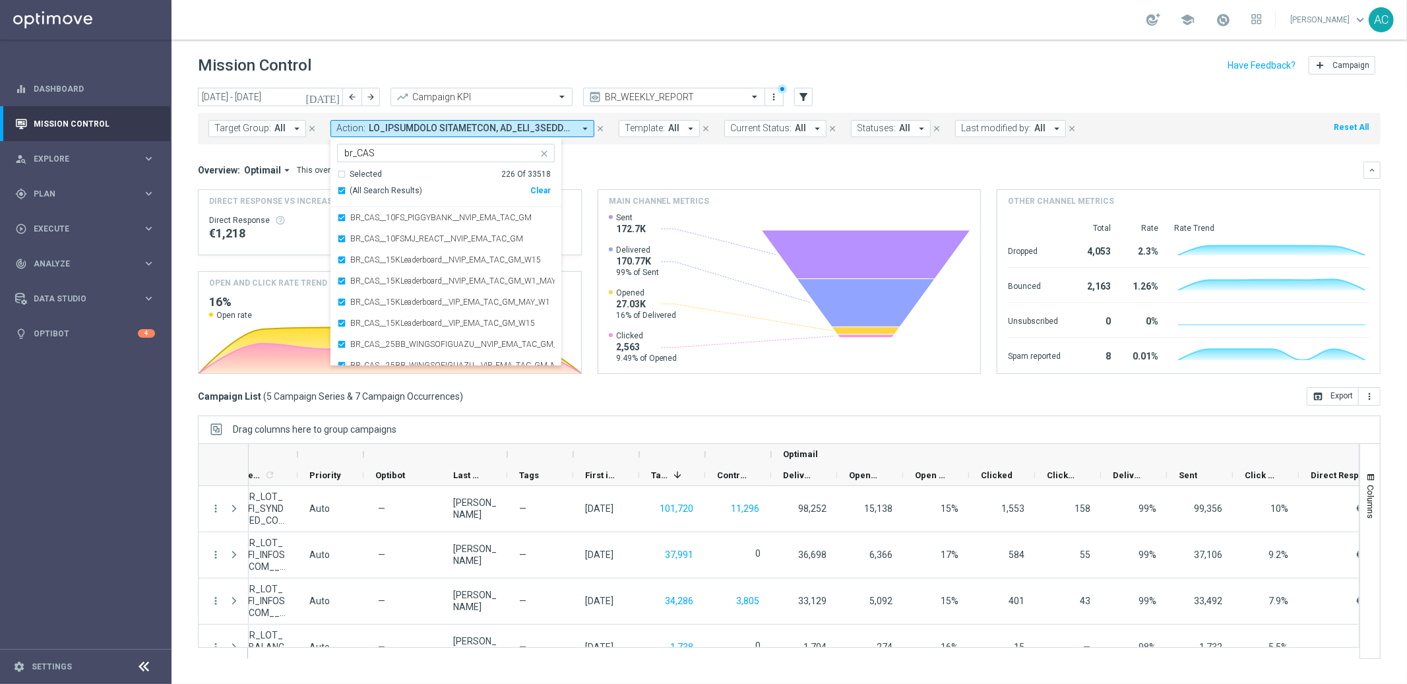
click at [649, 158] on mini-dashboard "Overview: Optimail arrow_drop_down This overview shows data of campaigns execut…" at bounding box center [789, 265] width 1183 height 243
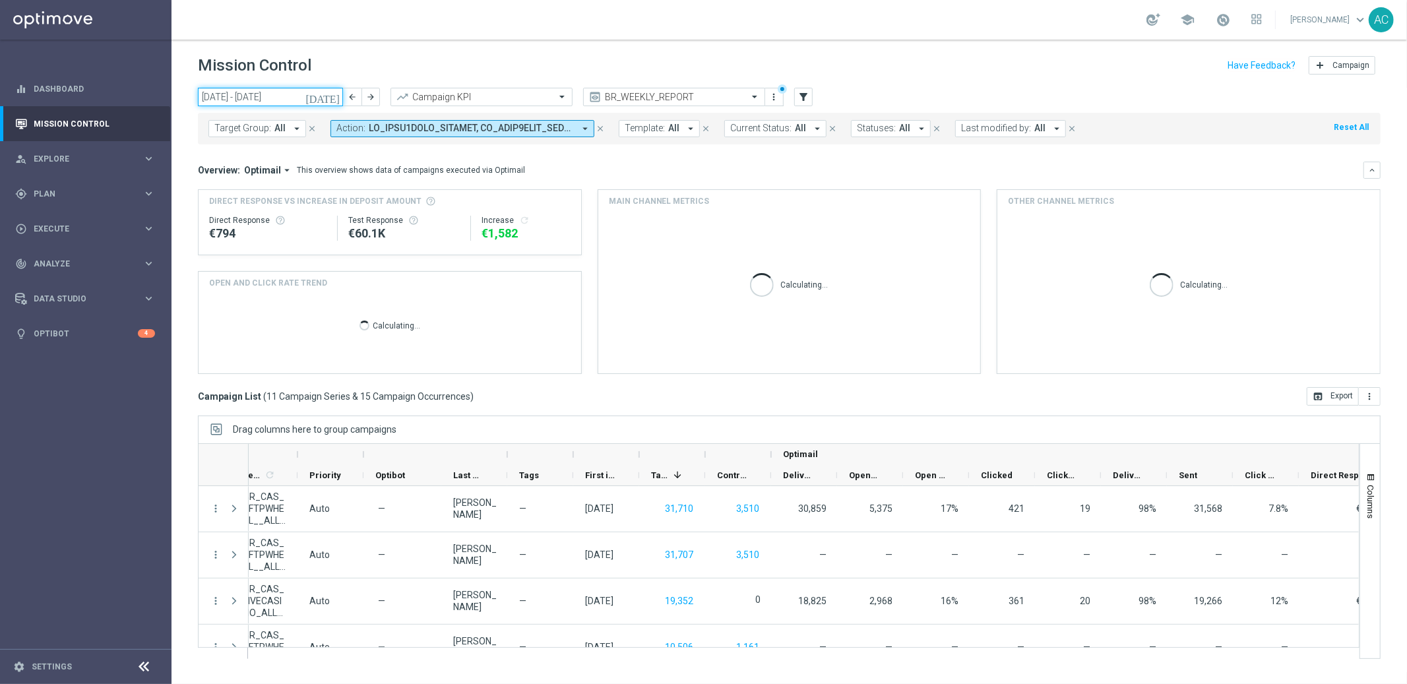
click at [278, 98] on input "25 Aug 2025 - 31 Aug 2025" at bounding box center [270, 97] width 145 height 18
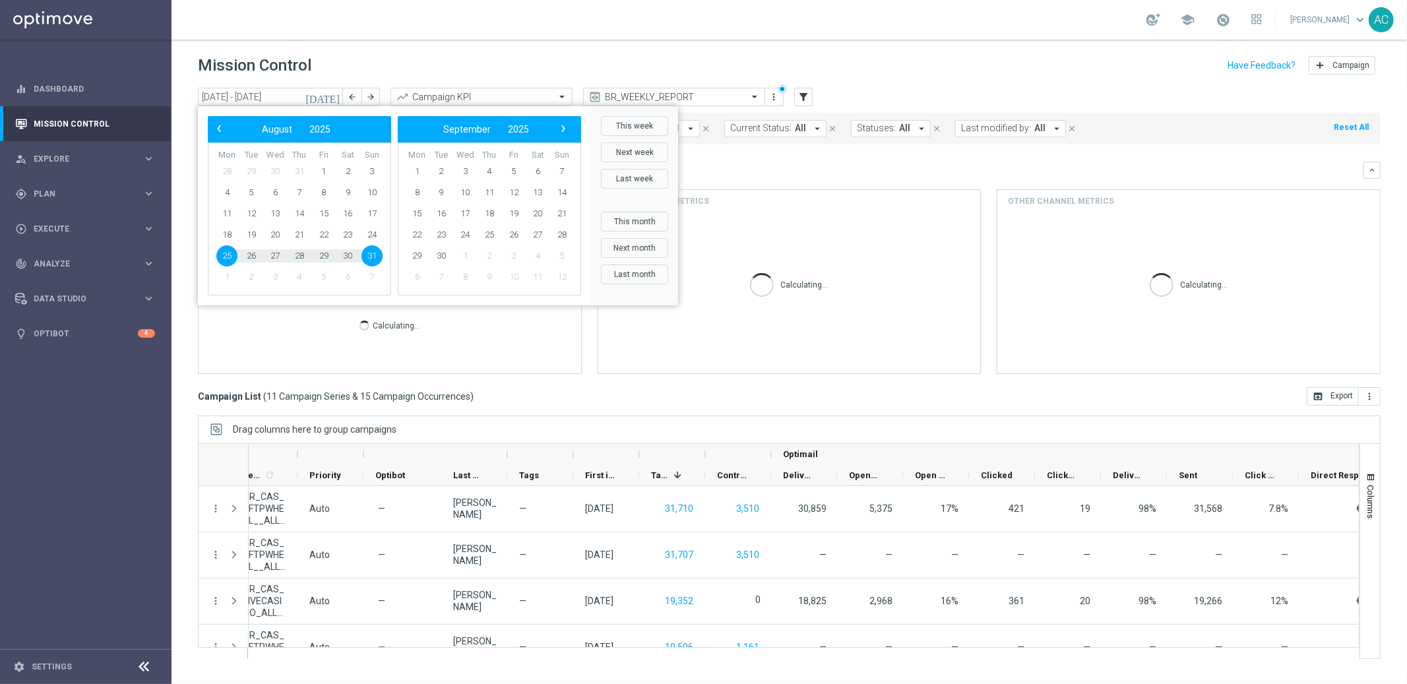
click at [947, 88] on div "today 25 Aug 2025 - 31 Aug 2025 arrow_back arrow_forward Campaign KPI trending_…" at bounding box center [789, 98] width 1183 height 20
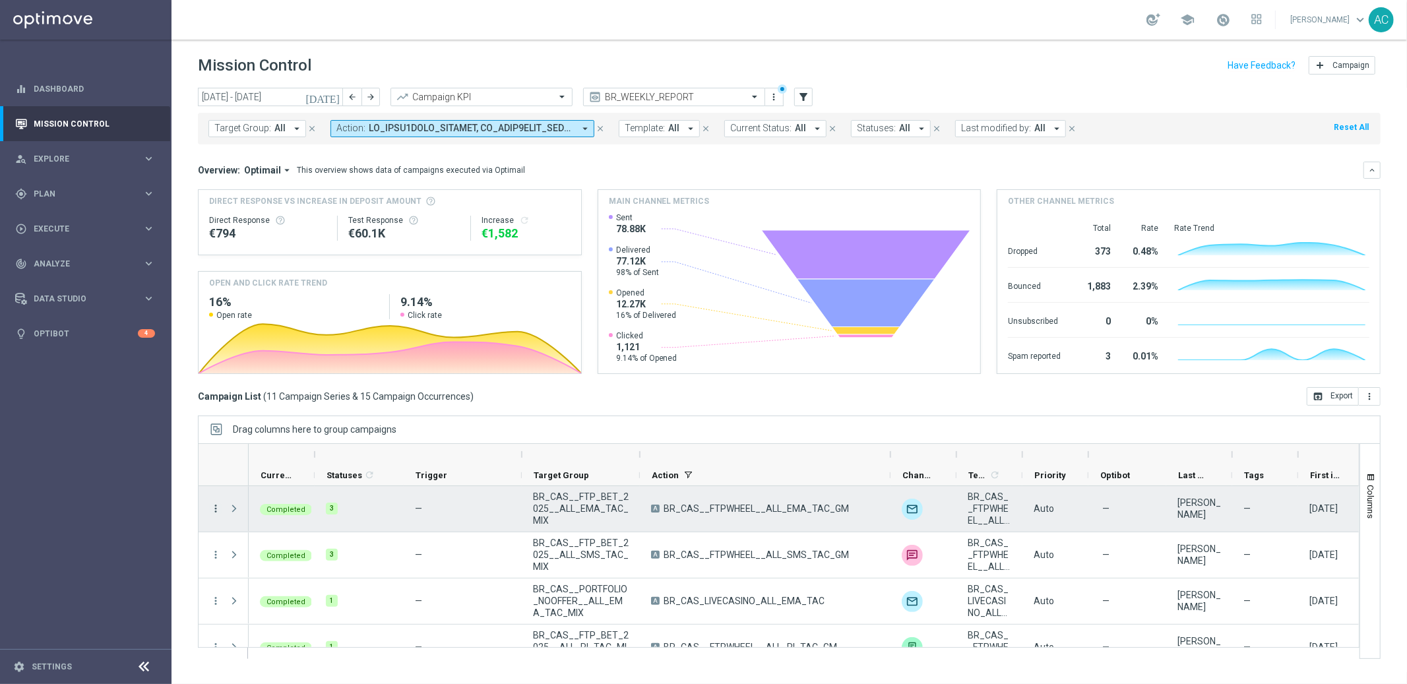
click at [214, 511] on icon "more_vert" at bounding box center [216, 509] width 12 height 12
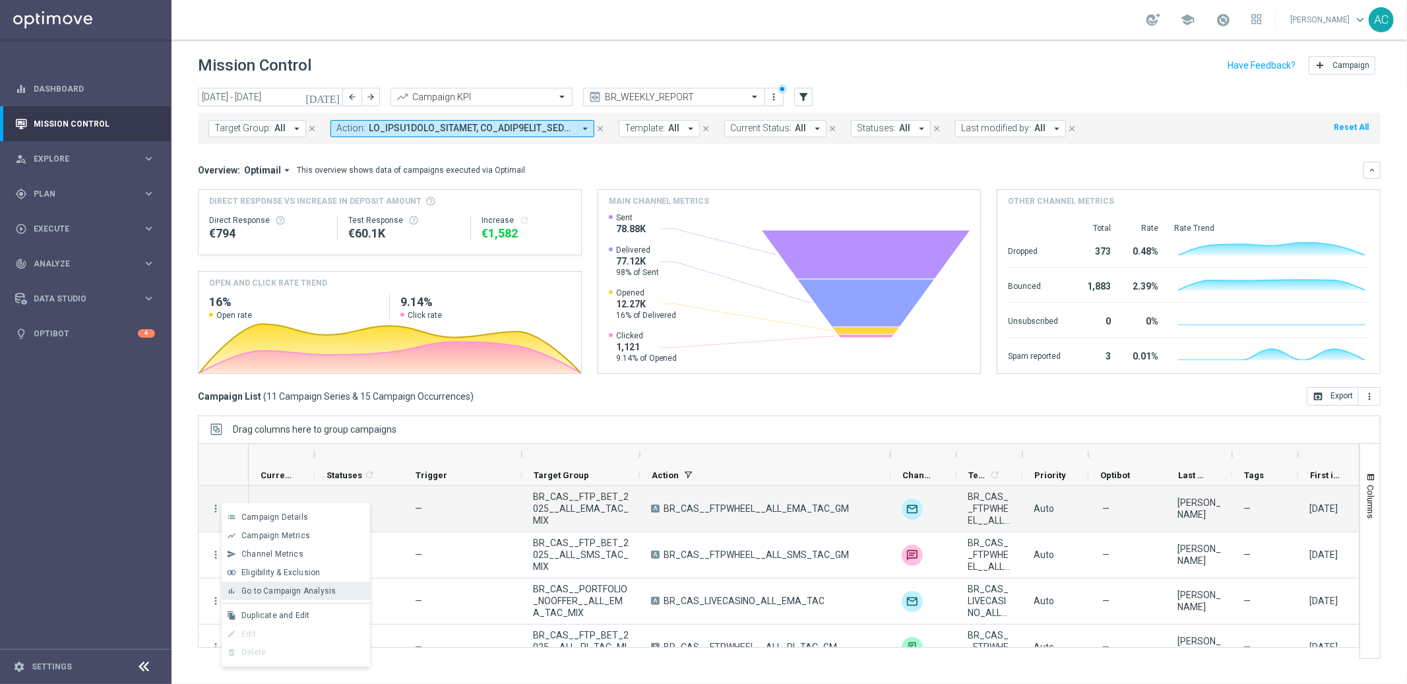
click at [300, 590] on span "Go to Campaign Analysis" at bounding box center [288, 590] width 94 height 9
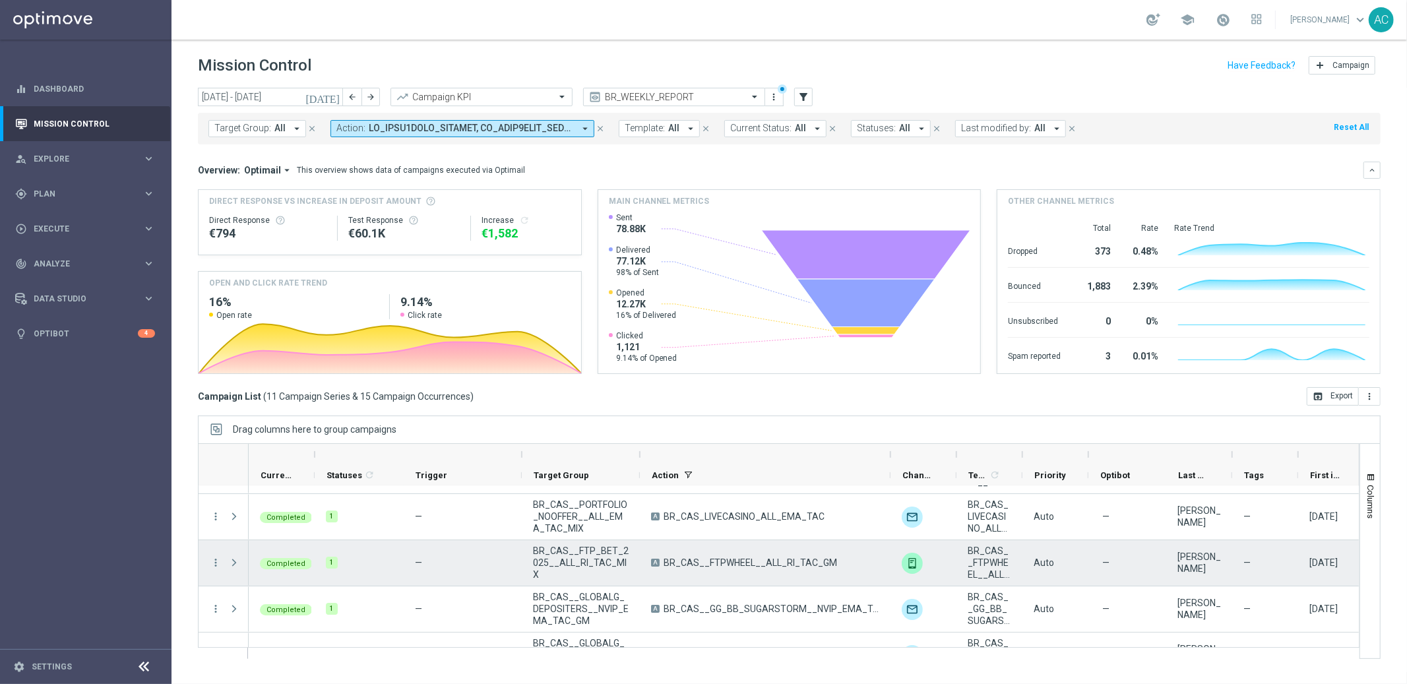
scroll to position [86, 0]
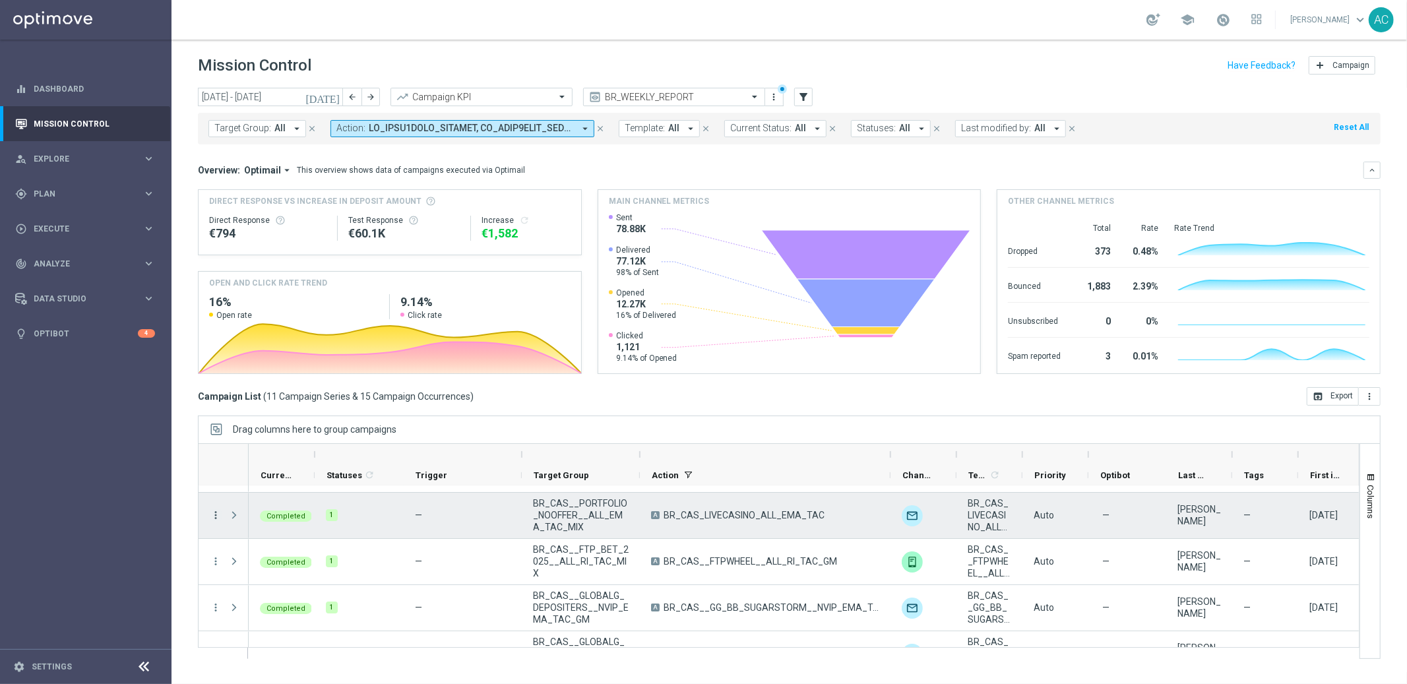
click at [216, 520] on icon "more_vert" at bounding box center [216, 515] width 12 height 12
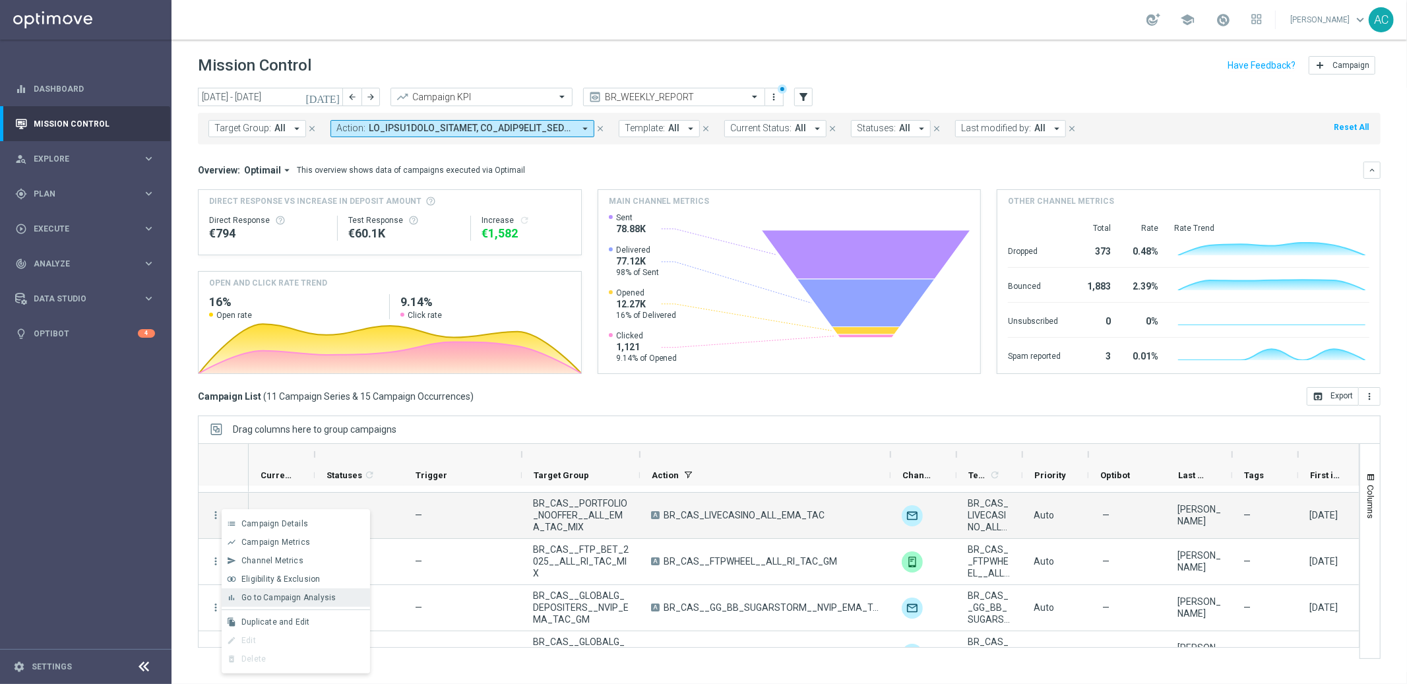
click at [288, 596] on span "Go to Campaign Analysis" at bounding box center [288, 597] width 94 height 9
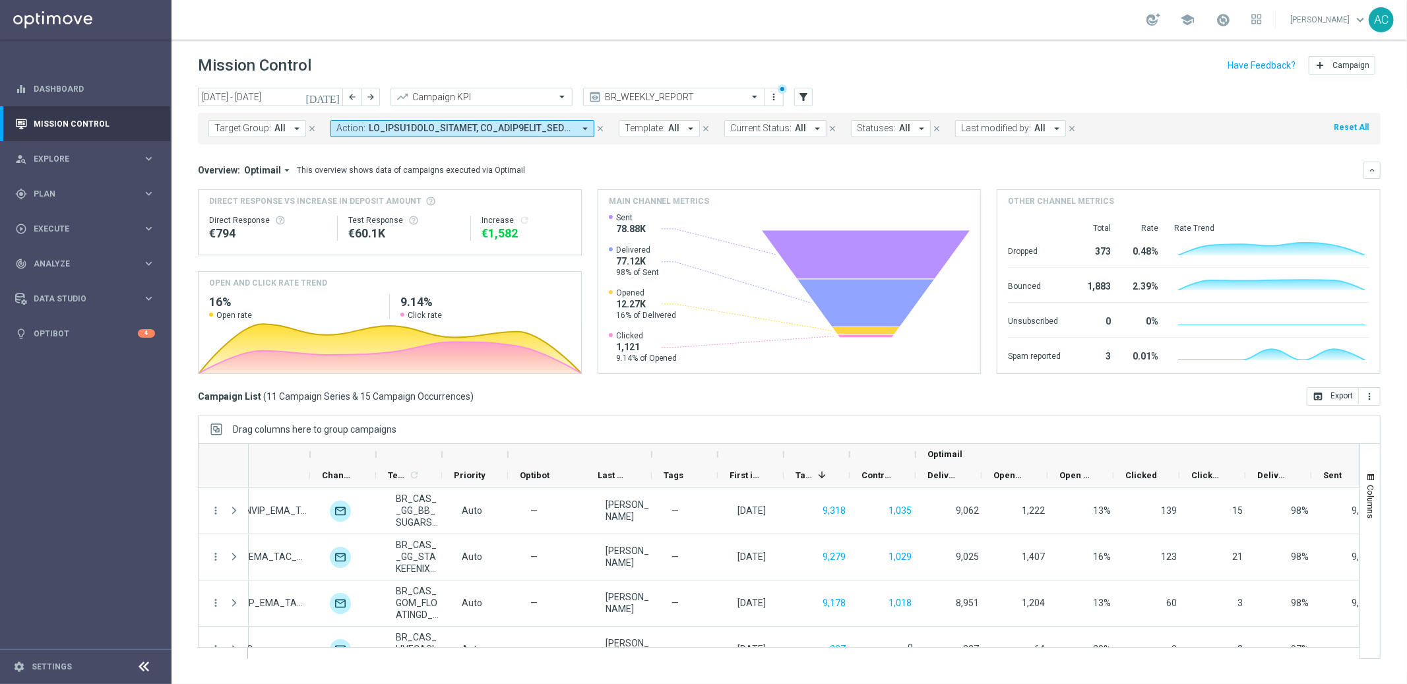
scroll to position [0, 584]
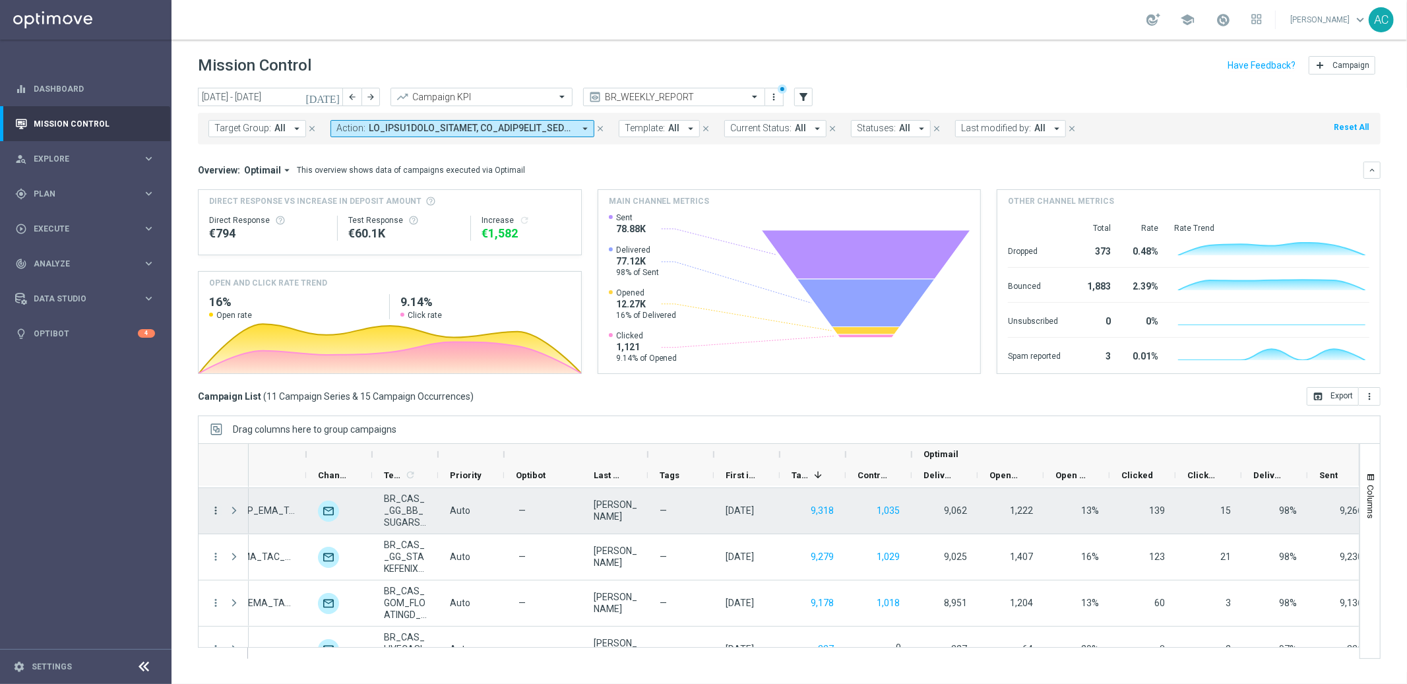
click at [216, 511] on icon "more_vert" at bounding box center [216, 511] width 12 height 12
click at [300, 592] on span "Go to Campaign Analysis" at bounding box center [288, 592] width 94 height 9
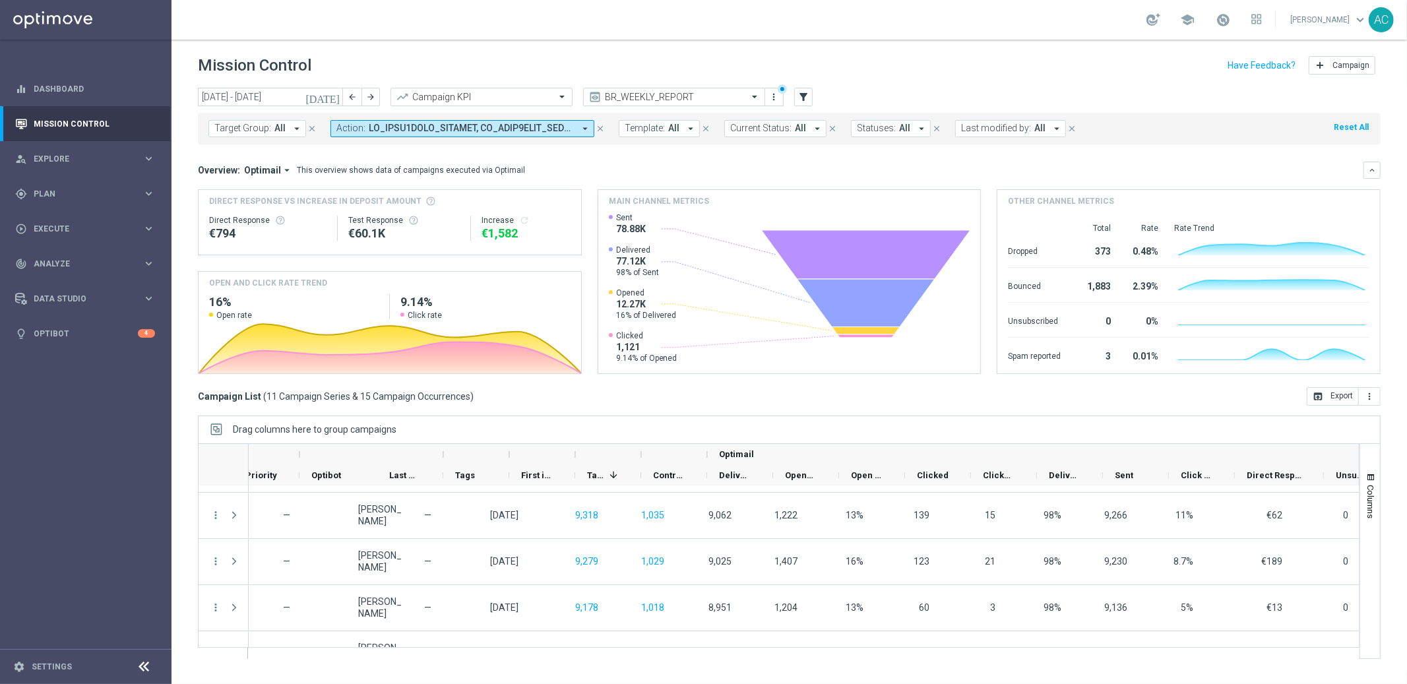
scroll to position [0, 757]
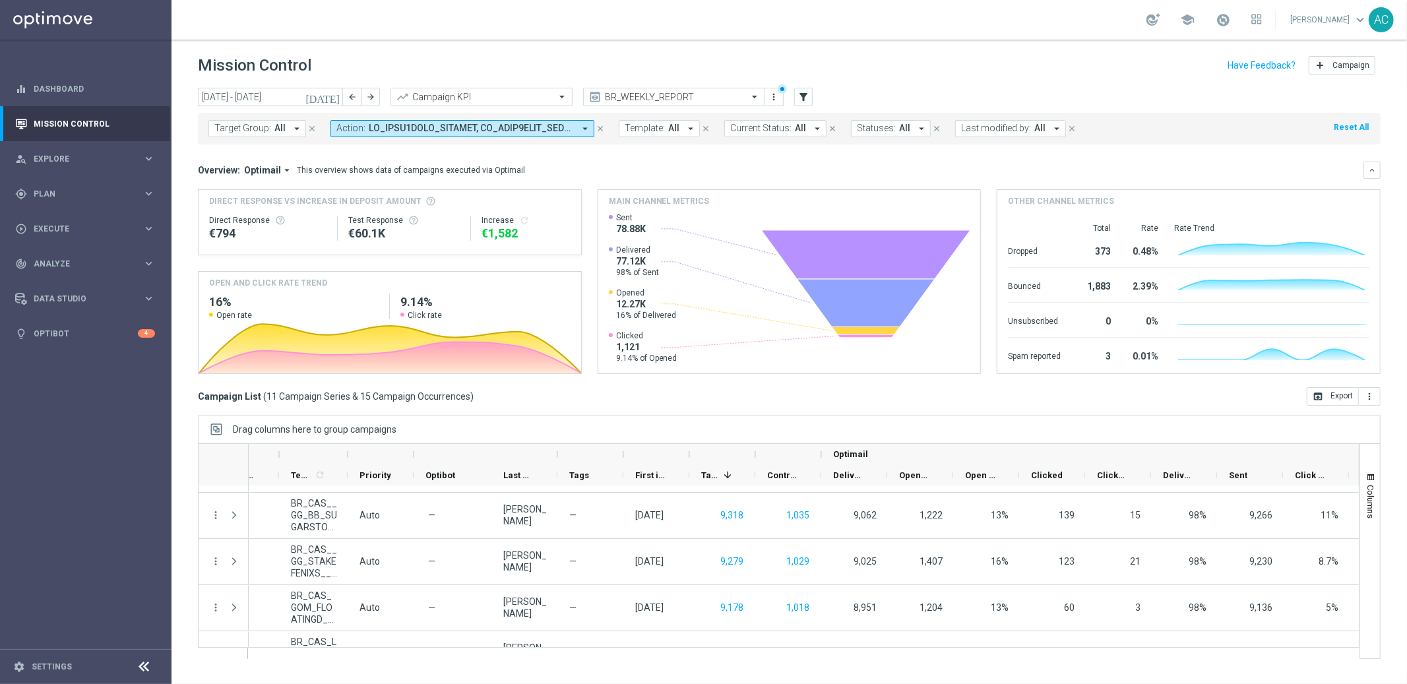
drag, startPoint x: 344, startPoint y: 457, endPoint x: 311, endPoint y: 461, distance: 34.0
click at [311, 461] on div at bounding box center [313, 454] width 69 height 21
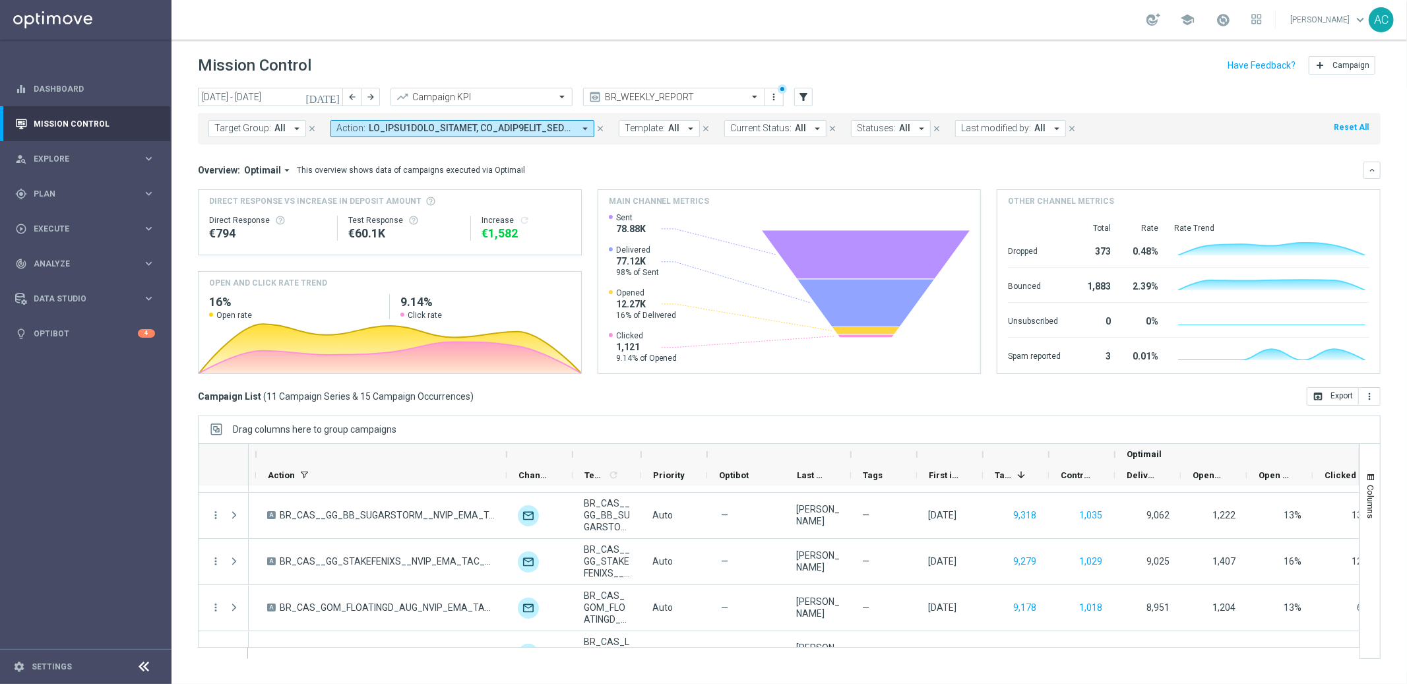
click at [402, 561] on span "BR_CAS__GG_STAKEFENIXS__NVIP_EMA_TAC_GM_AUG" at bounding box center [388, 561] width 216 height 12
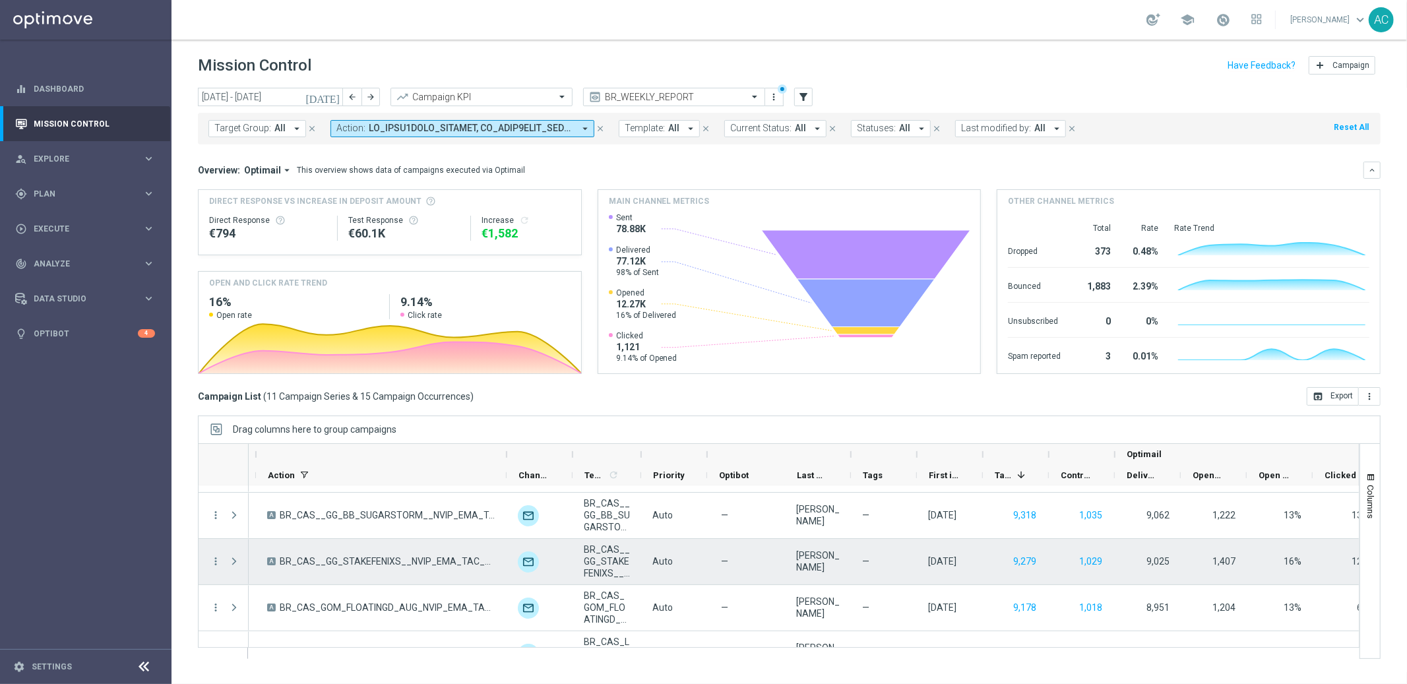
click at [402, 561] on span "BR_CAS__GG_STAKEFENIXS__NVIP_EMA_TAC_GM_AUG" at bounding box center [388, 561] width 216 height 12
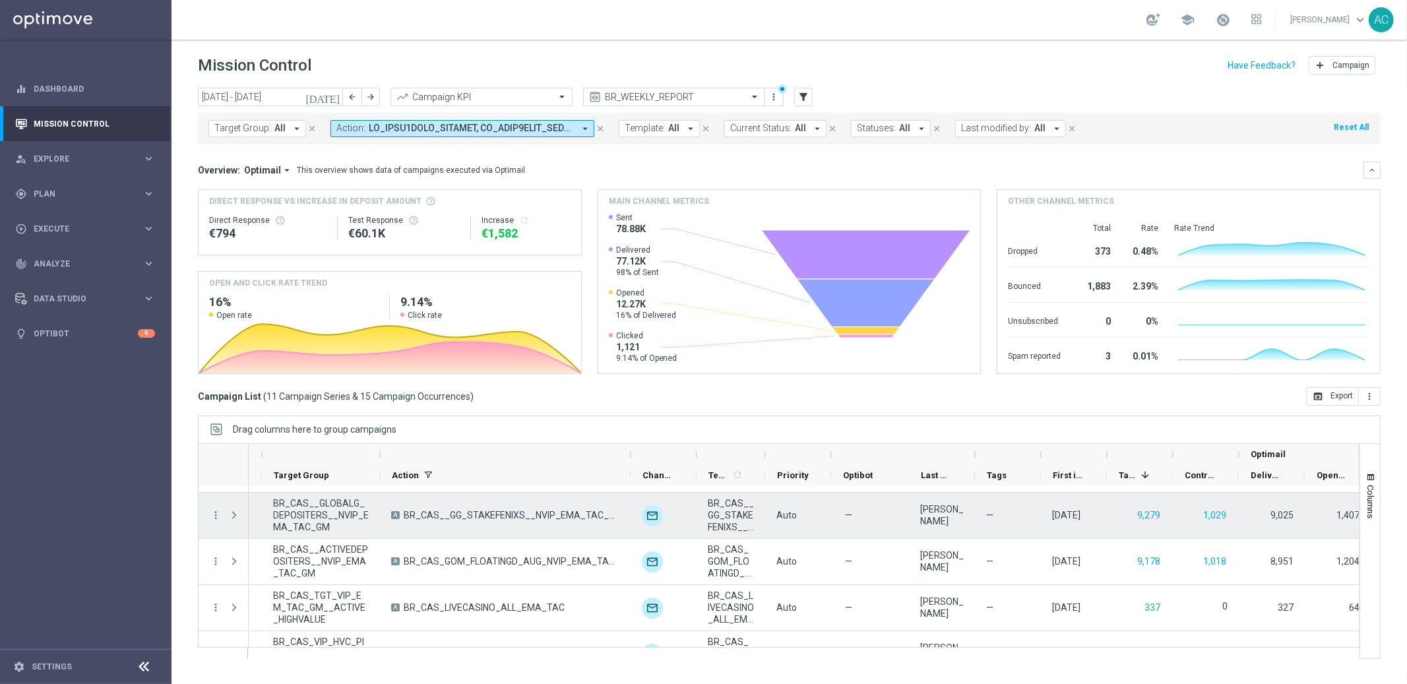
click at [520, 519] on span "BR_CAS__GG_STAKEFENIXS__NVIP_EMA_TAC_GM_AUG" at bounding box center [512, 515] width 216 height 12
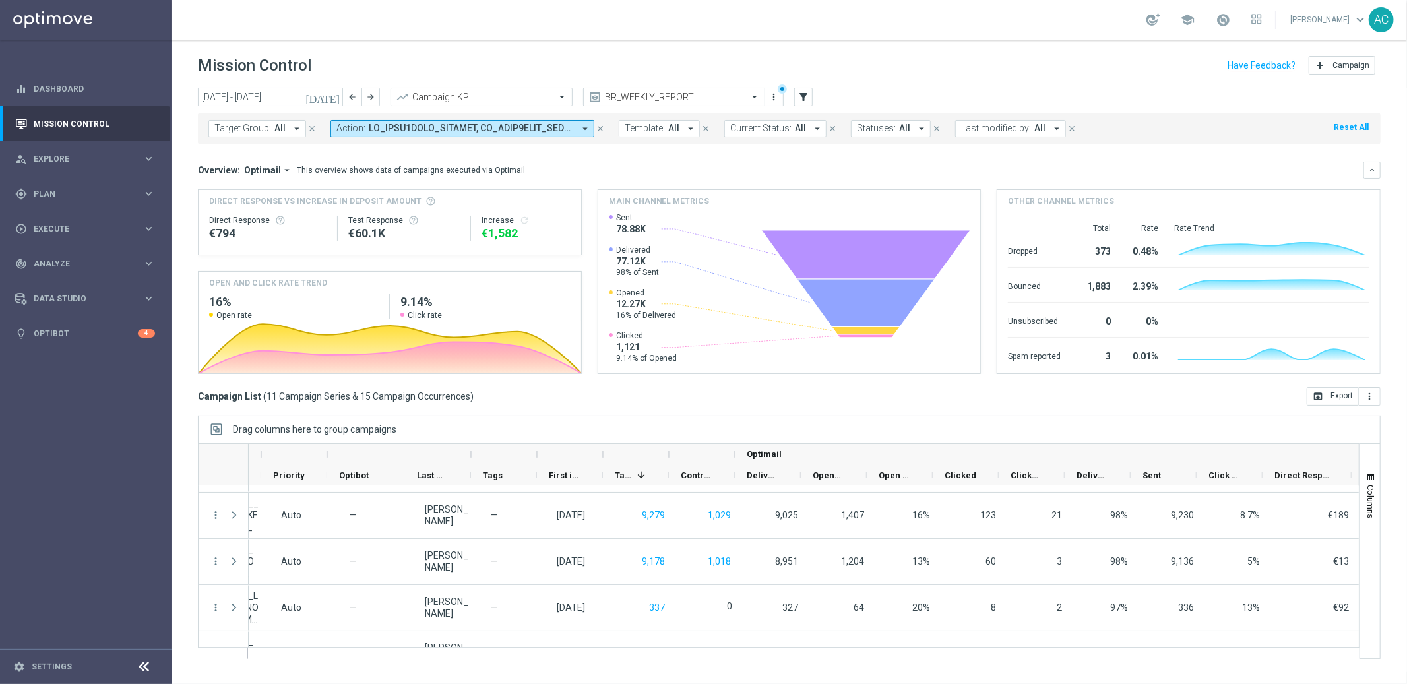
scroll to position [0, 767]
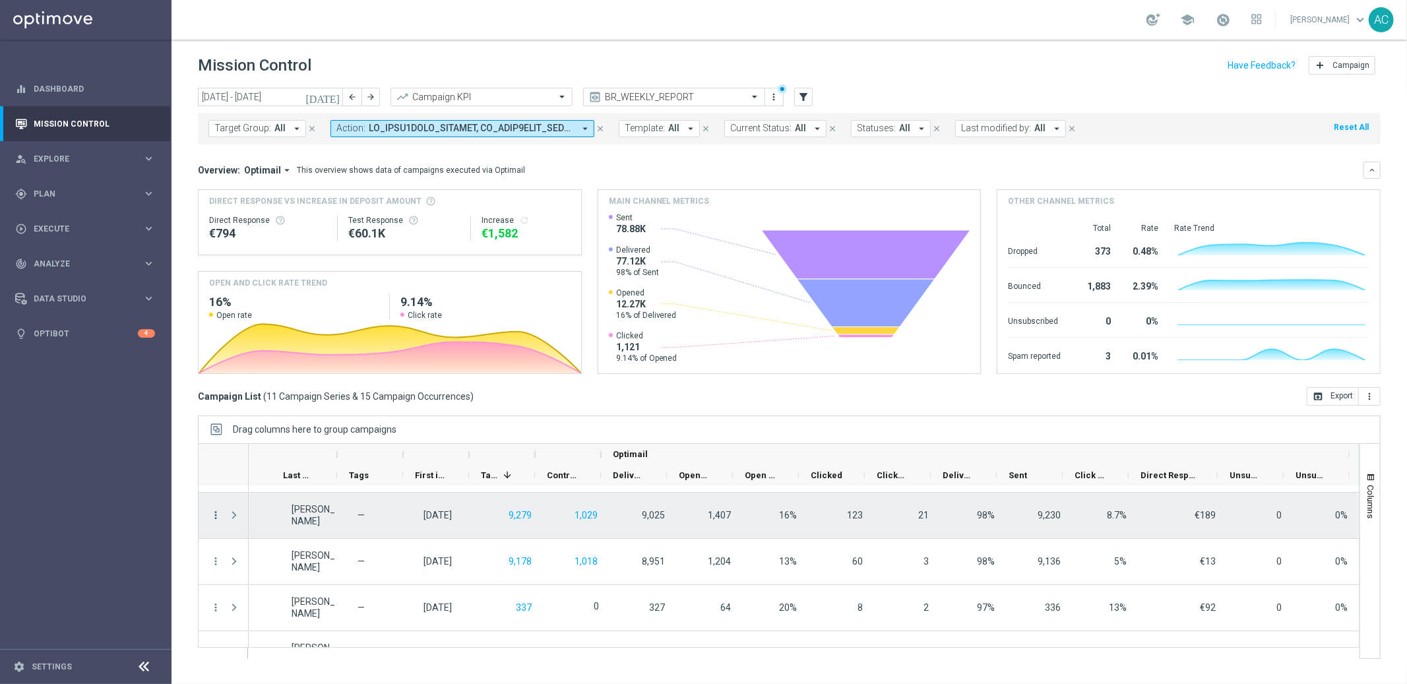
click at [214, 515] on icon "more_vert" at bounding box center [216, 515] width 12 height 12
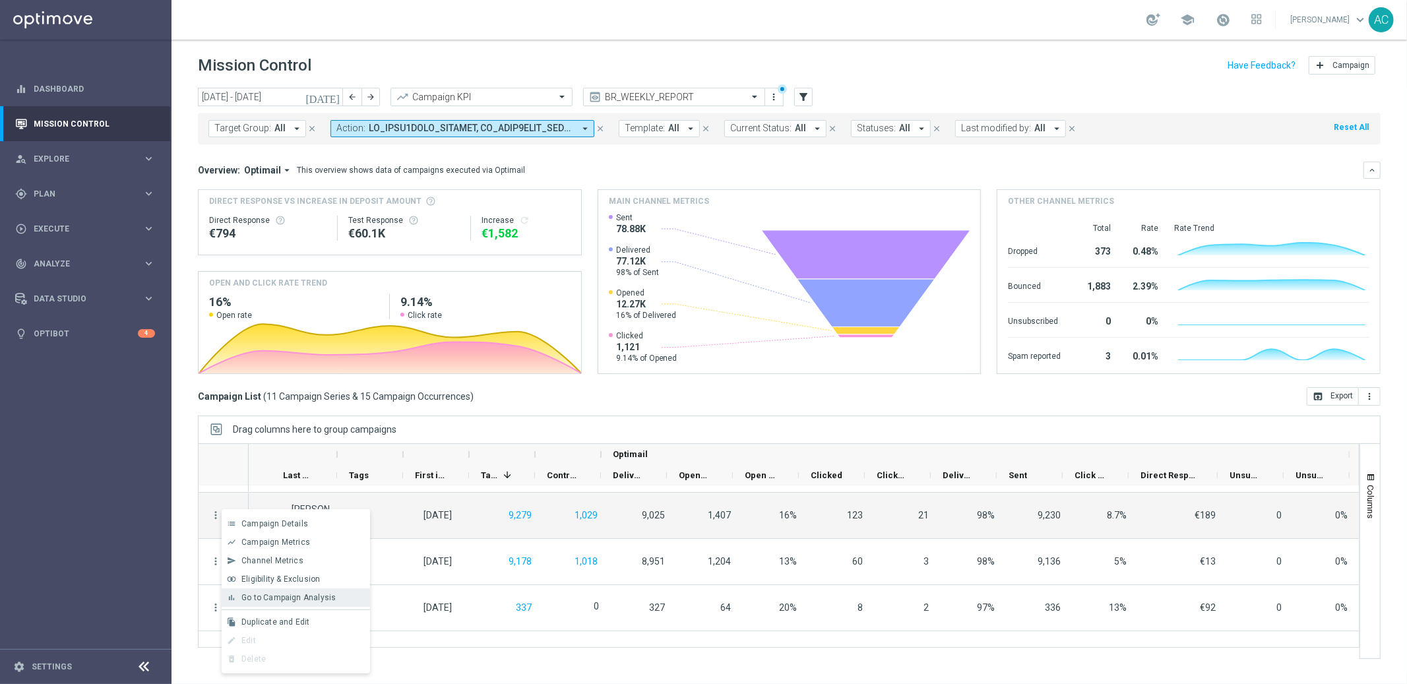
click at [301, 596] on span "Go to Campaign Analysis" at bounding box center [288, 597] width 94 height 9
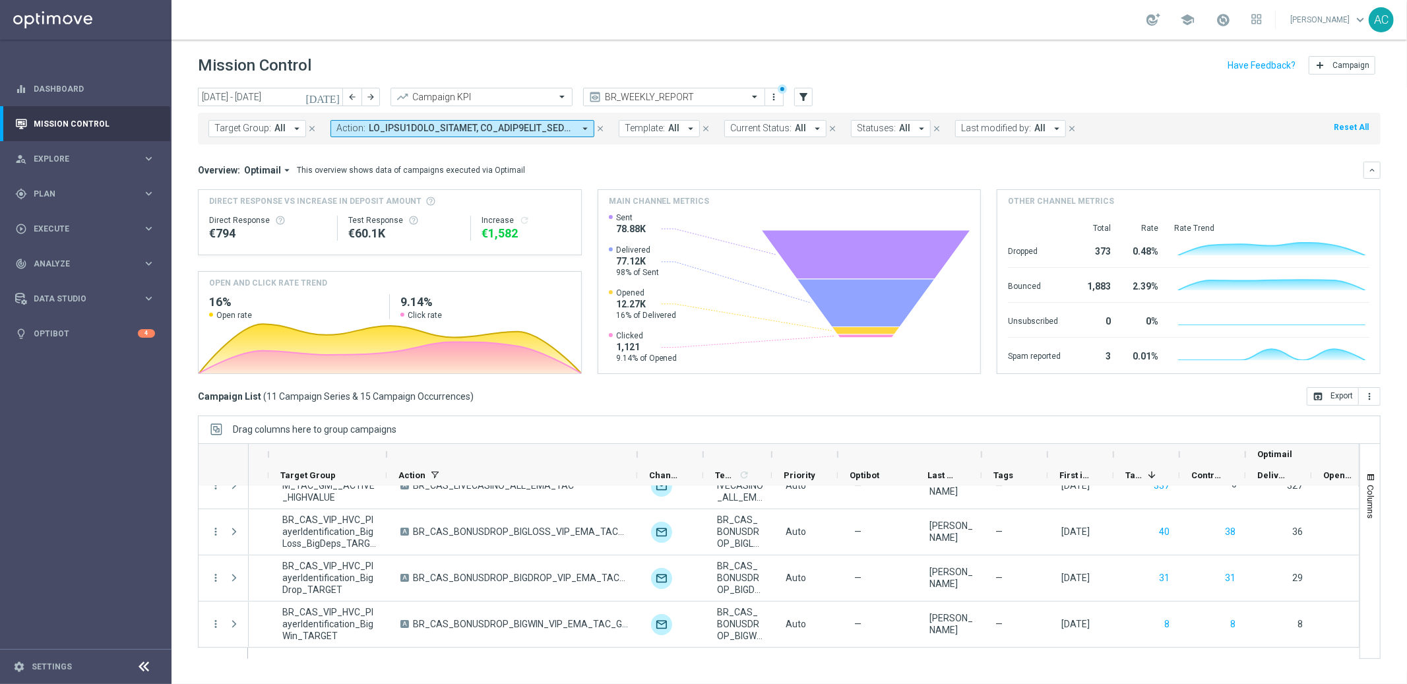
scroll to position [0, 166]
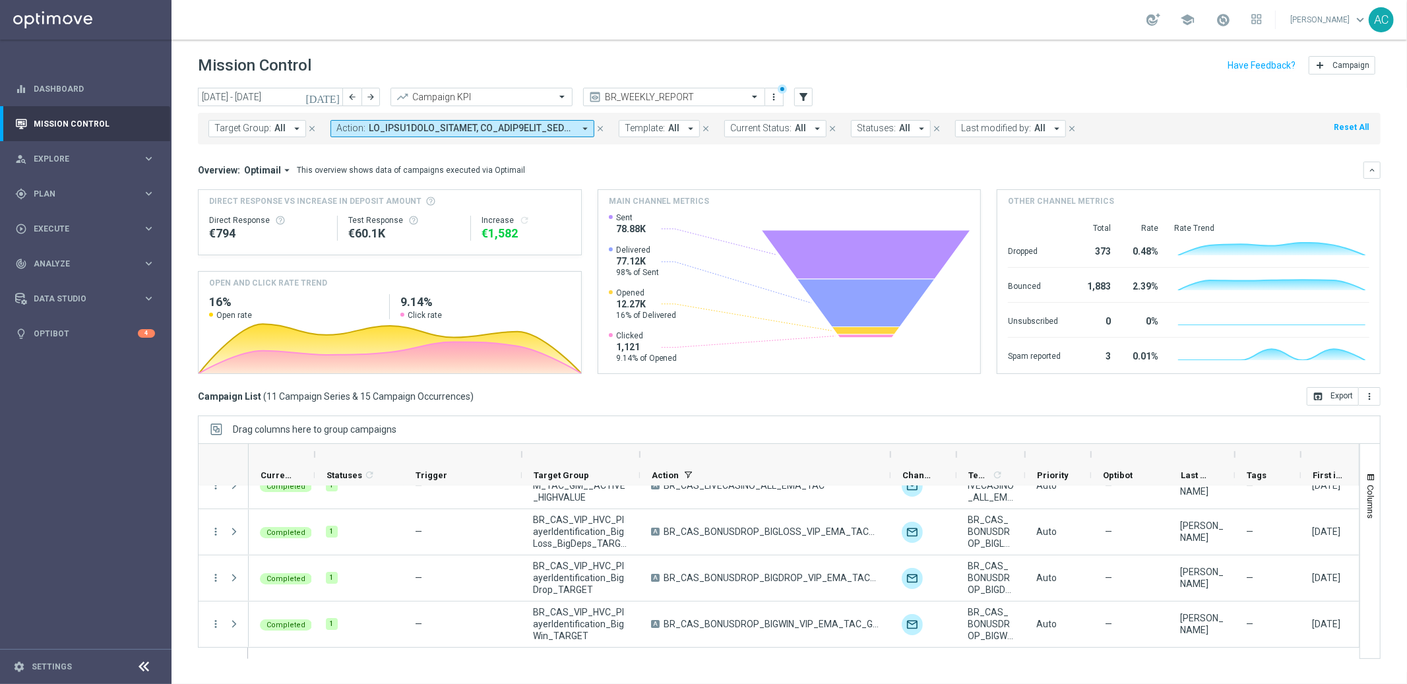
click at [492, 133] on span at bounding box center [471, 128] width 205 height 11
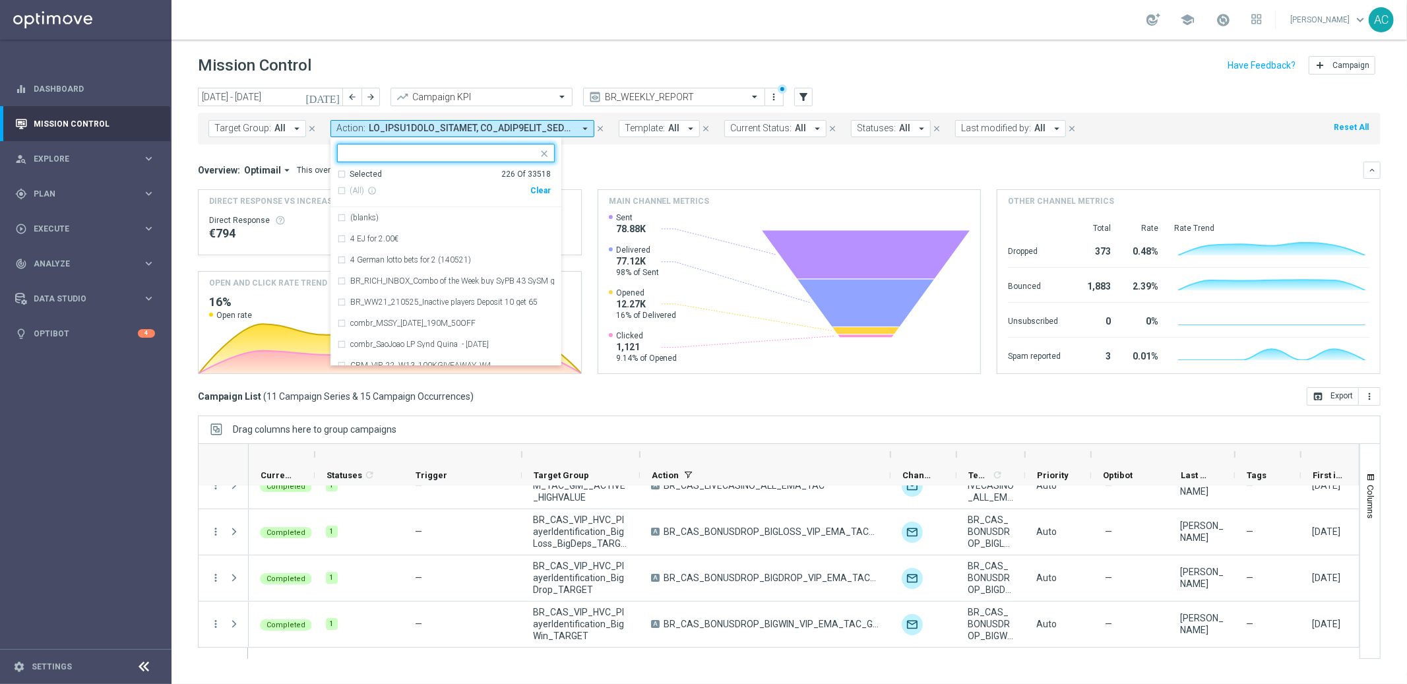
click at [585, 129] on icon "arrow_drop_down" at bounding box center [585, 129] width 12 height 12
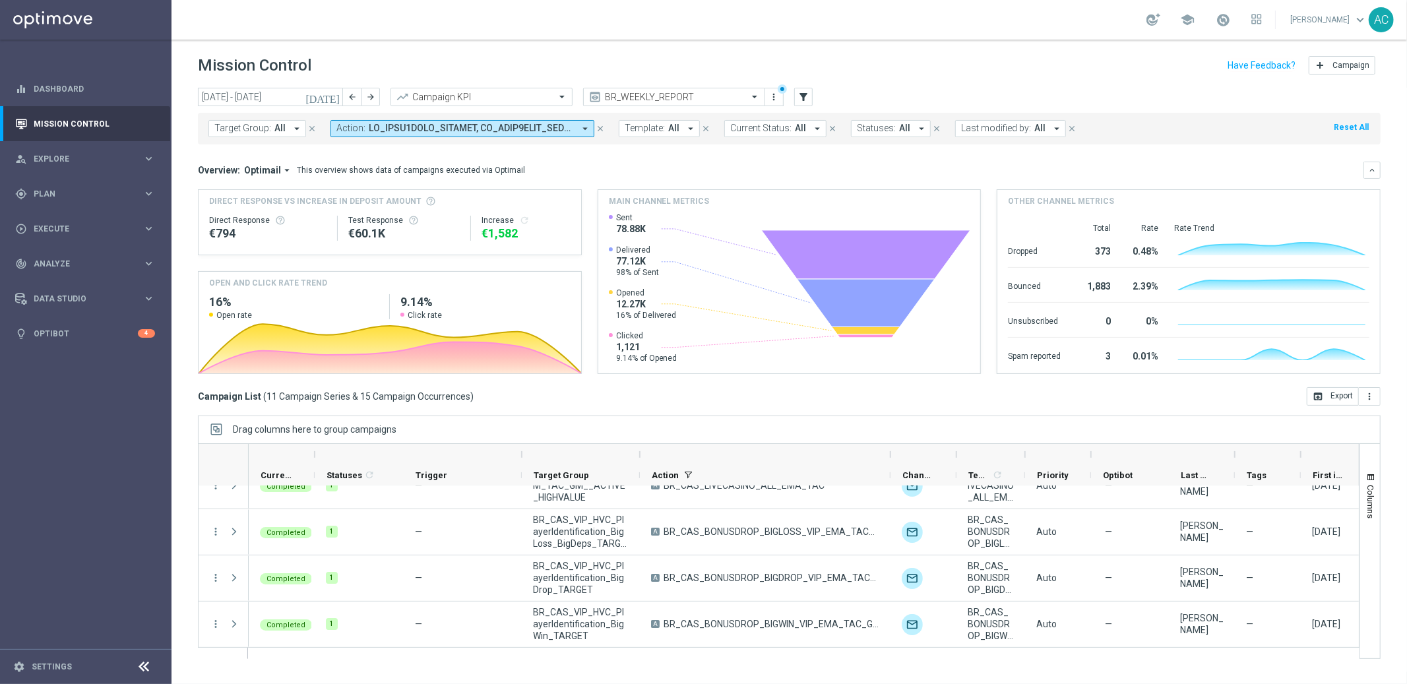
click at [571, 129] on span at bounding box center [471, 128] width 205 height 11
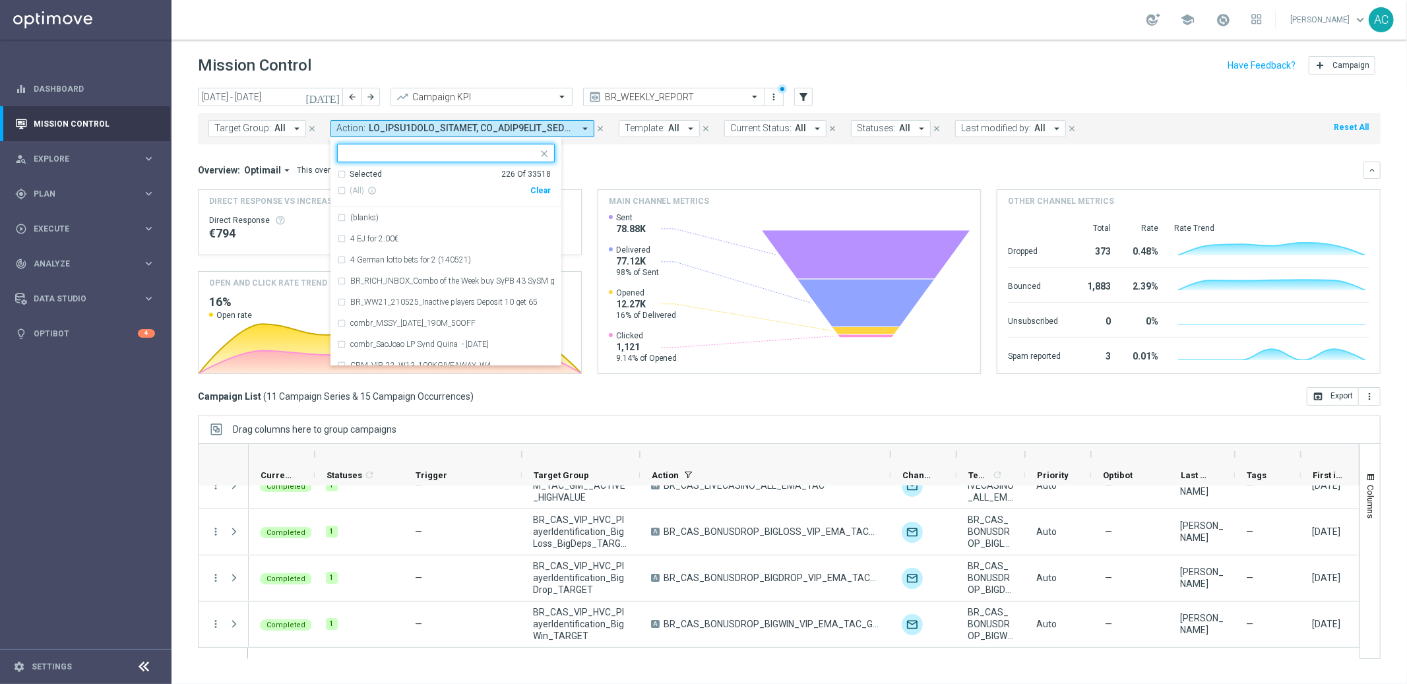
click at [0, 0] on div "Clear" at bounding box center [0, 0] width 0 height 0
click at [706, 148] on mini-dashboard "Overview: Optimail arrow_drop_down This overview shows data of campaigns execut…" at bounding box center [789, 265] width 1183 height 243
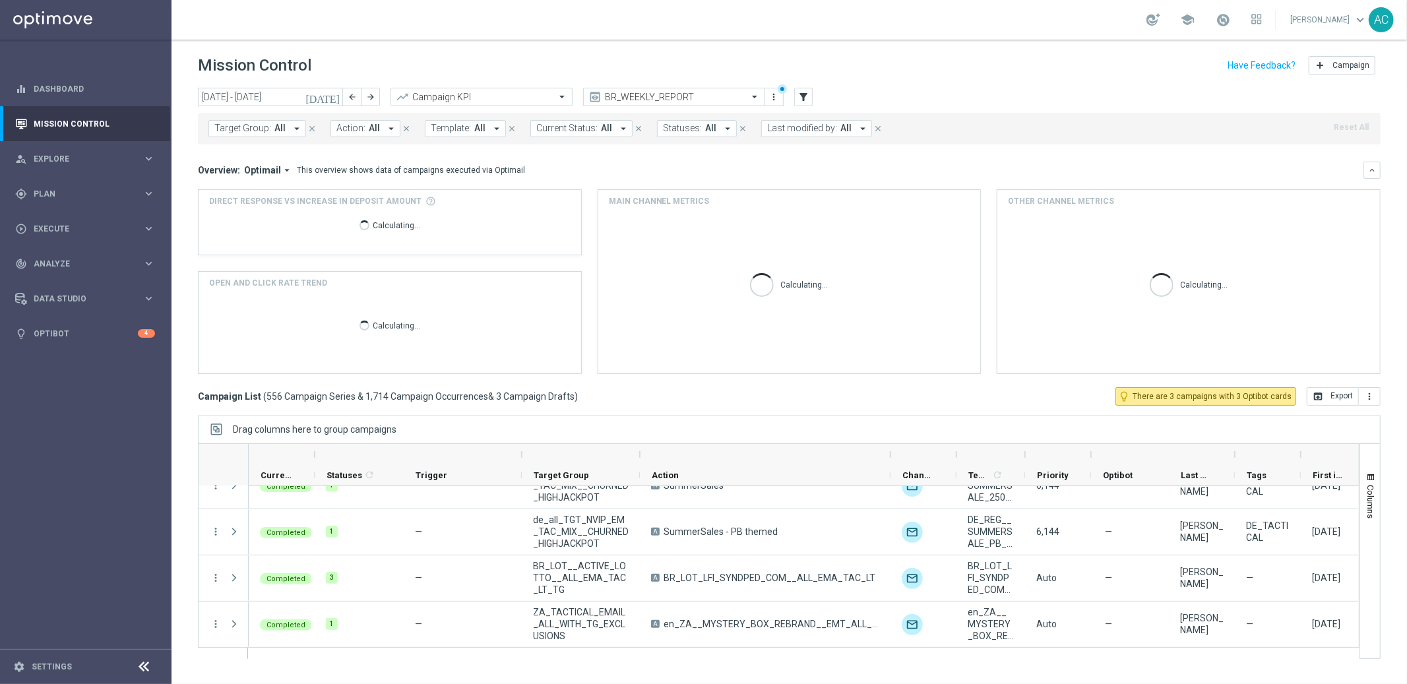
click at [274, 128] on span "All" at bounding box center [279, 128] width 11 height 11
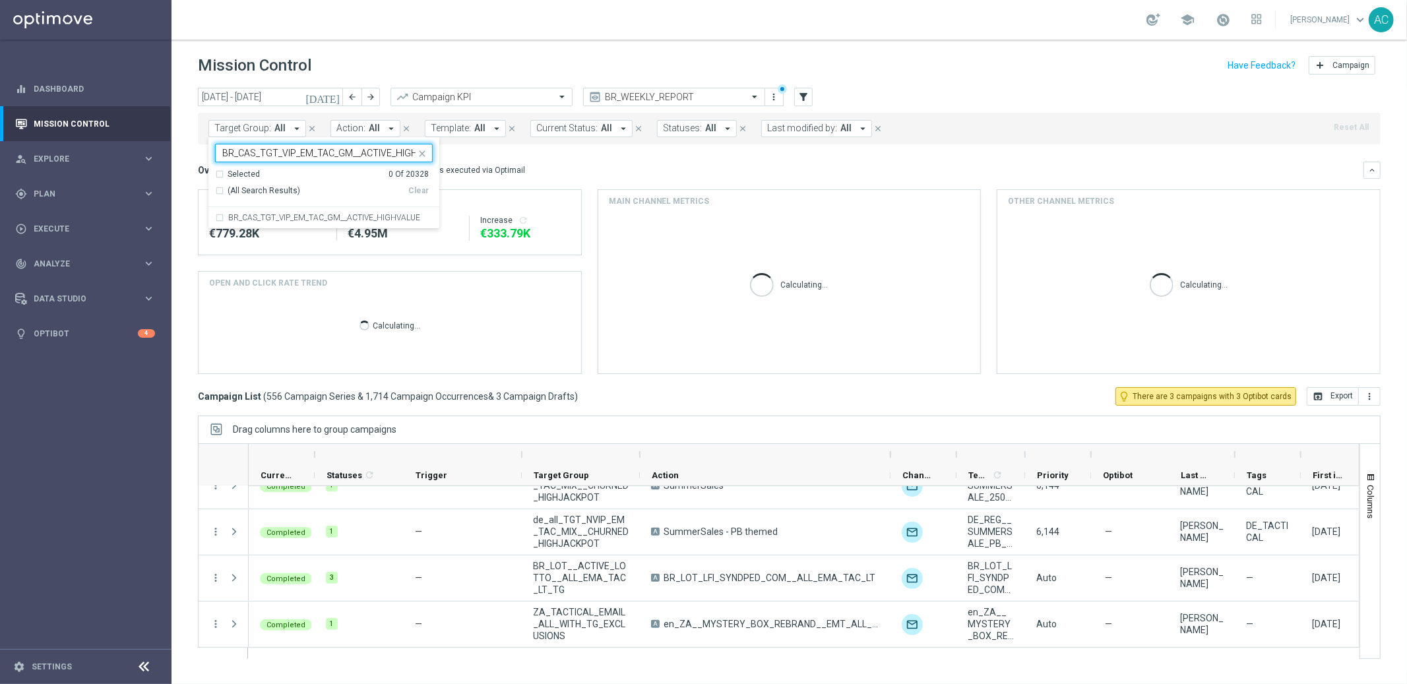
scroll to position [0, 26]
click at [219, 220] on div "BR_CAS_TGT_VIP_EM_TAC_GM__ACTIVE_HIGHVALUE" at bounding box center [324, 217] width 218 height 21
type input "BR_CAS_TGT_VIP_EM_TAC_GM__ACTIVE_HIGHVALUE"
click at [600, 172] on div "Overview: Optimail arrow_drop_down This overview shows data of campaigns execut…" at bounding box center [781, 170] width 1166 height 12
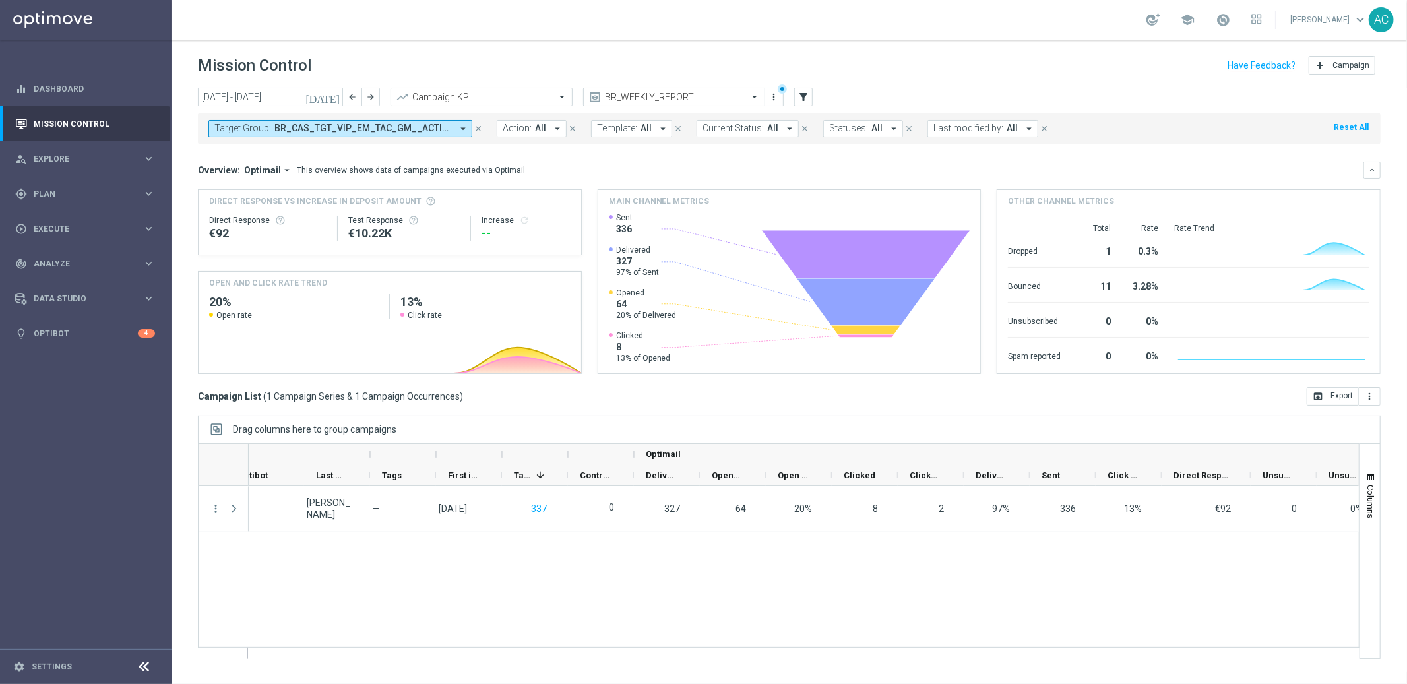
scroll to position [0, 743]
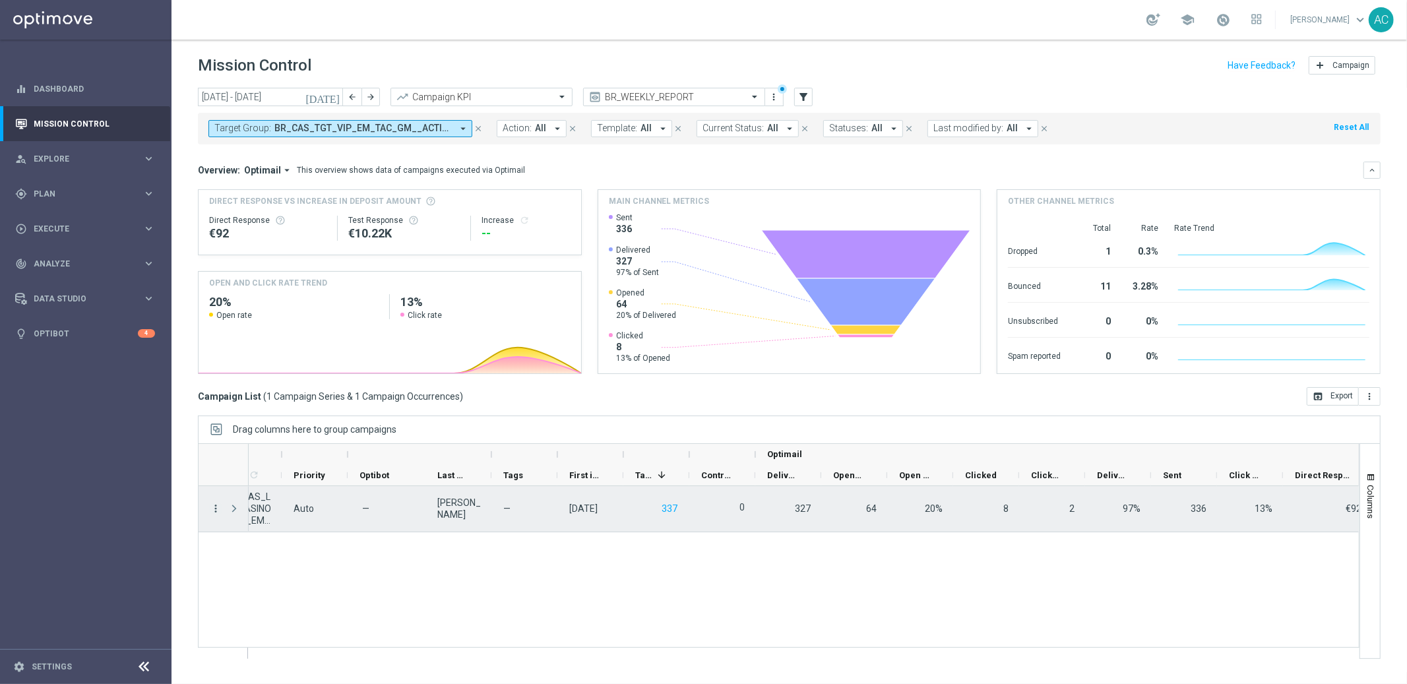
click at [214, 512] on icon "more_vert" at bounding box center [216, 509] width 12 height 12
click at [312, 594] on span "Go to Campaign Analysis" at bounding box center [288, 590] width 94 height 9
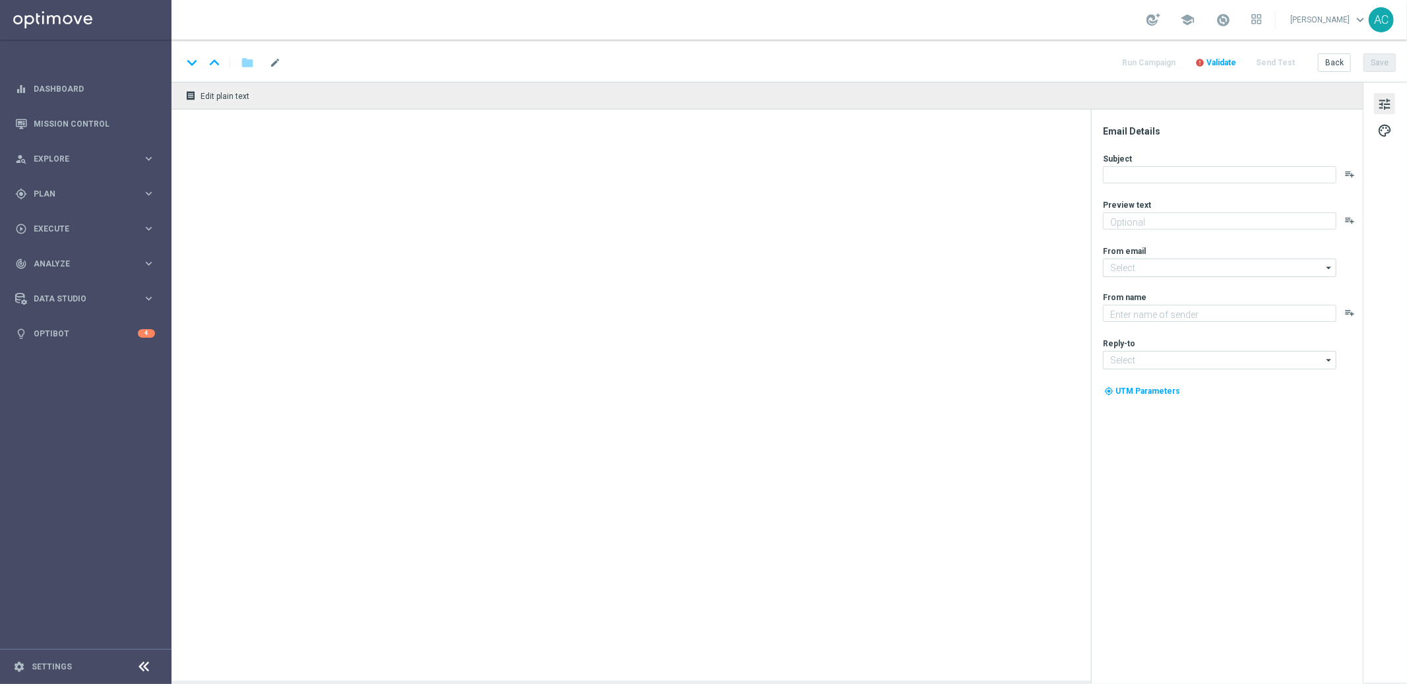
type textarea "Aposte com 50% OFF e jogue 4 desdobramentos de 18 números"
type textarea "[DOMAIN_NAME]"
type input "[EMAIL_ADDRESS][DOMAIN_NAME]"
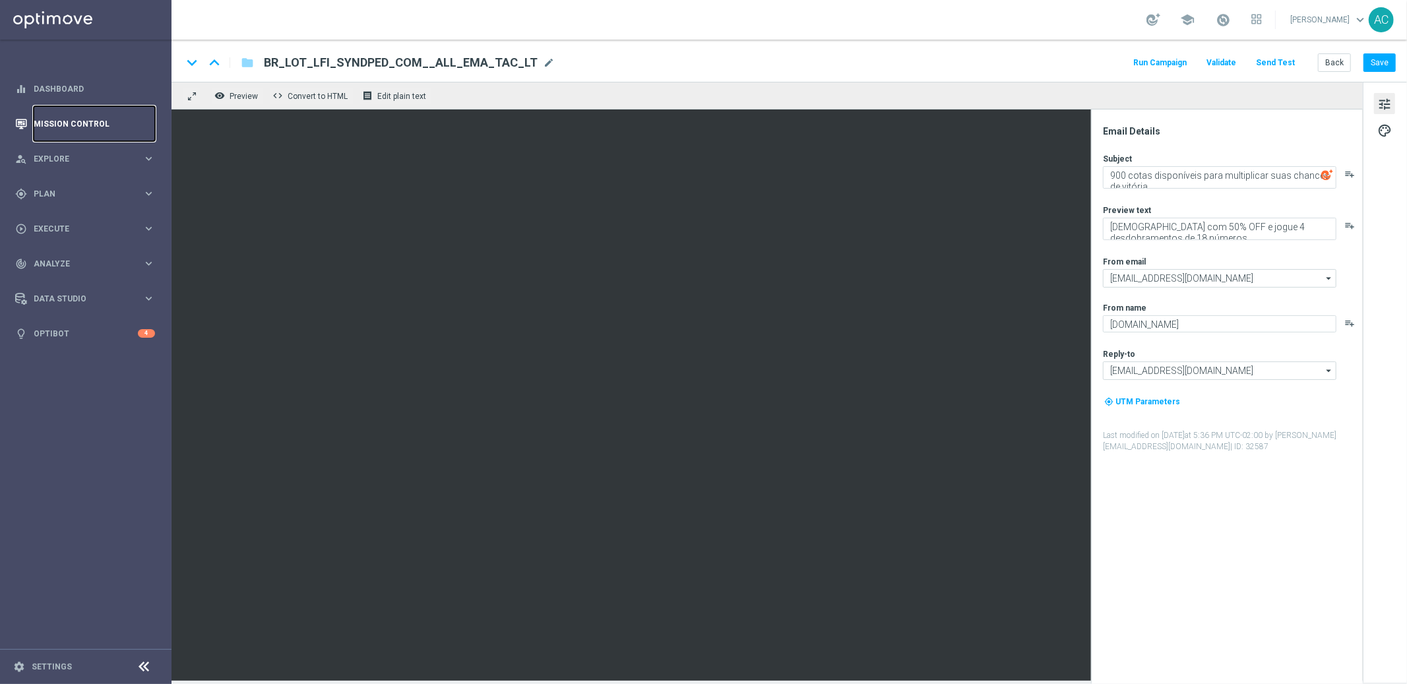
click at [93, 124] on link "Mission Control" at bounding box center [94, 123] width 121 height 35
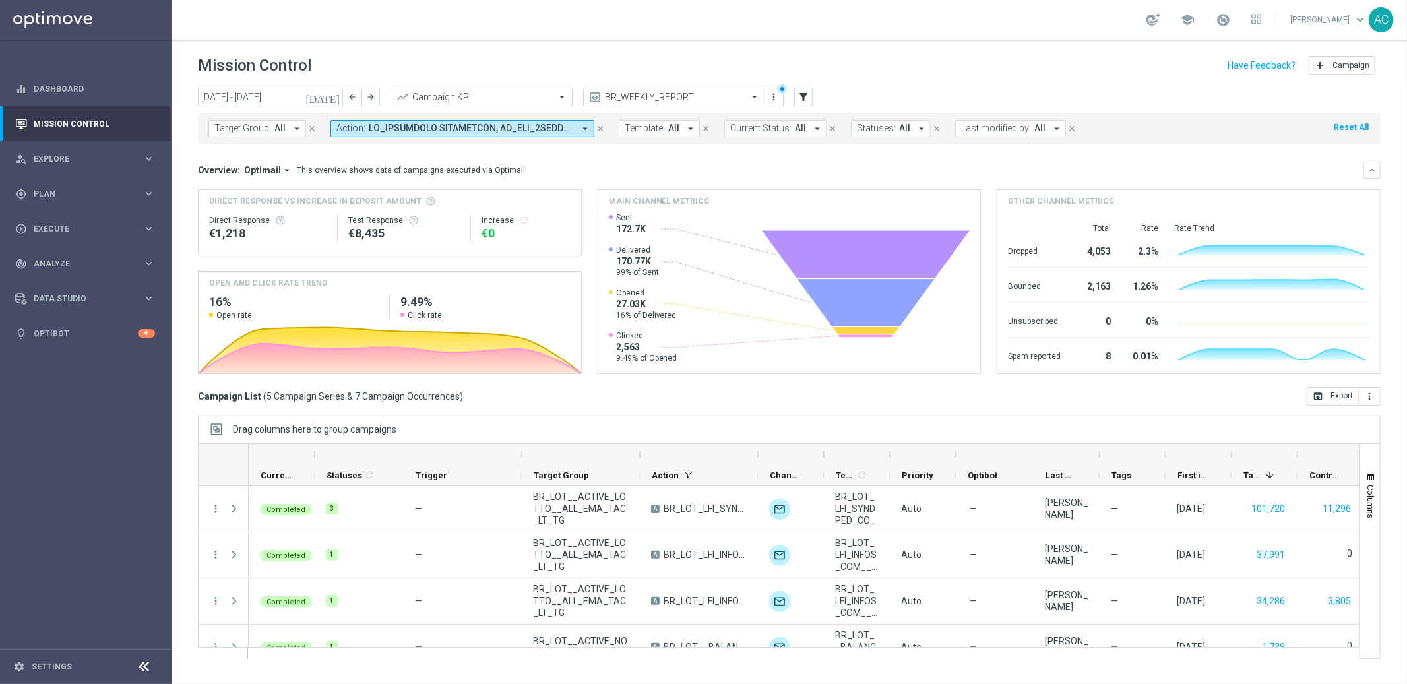
click at [510, 124] on span at bounding box center [471, 128] width 205 height 11
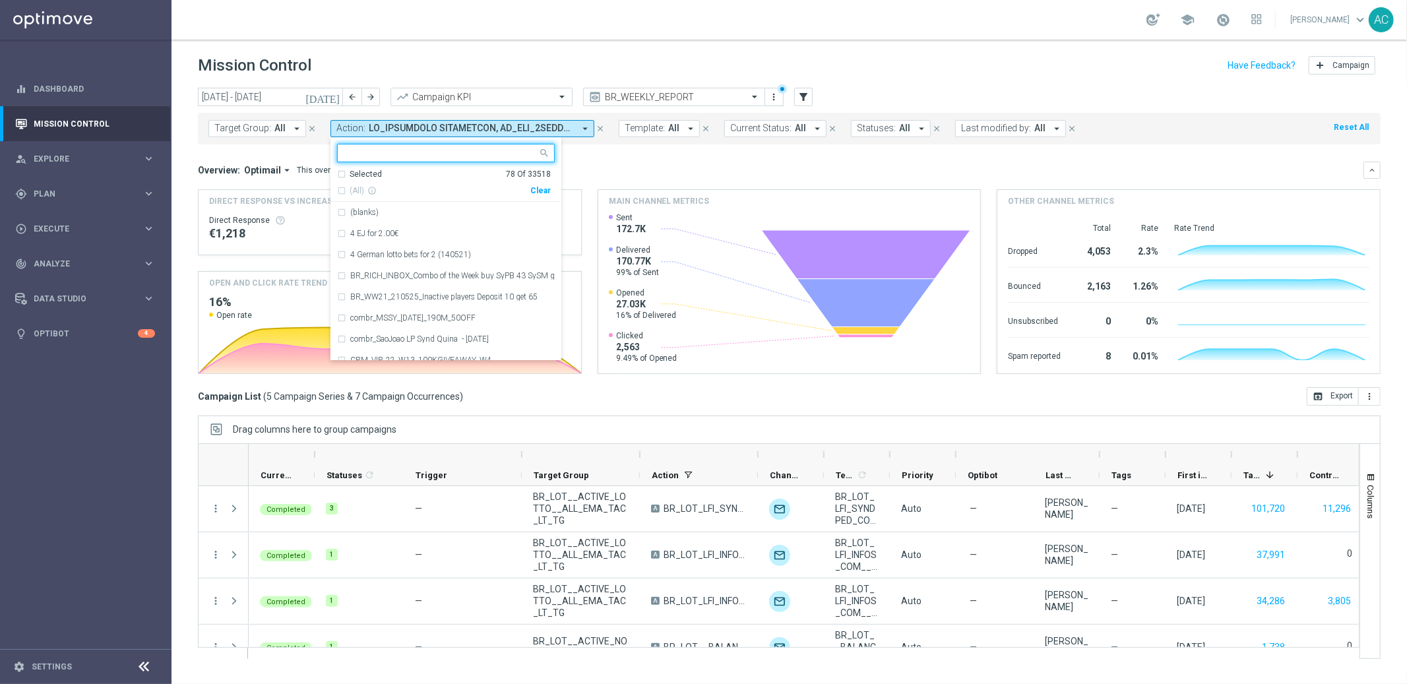
click at [0, 0] on div "Clear" at bounding box center [0, 0] width 0 height 0
click at [625, 163] on div "Overview: Optimail arrow_drop_down This overview shows data of campaigns execut…" at bounding box center [789, 170] width 1183 height 17
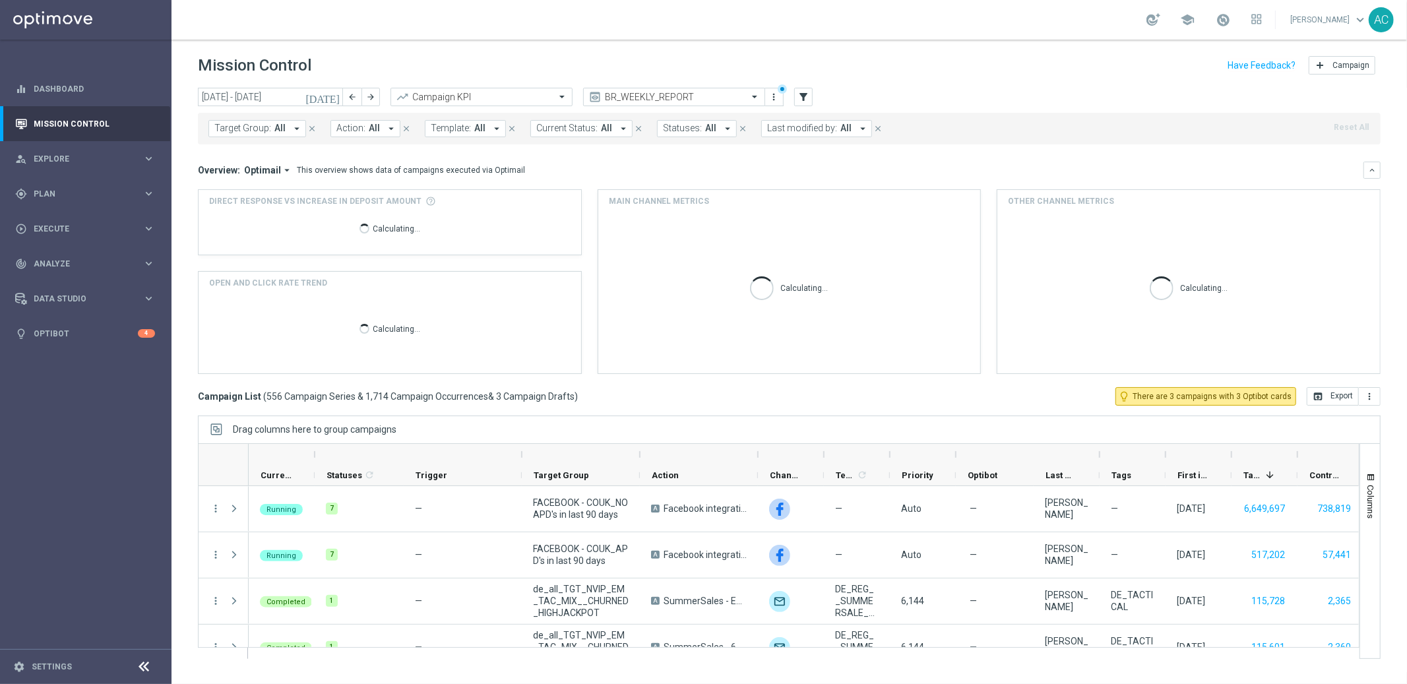
click at [373, 126] on span "All" at bounding box center [374, 128] width 11 height 11
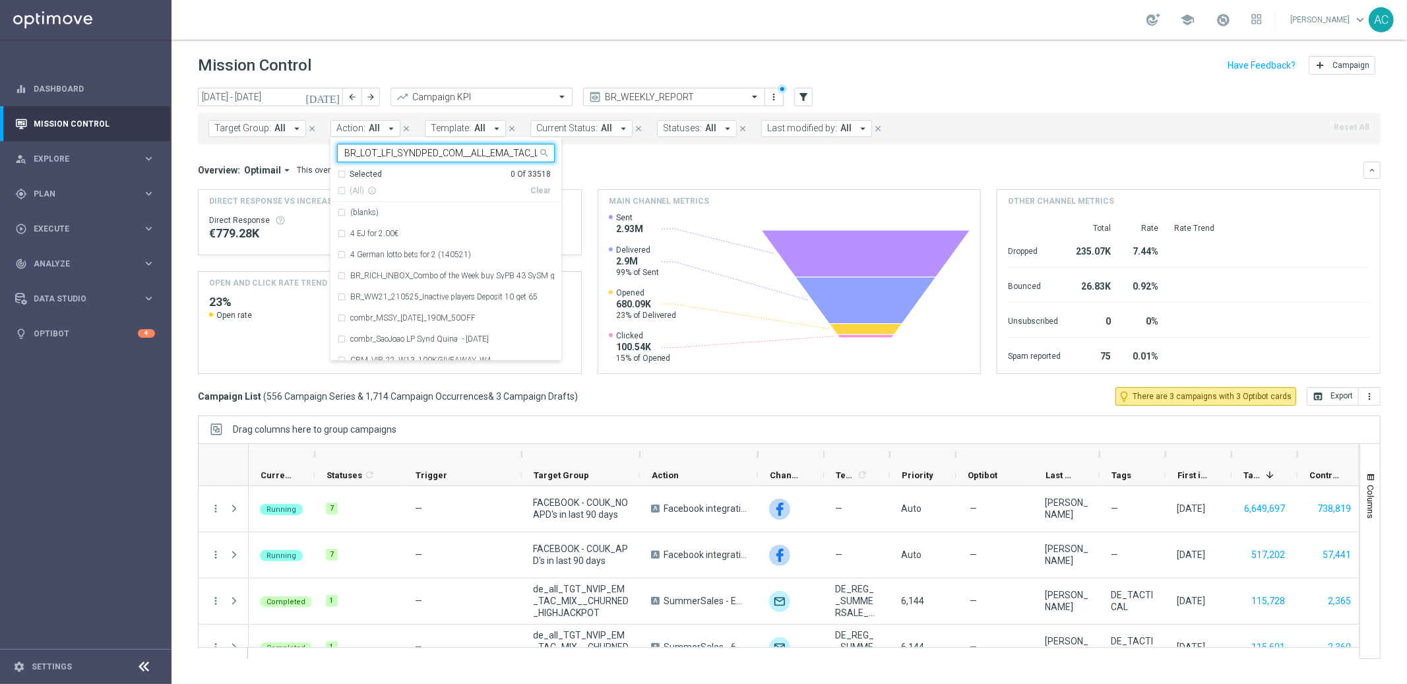
scroll to position [0, 4]
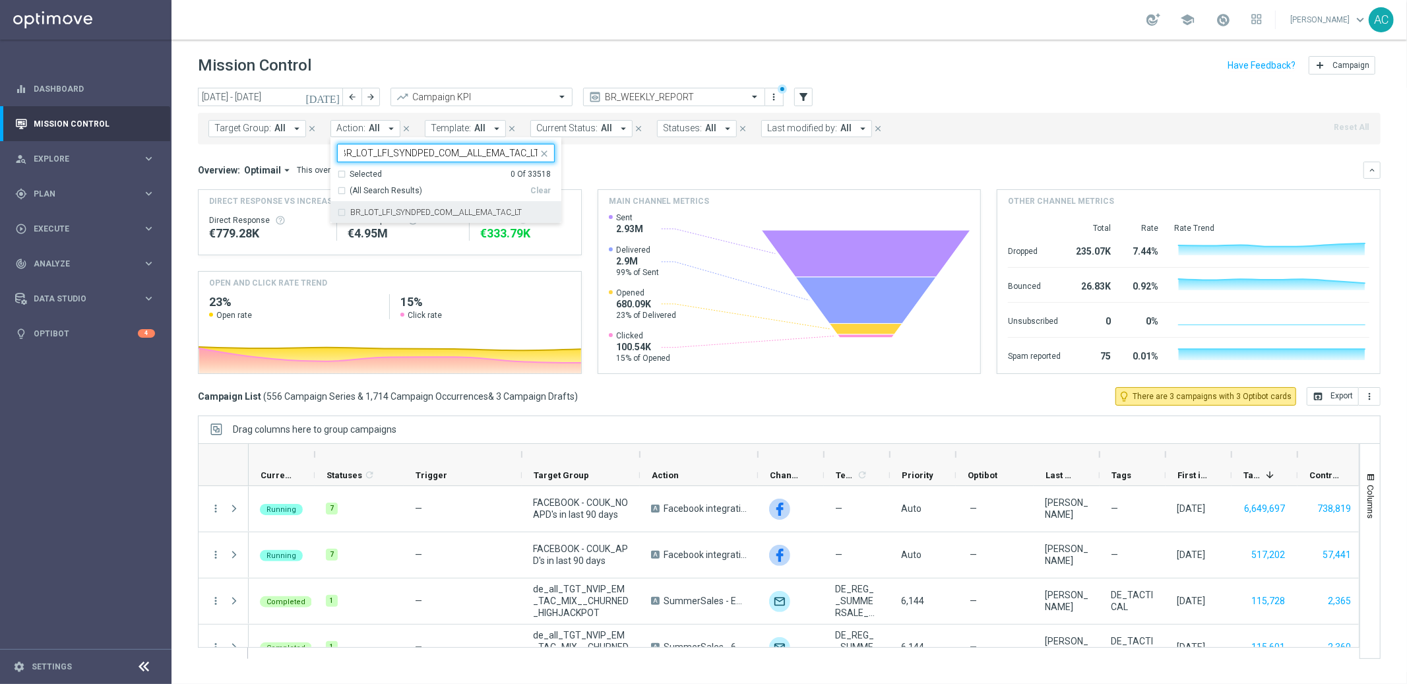
click at [337, 205] on div "BR_LOT_LFI_SYNDPED_COM__ALL_EMA_TAC_LT" at bounding box center [446, 212] width 218 height 21
type input "BR_LOT_LFI_SYNDPED_COM__ALL_EMA_TAC_LT"
click at [610, 164] on div "Overview: Optimail arrow_drop_down This overview shows data of campaigns execut…" at bounding box center [781, 170] width 1166 height 12
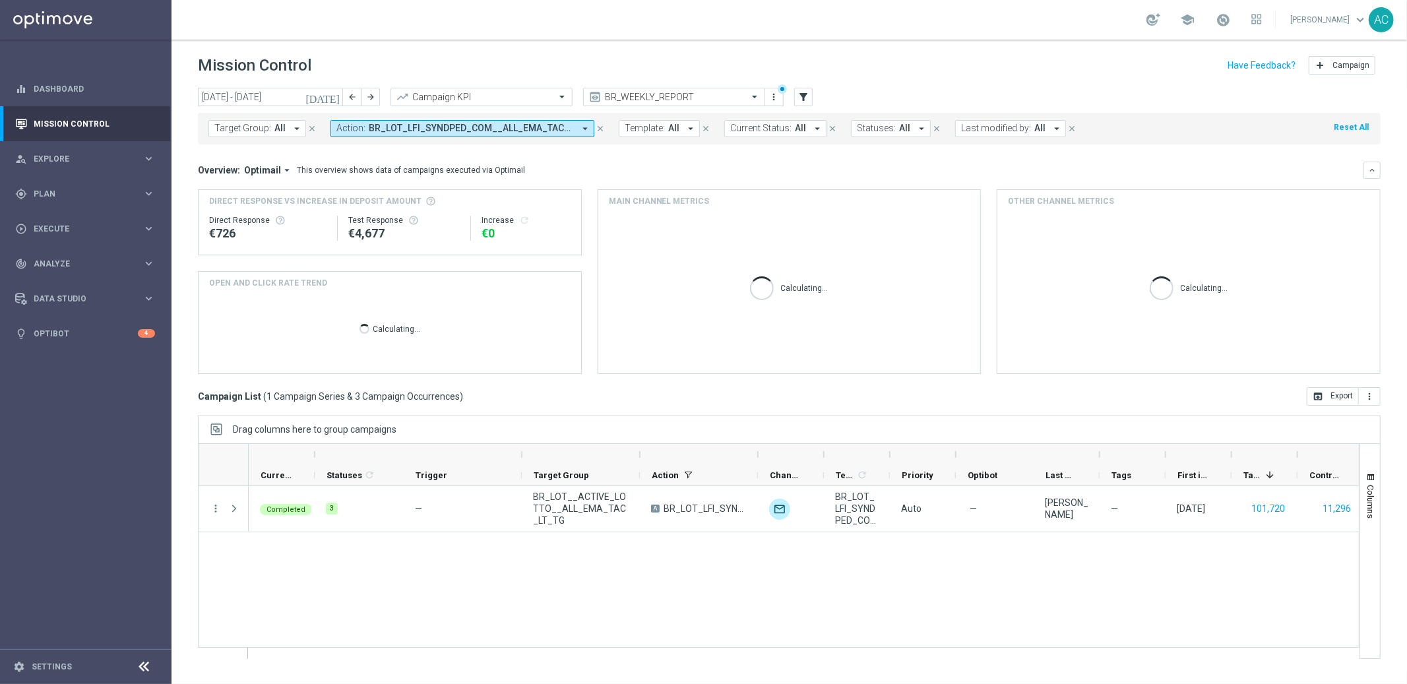
click at [214, 110] on div "Target Group: All arrow_drop_down close Action: BR_LOT_LFI_SYNDPED_COM__ALL_EMA…" at bounding box center [789, 126] width 1183 height 37
click at [216, 100] on input "25 Aug 2025 - 31 Aug 2025" at bounding box center [270, 97] width 145 height 18
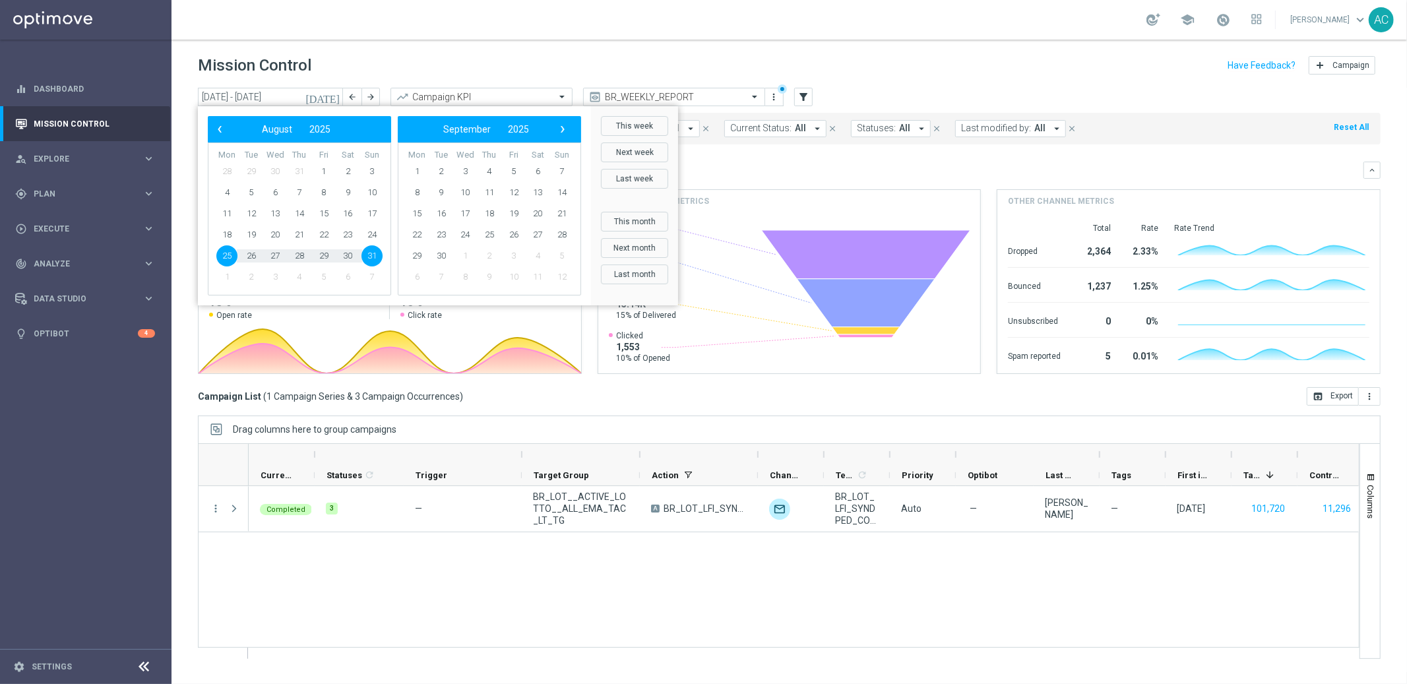
click at [835, 182] on div "Overview: Optimail arrow_drop_down This overview shows data of campaigns execut…" at bounding box center [789, 268] width 1183 height 212
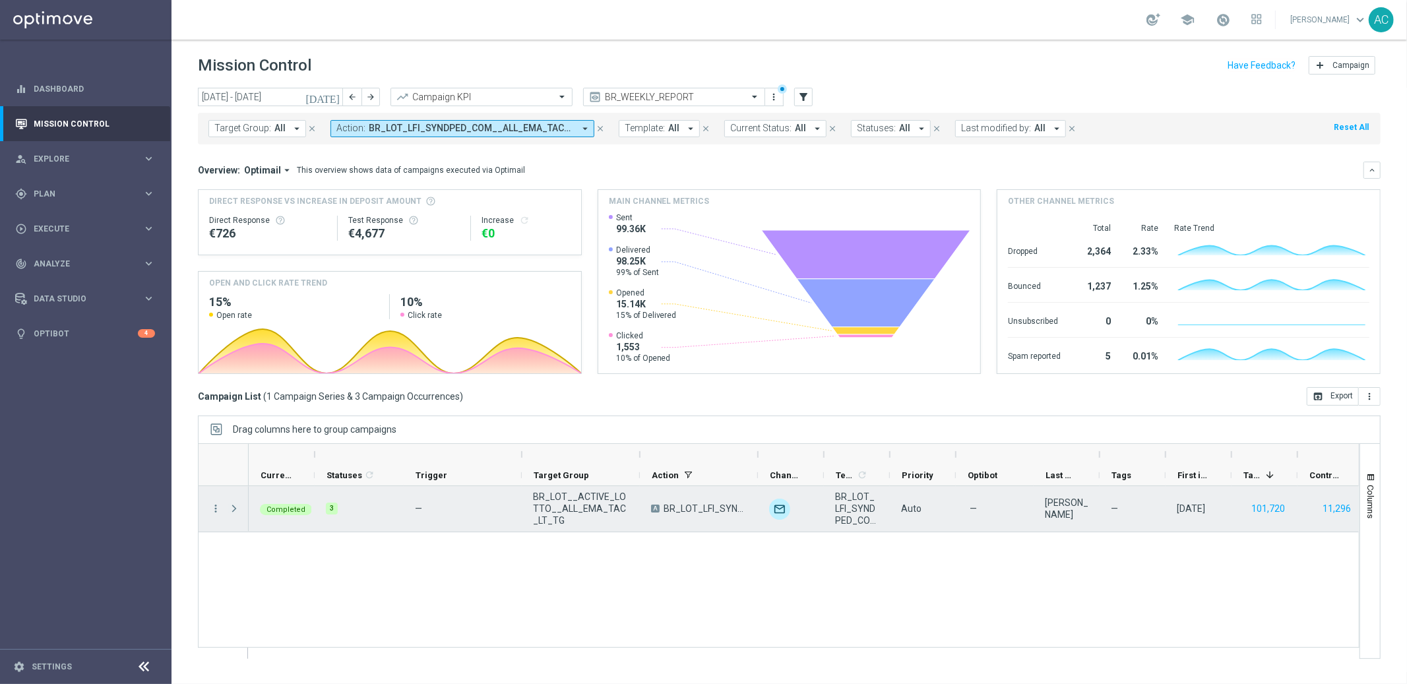
click at [236, 508] on span "Press SPACE to select this row." at bounding box center [234, 508] width 12 height 11
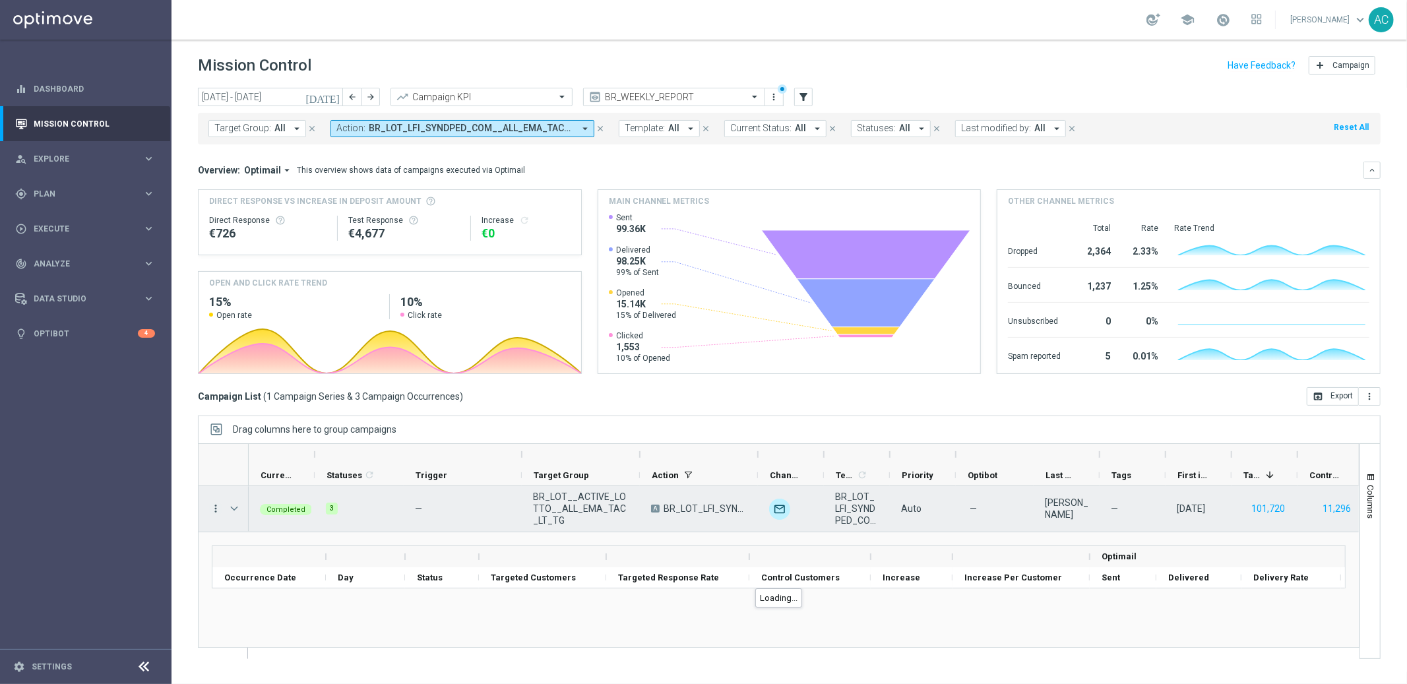
click at [212, 509] on icon "more_vert" at bounding box center [216, 509] width 12 height 12
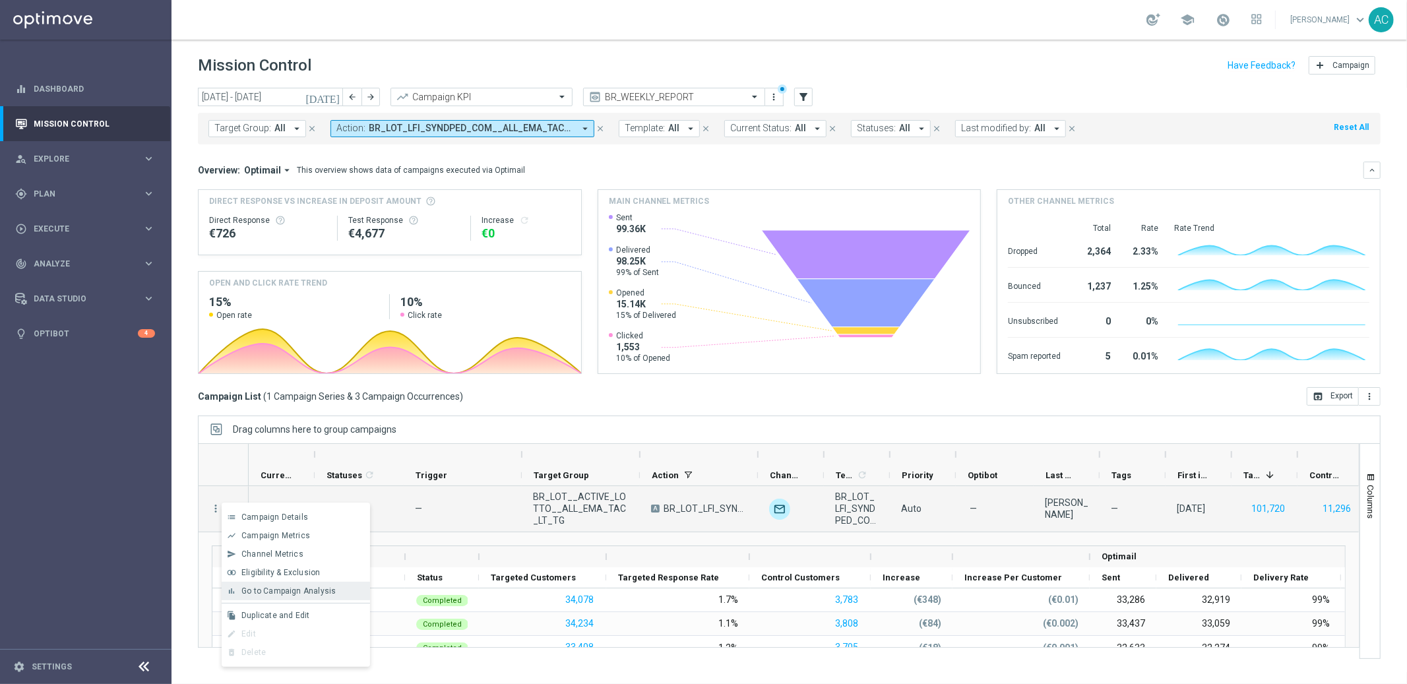
click at [282, 592] on span "Go to Campaign Analysis" at bounding box center [288, 590] width 94 height 9
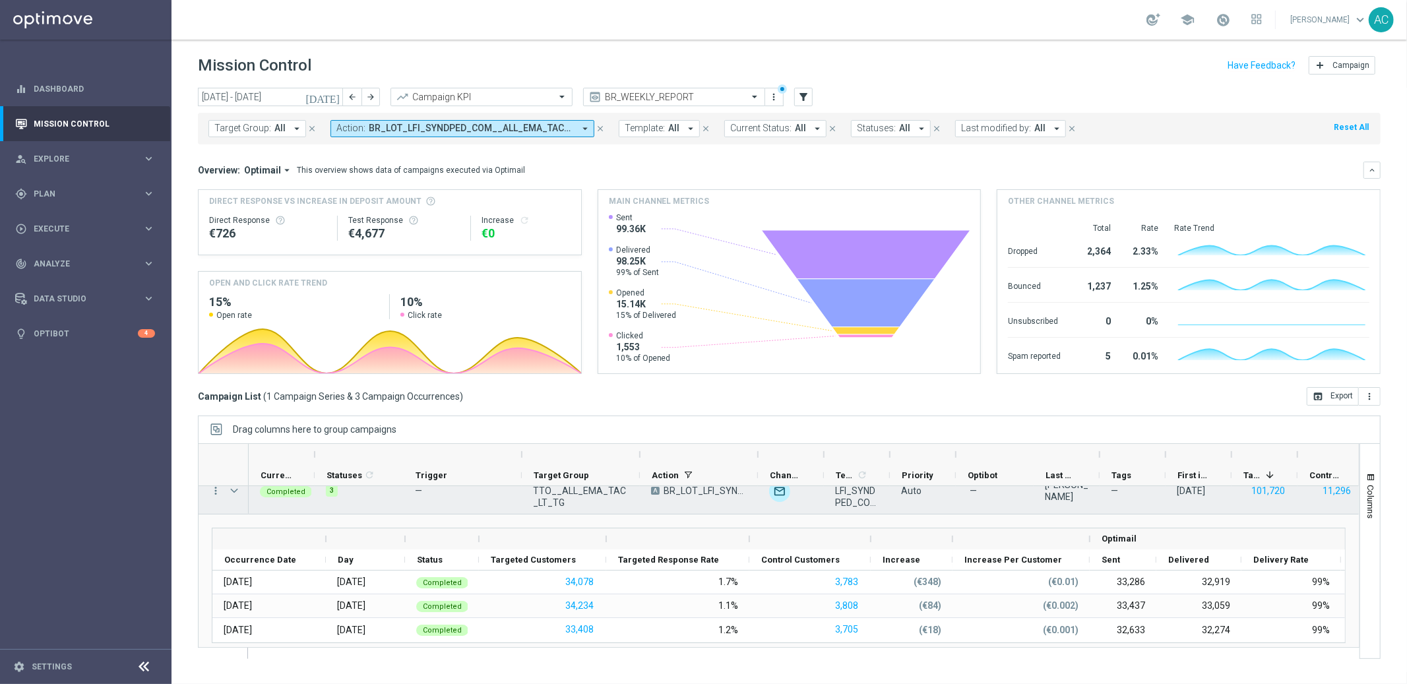
scroll to position [38, 0]
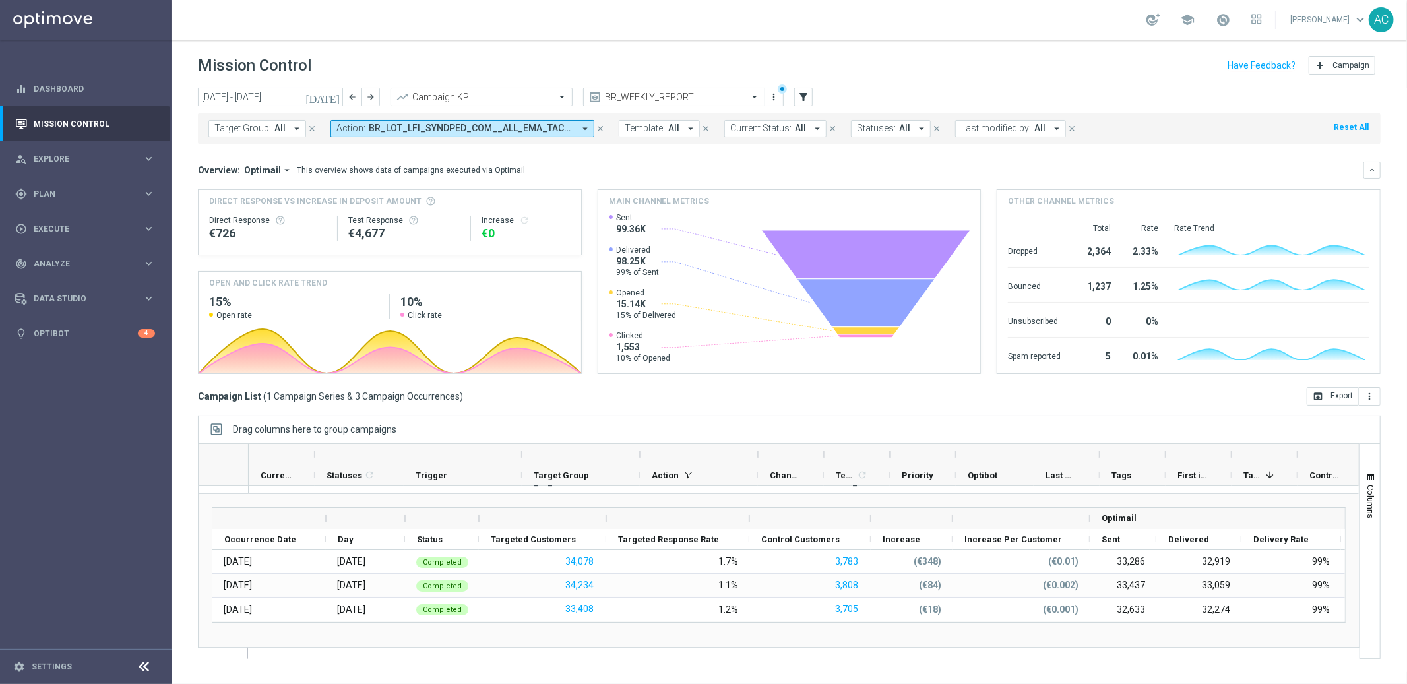
click at [512, 134] on button "Action: BR_LOT_LFI_SYNDPED_COM__ALL_EMA_TAC_LT arrow_drop_down" at bounding box center [463, 128] width 264 height 17
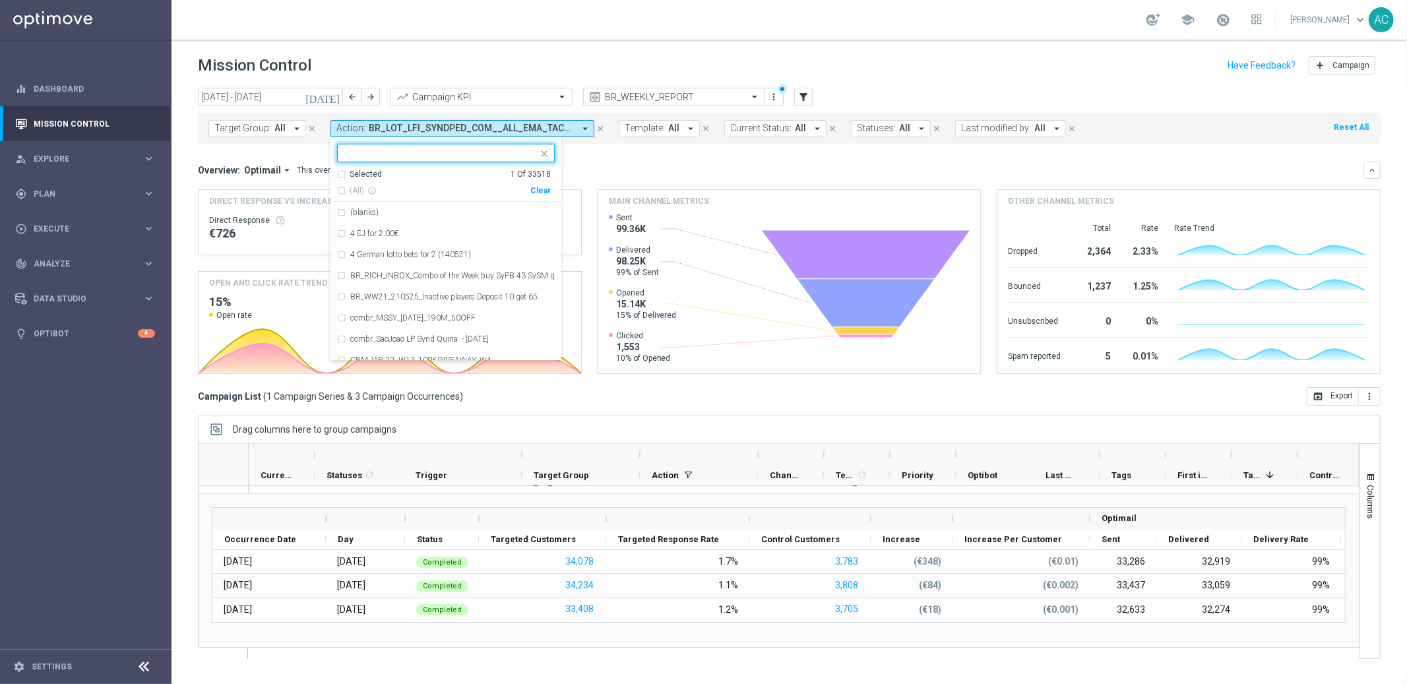
click at [0, 0] on div "Clear" at bounding box center [0, 0] width 0 height 0
click at [647, 167] on div "Overview: Optimail arrow_drop_down This overview shows data of campaigns execut…" at bounding box center [781, 170] width 1166 height 12
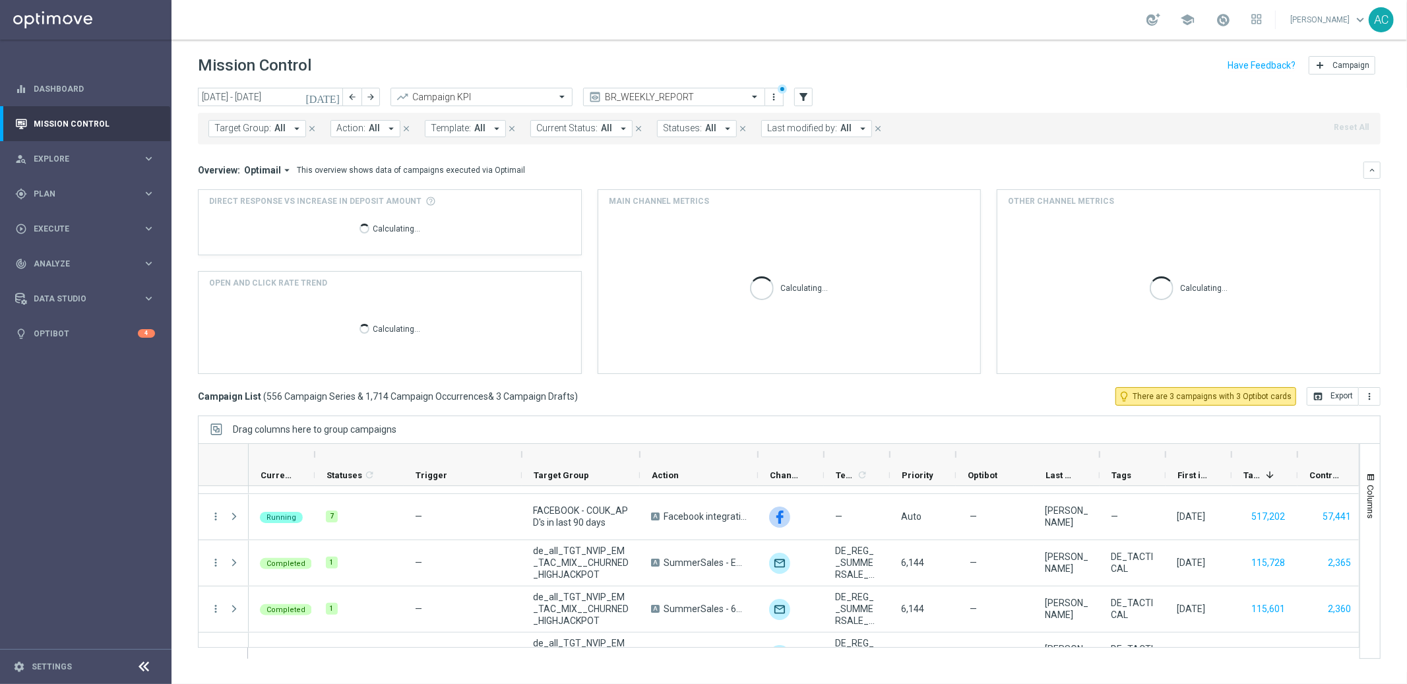
click at [372, 121] on button "Action: All arrow_drop_down" at bounding box center [366, 128] width 70 height 17
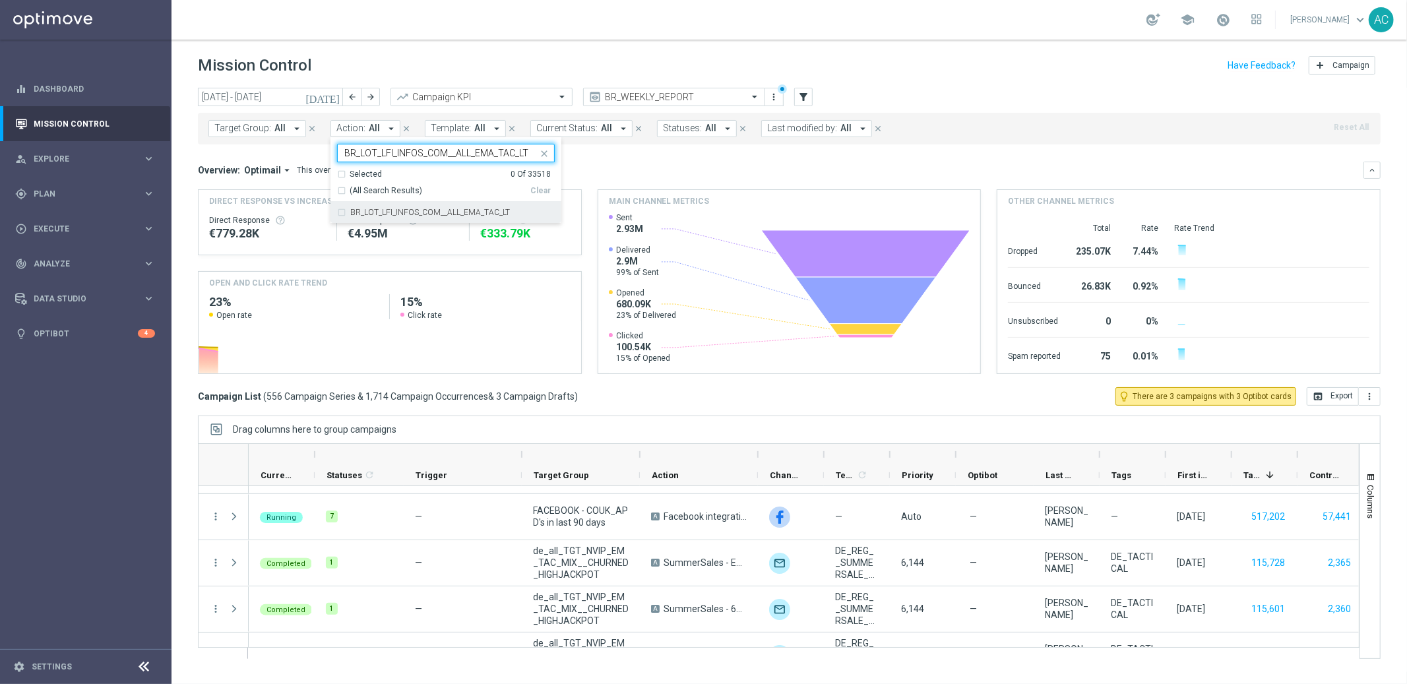
click at [342, 213] on div "BR_LOT_LFI_INFOS_COM__ALL_EMA_TAC_LT" at bounding box center [446, 212] width 218 height 21
type input "BR_LOT_LFI_INFOS_COM__ALL_EMA_TAC_LT"
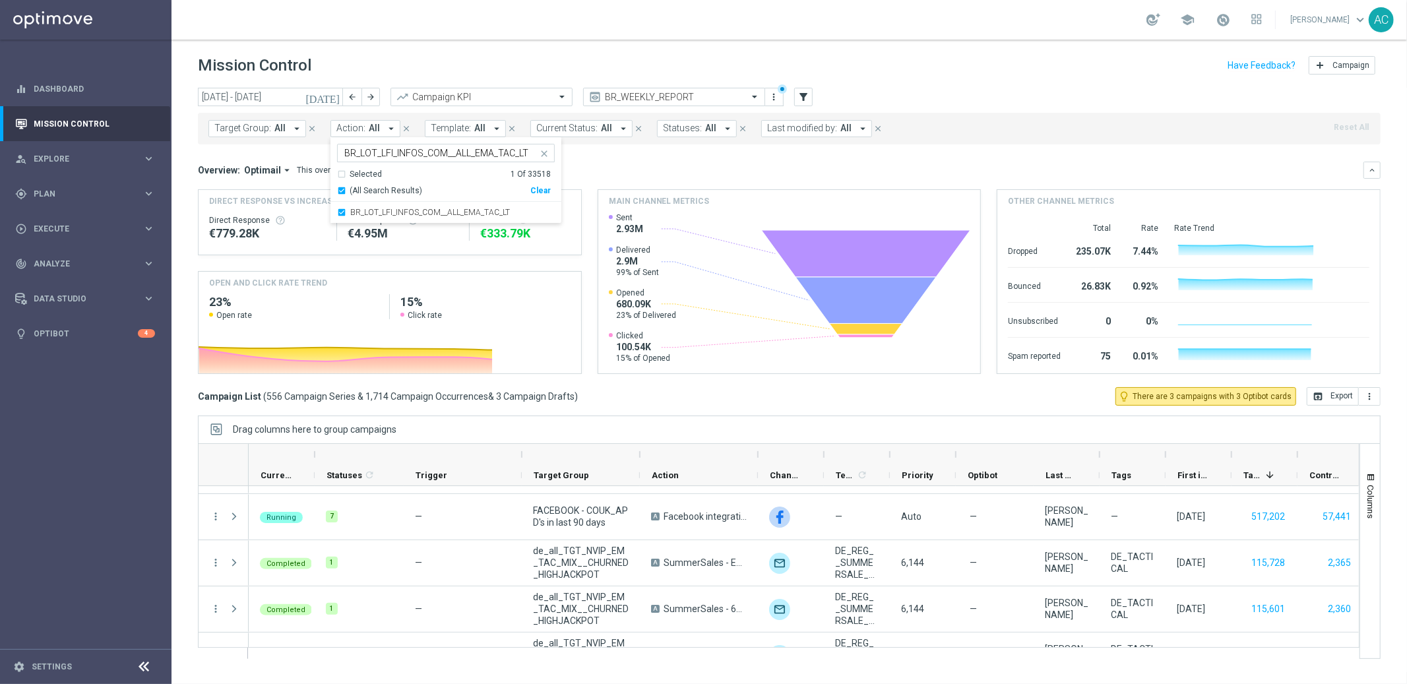
click at [621, 157] on mini-dashboard "Overview: Optimail arrow_drop_down This overview shows data of campaigns execut…" at bounding box center [789, 265] width 1183 height 243
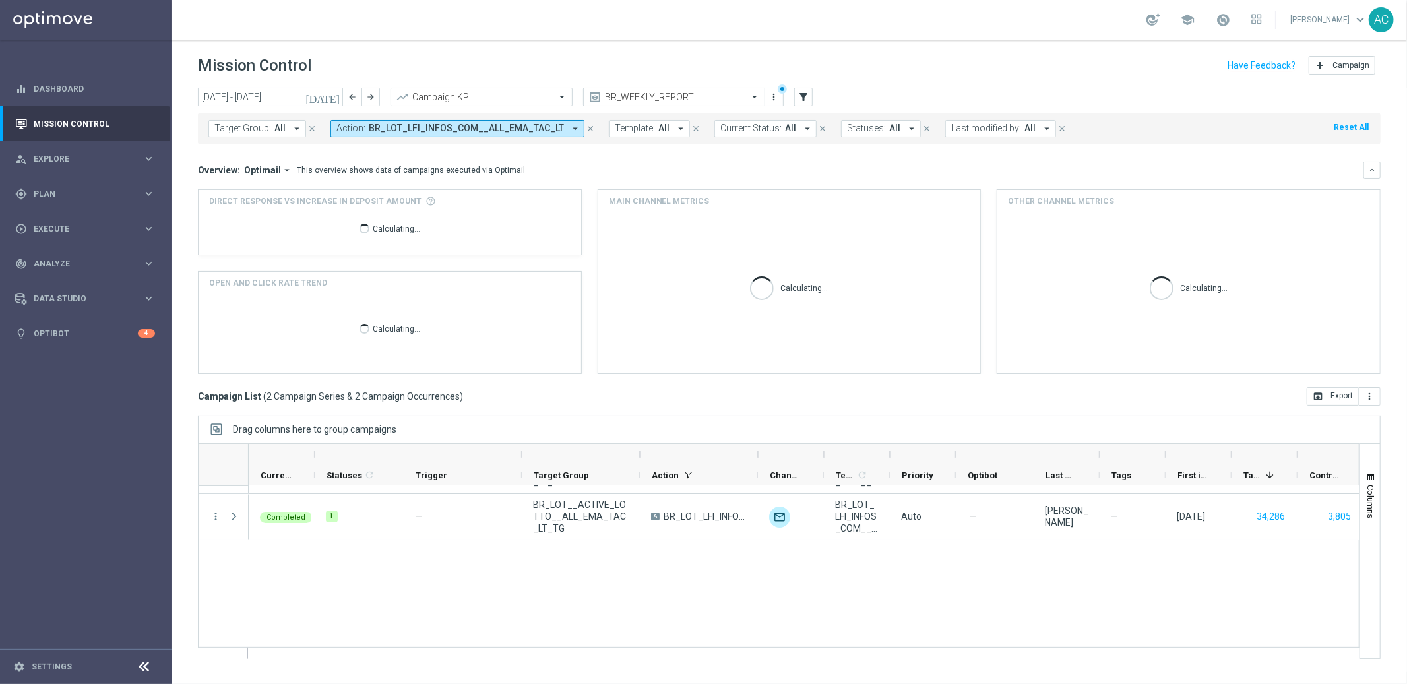
scroll to position [0, 0]
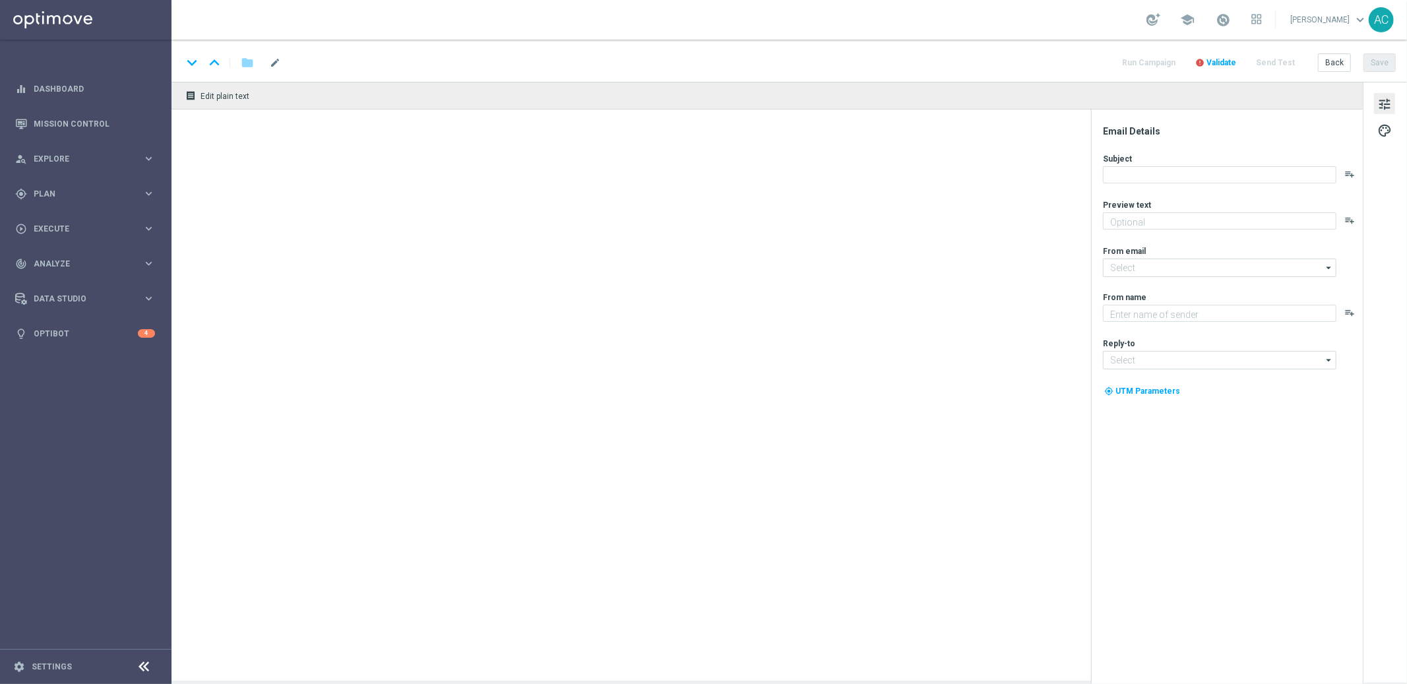
type textarea "Garanta sua cota no bolão da Independência antes que acabe!"
type textarea "[DOMAIN_NAME]"
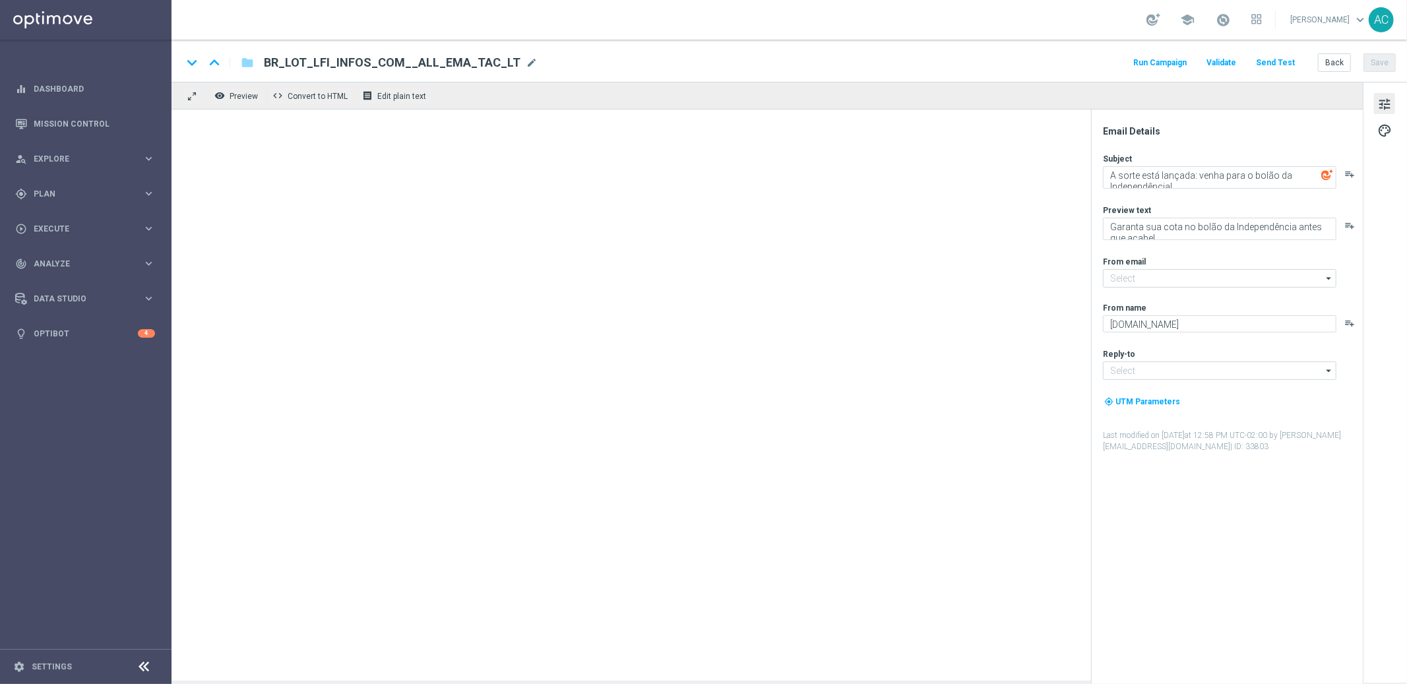
type input "[EMAIL_ADDRESS][DOMAIN_NAME]"
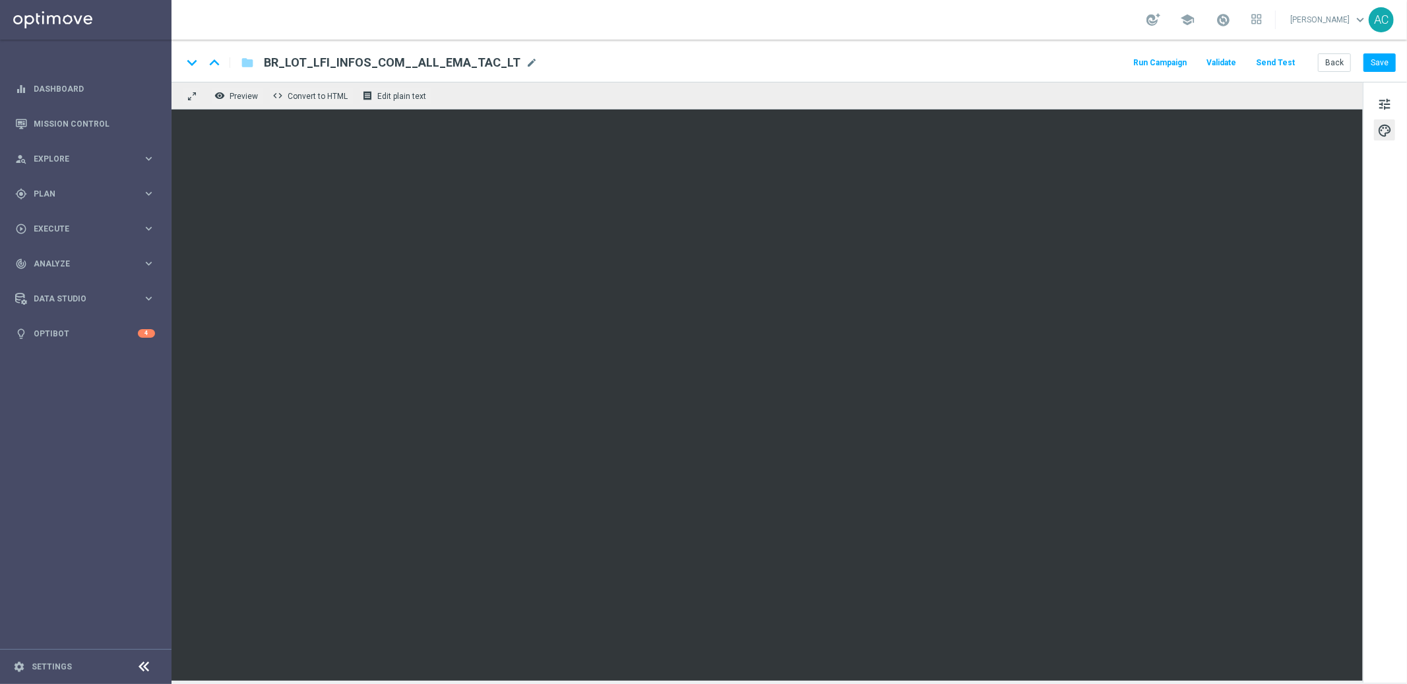
click at [365, 62] on span "BR_LOT_LFI_INFOS_COM__ALL_EMA_TAC_LT" at bounding box center [392, 63] width 257 height 16
click at [365, 62] on input "BR_LOT_LFI_INFOS_COM__ALL_EMA_TAC_LT" at bounding box center [427, 62] width 327 height 17
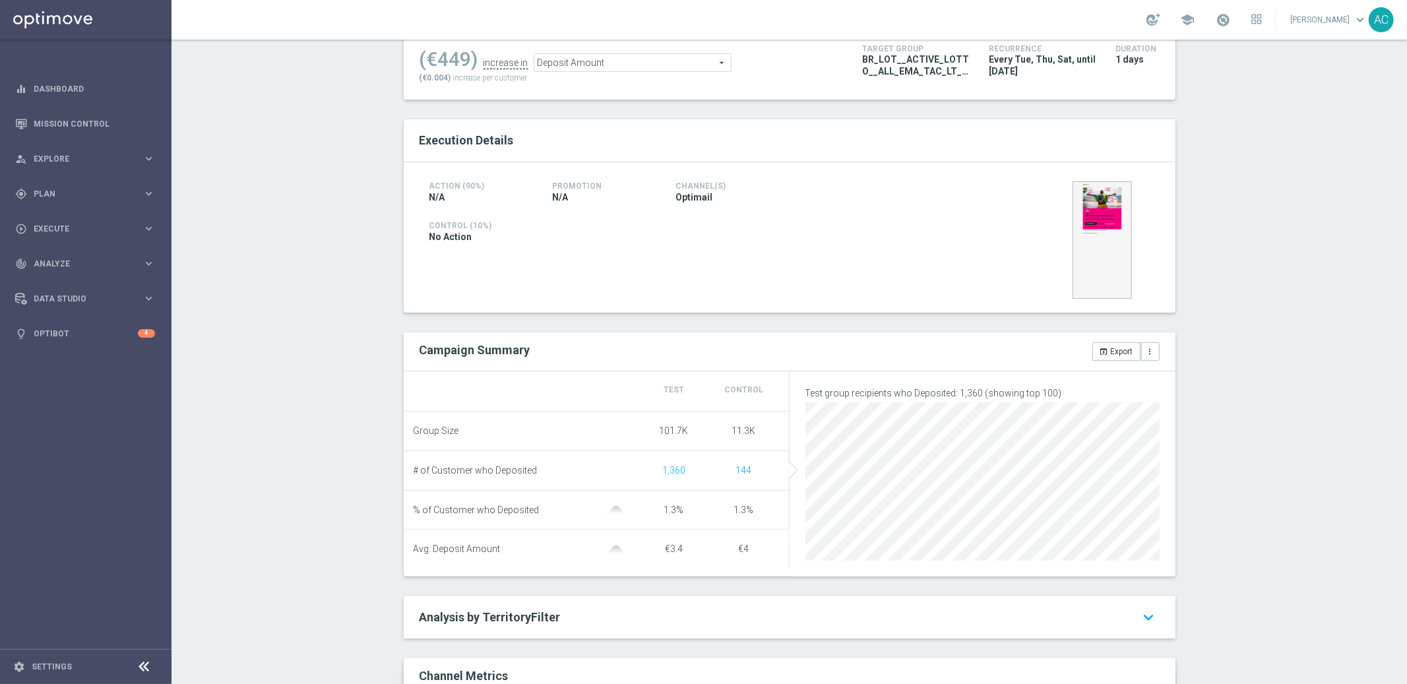
scroll to position [208, 0]
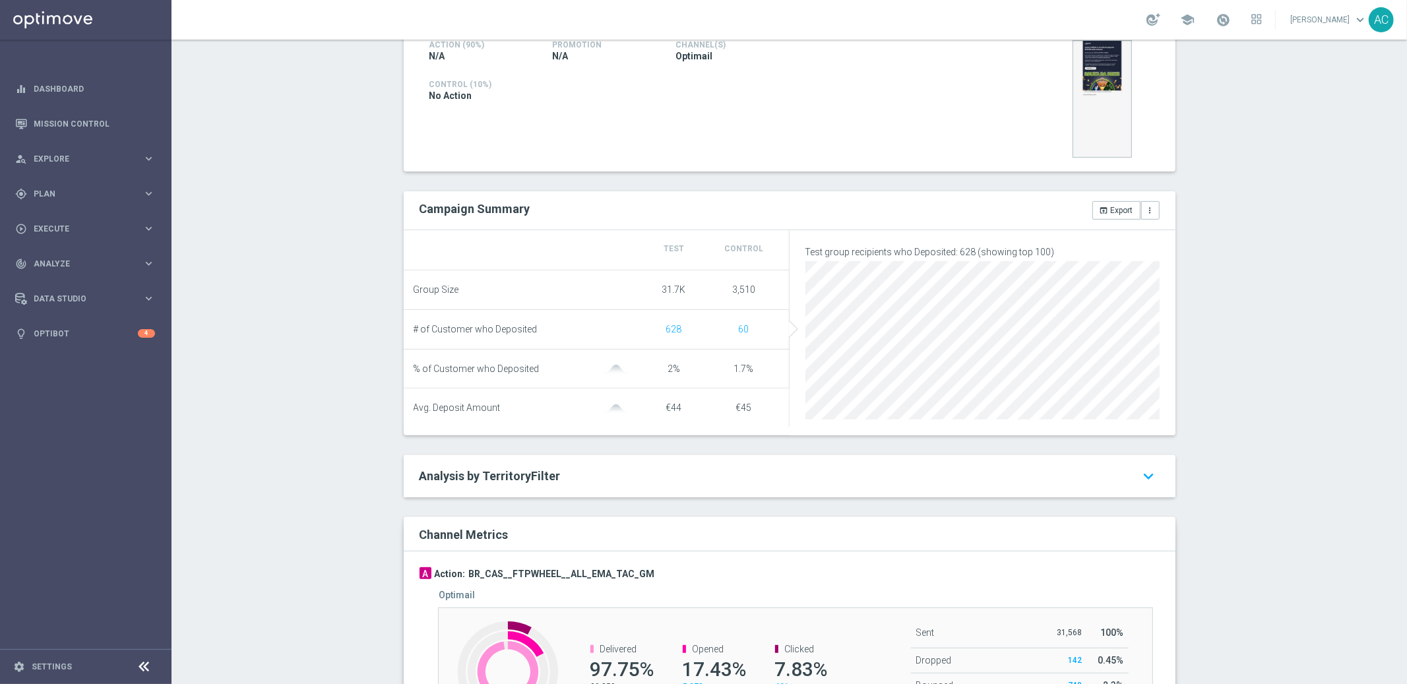
scroll to position [470, 0]
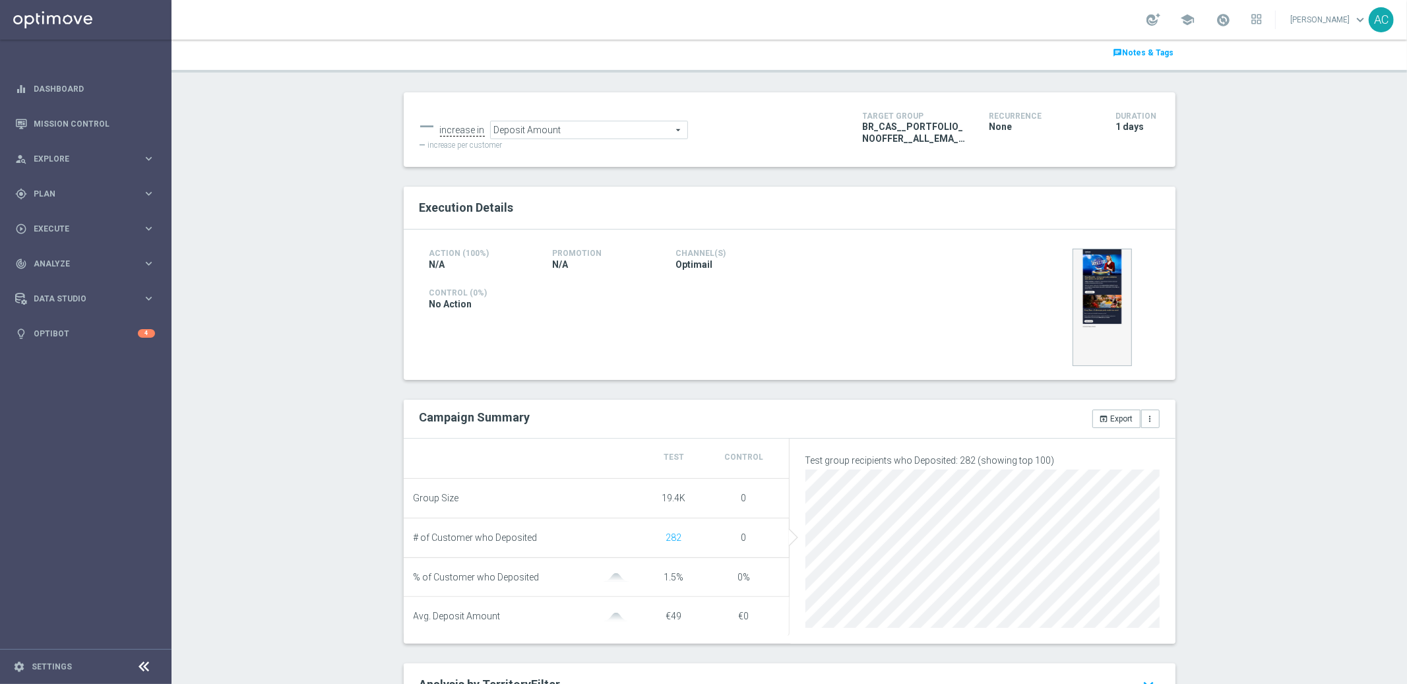
scroll to position [173, 0]
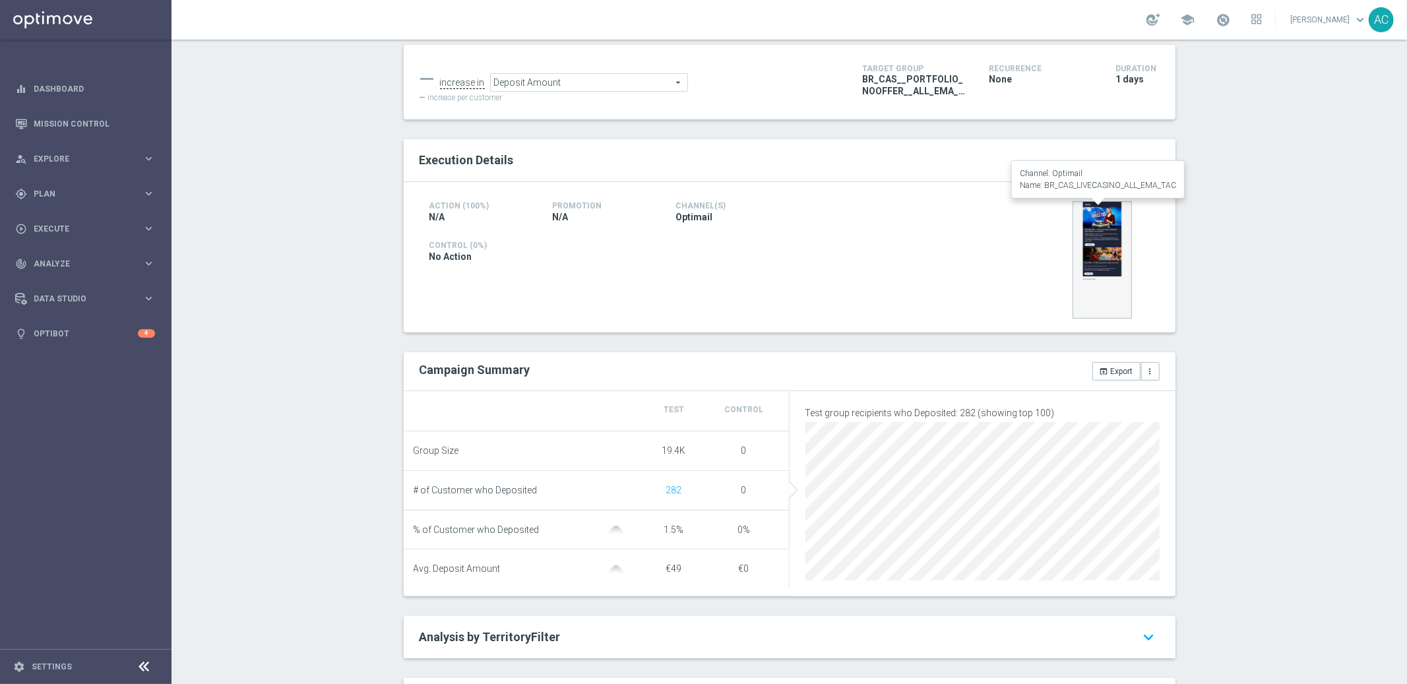
click at [1104, 250] on img at bounding box center [1102, 259] width 59 height 117
click at [1282, 499] on div "Test/Control Campaign Analysis This page presents all relevant information abou…" at bounding box center [790, 362] width 1236 height 645
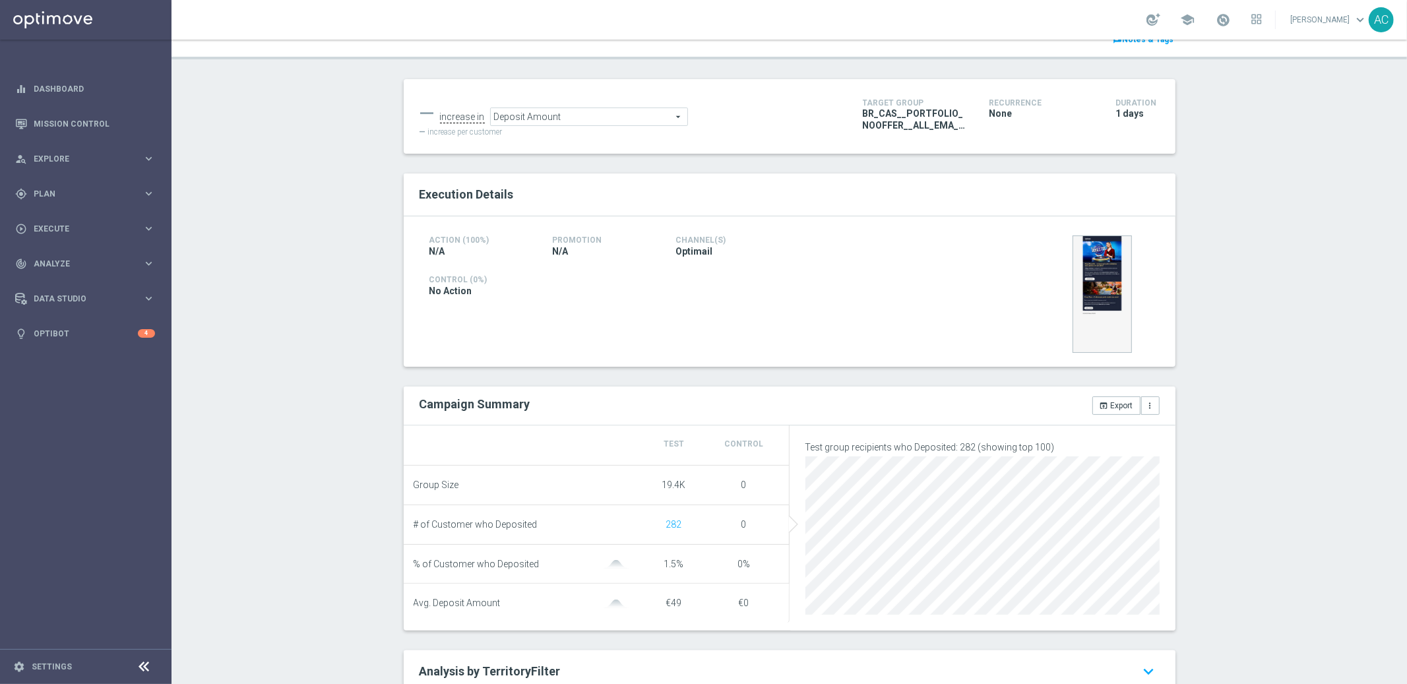
scroll to position [302, 0]
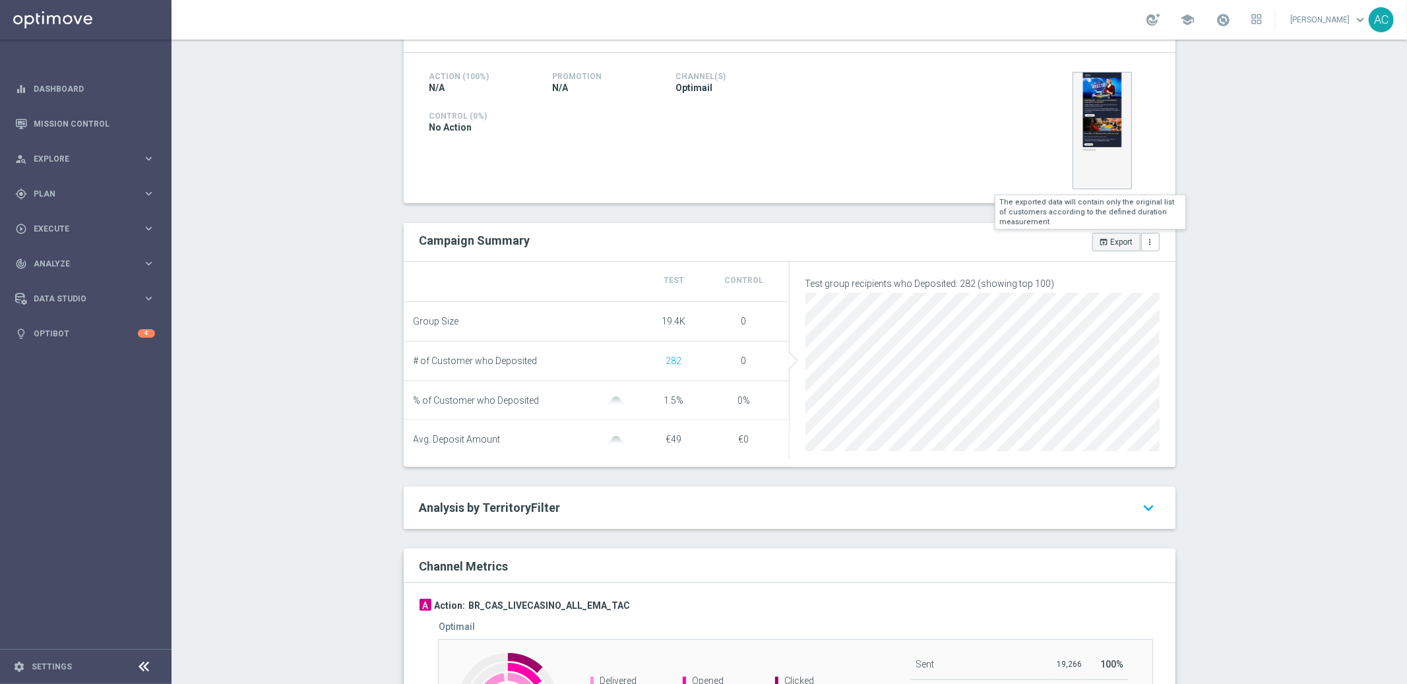
click at [1113, 243] on button "open_in_browser Export" at bounding box center [1116, 242] width 48 height 18
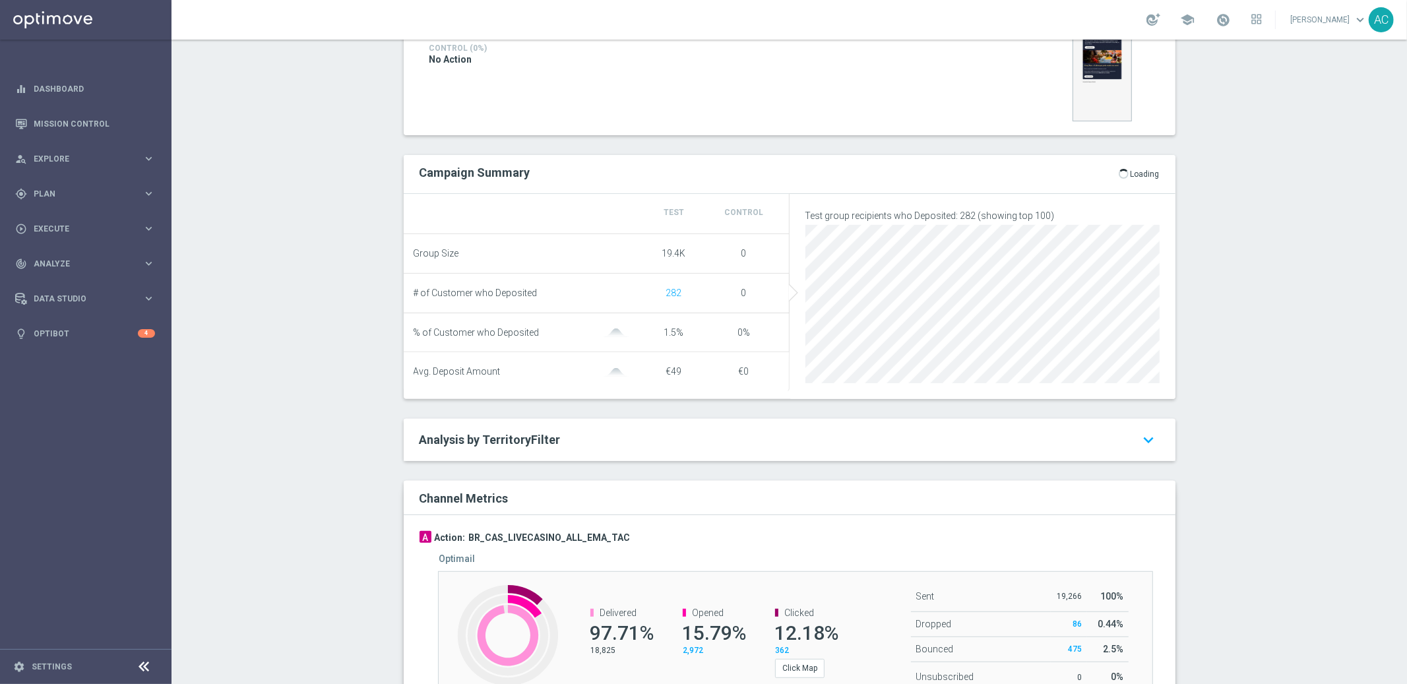
scroll to position [470, 0]
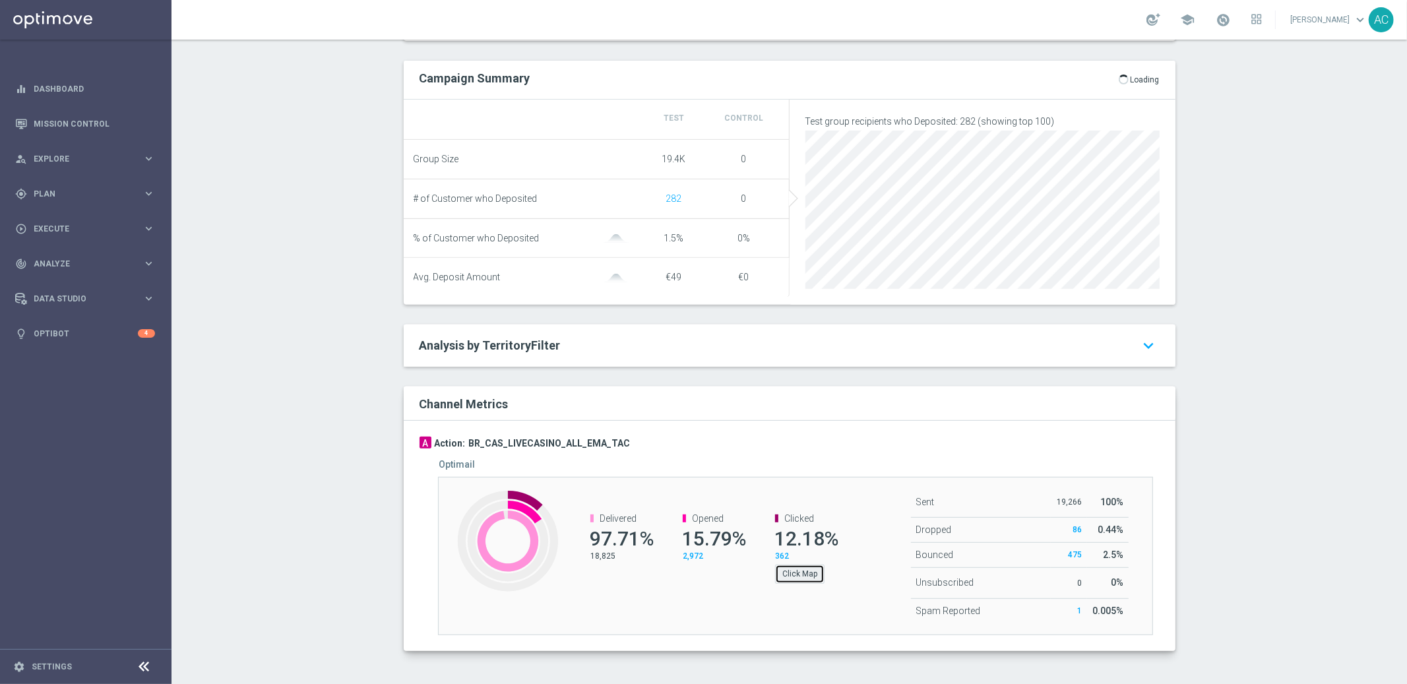
click at [783, 573] on button "Click Map" at bounding box center [799, 574] width 49 height 18
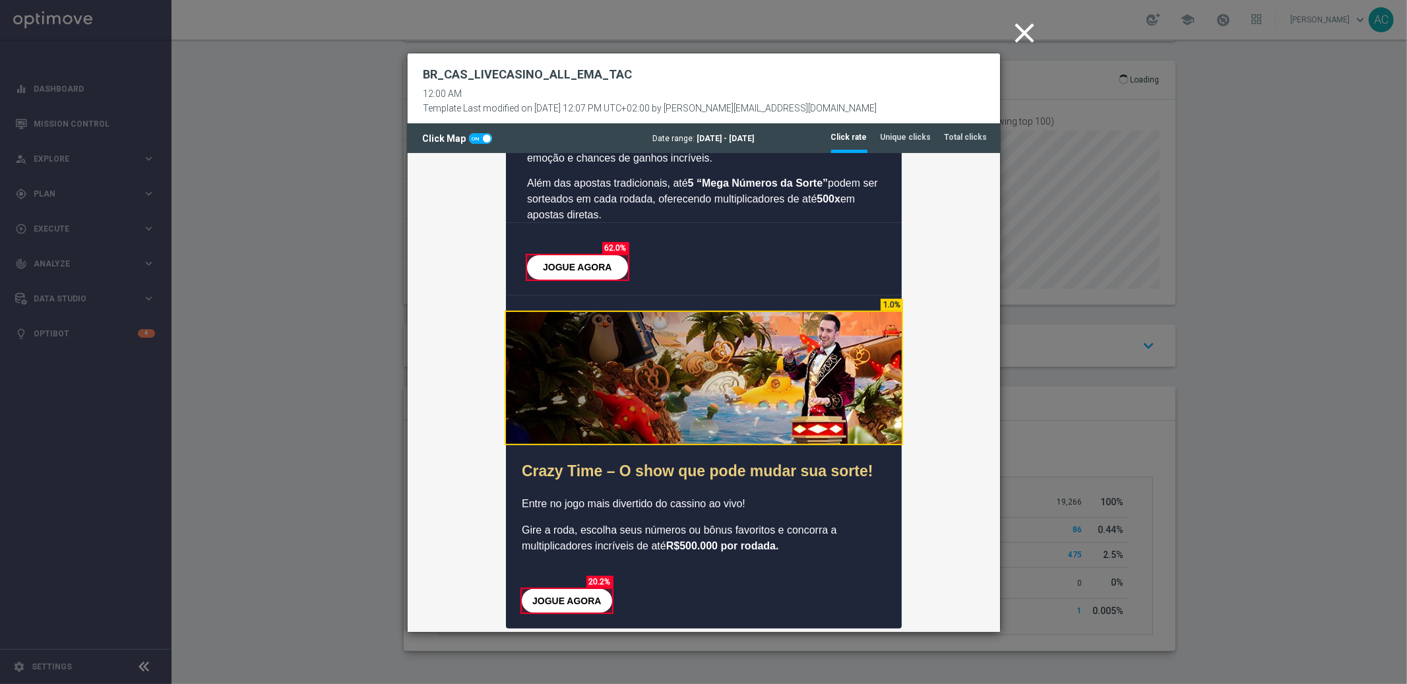
scroll to position [0, 0]
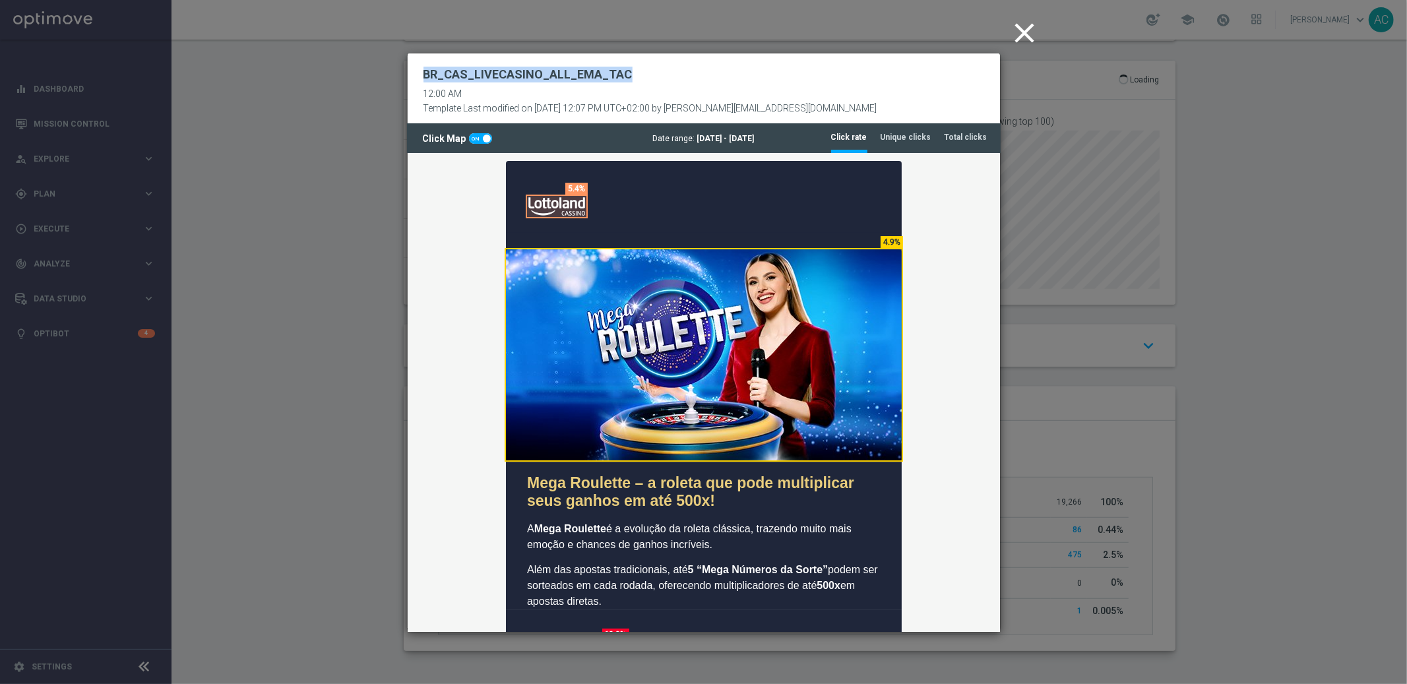
drag, startPoint x: 919, startPoint y: 66, endPoint x: 922, endPoint y: 53, distance: 13.0
click at [922, 53] on div "BR_CAS_LIVECASINO_ALL_EMA_TAC 12:00 AM Template Last modified on [DATE] 12:07 P…" at bounding box center [704, 88] width 592 height 71
click at [950, 270] on td at bounding box center [703, 348] width 592 height 230
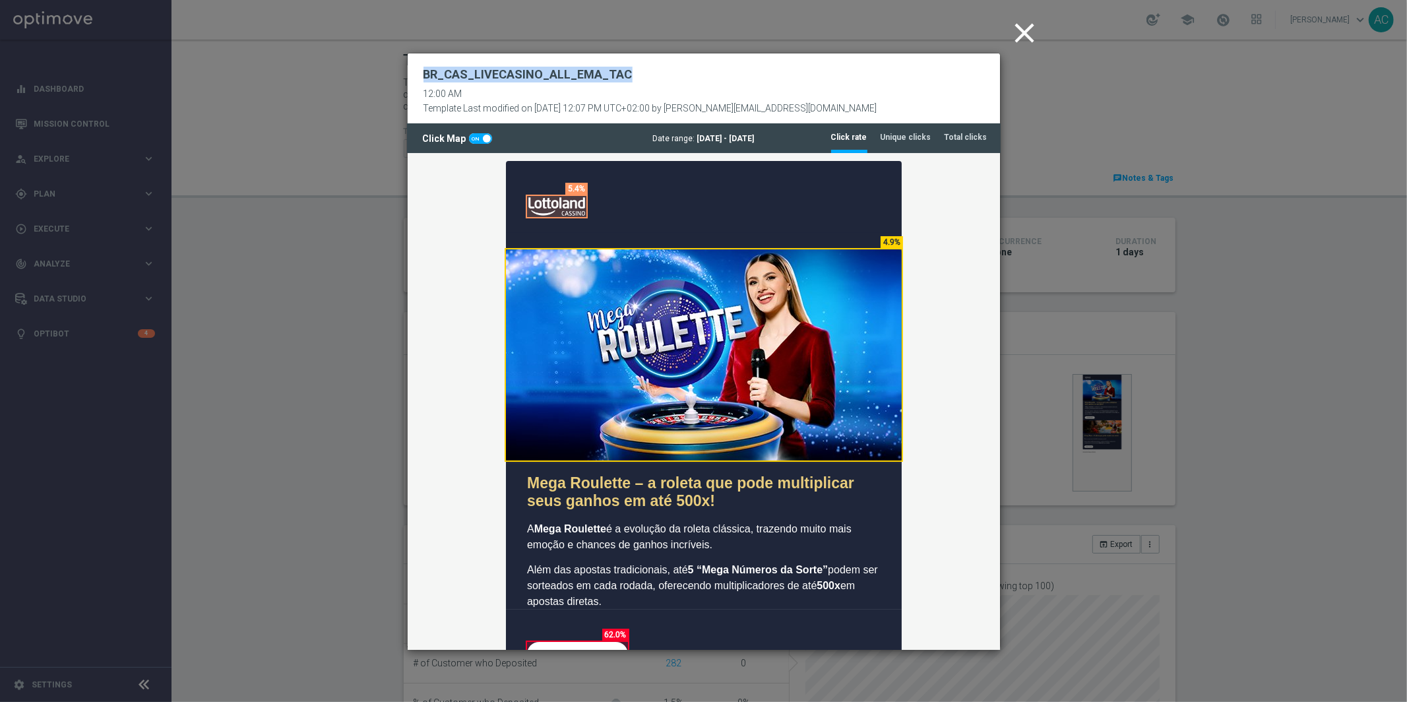
click at [1023, 26] on icon "close" at bounding box center [1025, 32] width 33 height 33
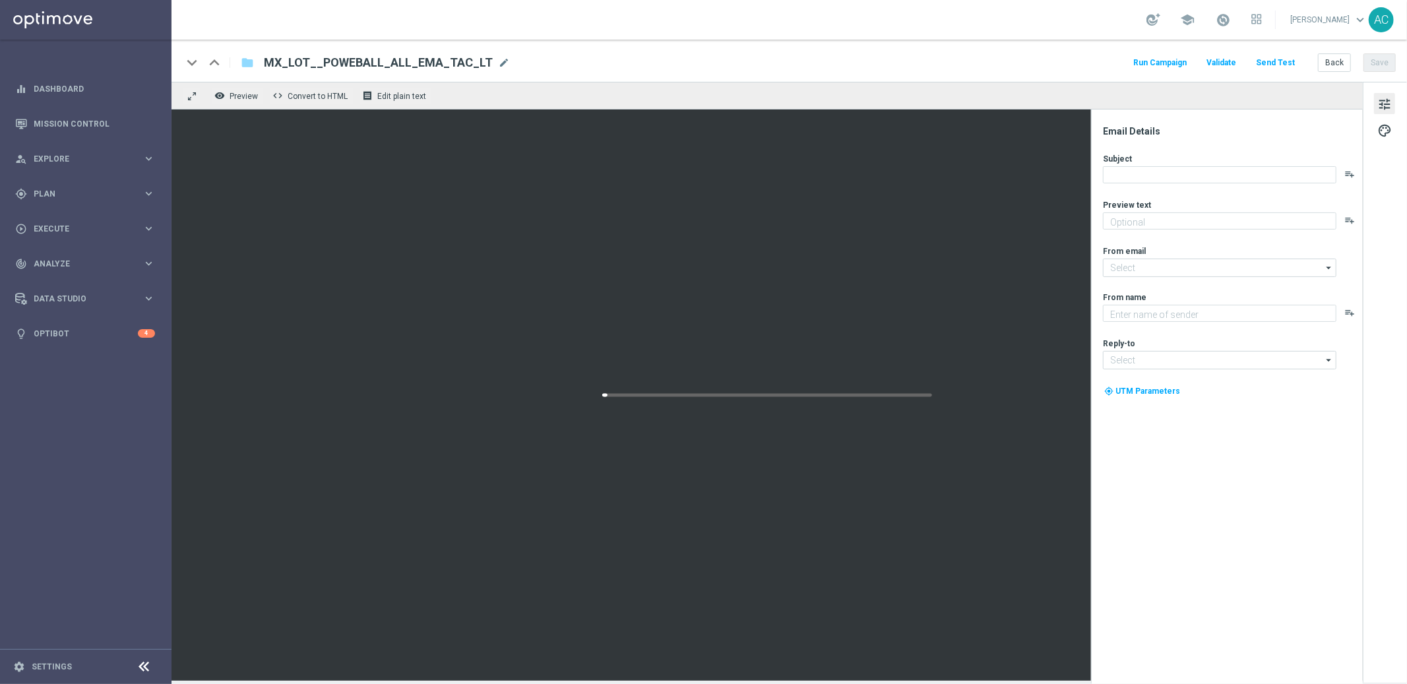
type textarea "Sueña a lo grande con el PowerBall"
type input "mail@crm.lottoland.com"
type textarea "Lottoland"
type input "consultas@lottoland.mx"
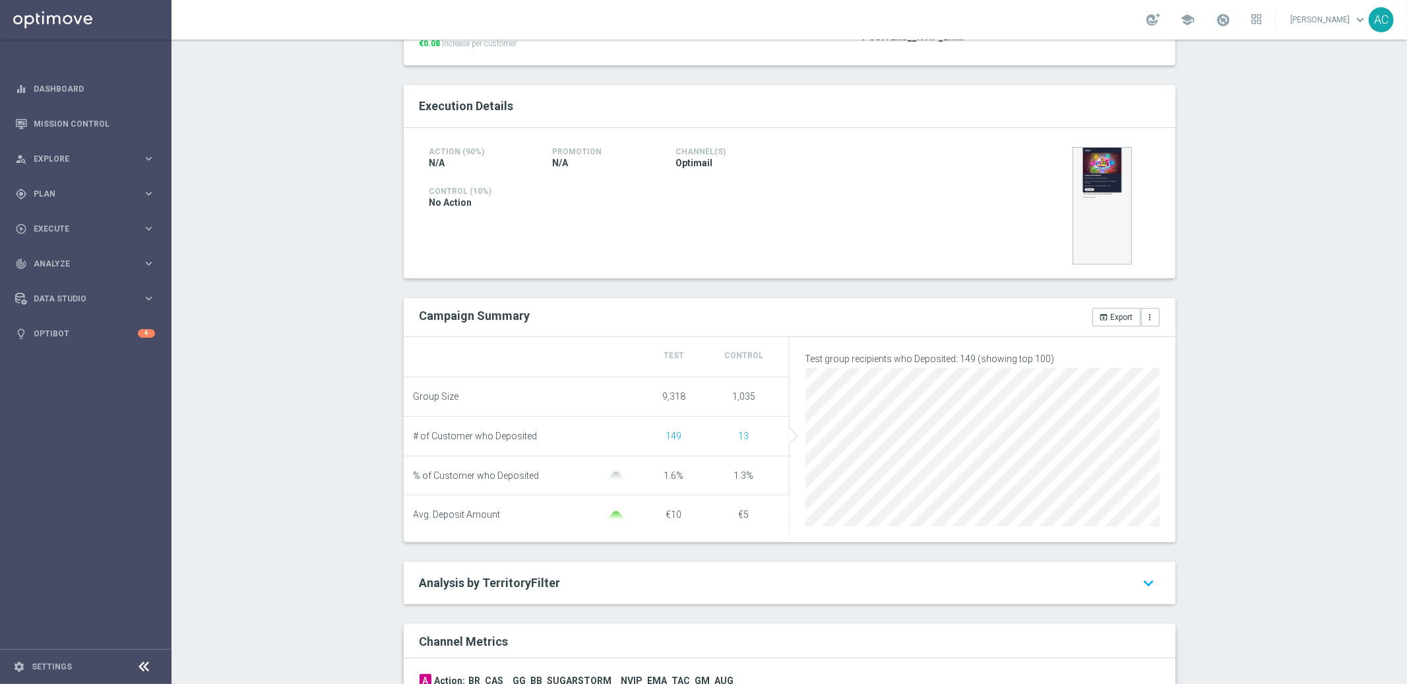
scroll to position [234, 0]
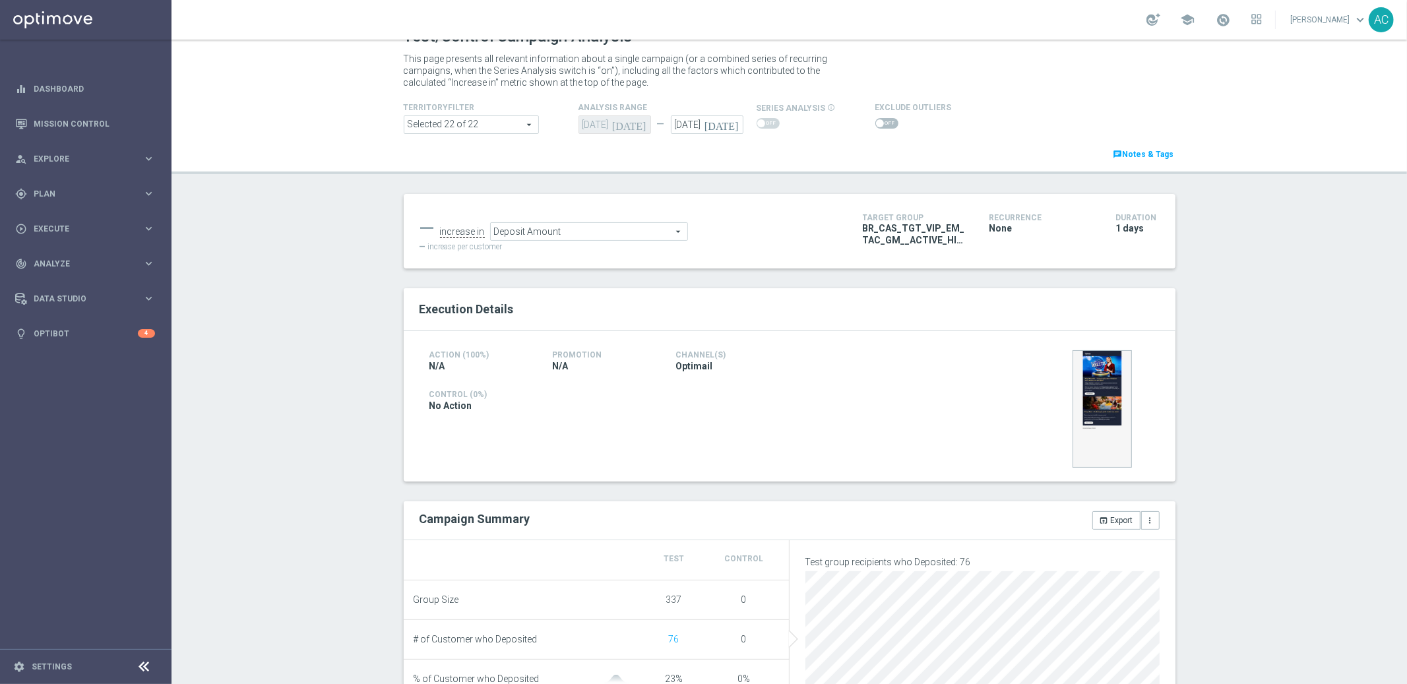
scroll to position [25, 0]
